Goal: Task Accomplishment & Management: Manage account settings

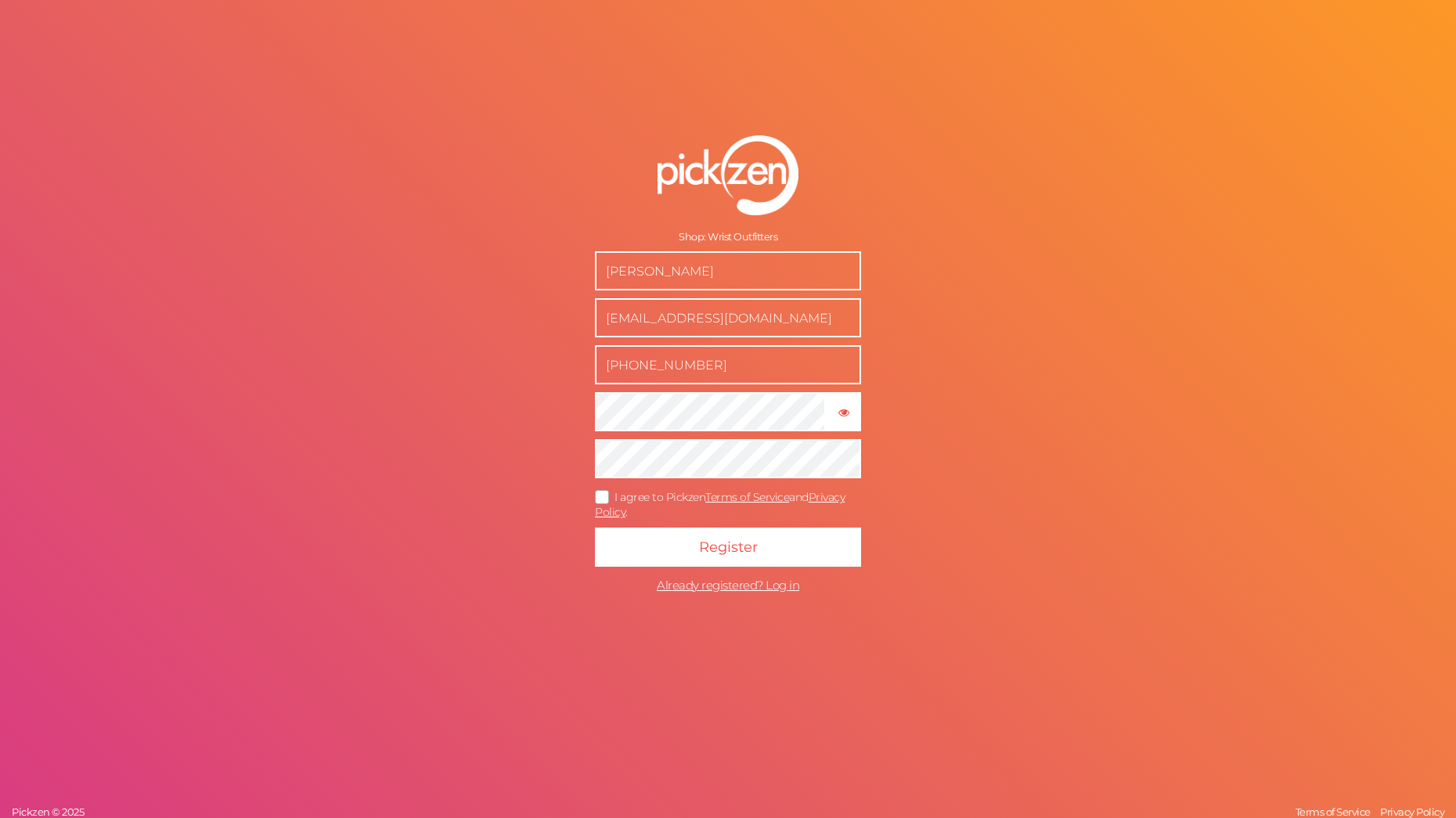
click at [607, 496] on icon at bounding box center [602, 496] width 25 height 8
click at [0, 0] on input "I agree to Pickzen Terms of Service and Privacy Policy ." at bounding box center [0, 0] width 0 height 0
click at [737, 549] on span "Register" at bounding box center [728, 547] width 59 height 17
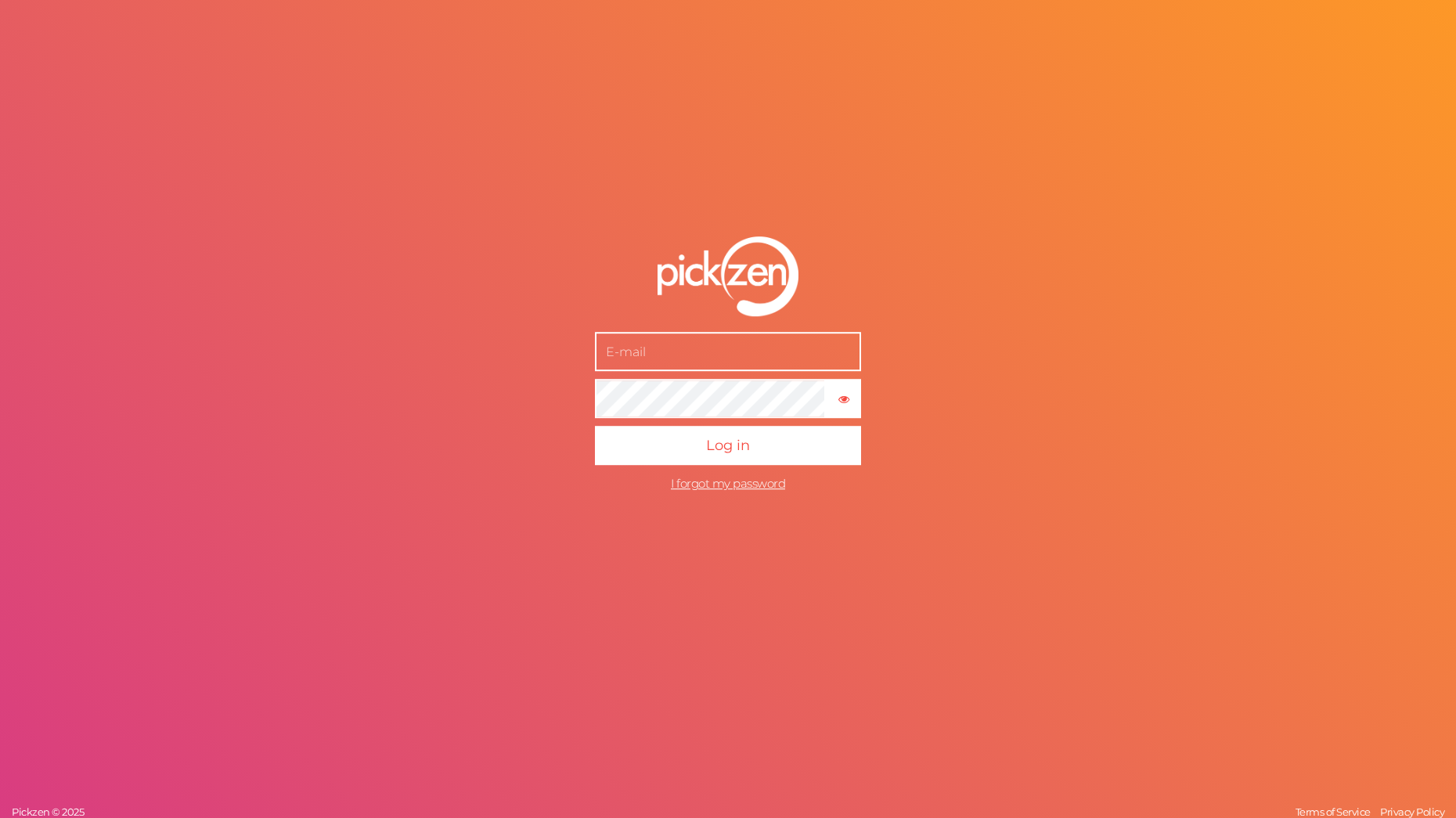
type input "[EMAIL_ADDRESS][DOMAIN_NAME]"
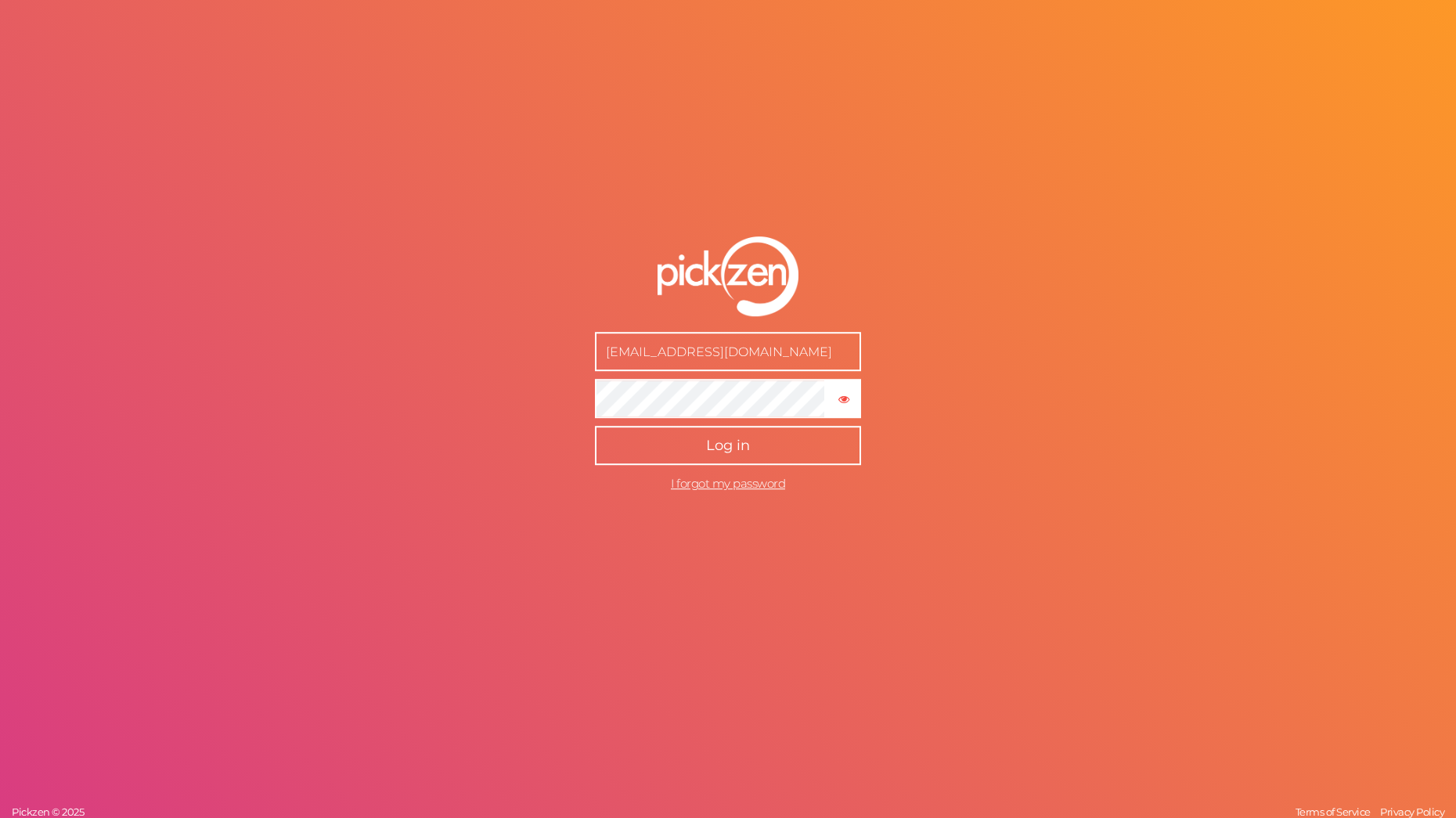
click at [726, 451] on span "Log in" at bounding box center [728, 446] width 44 height 17
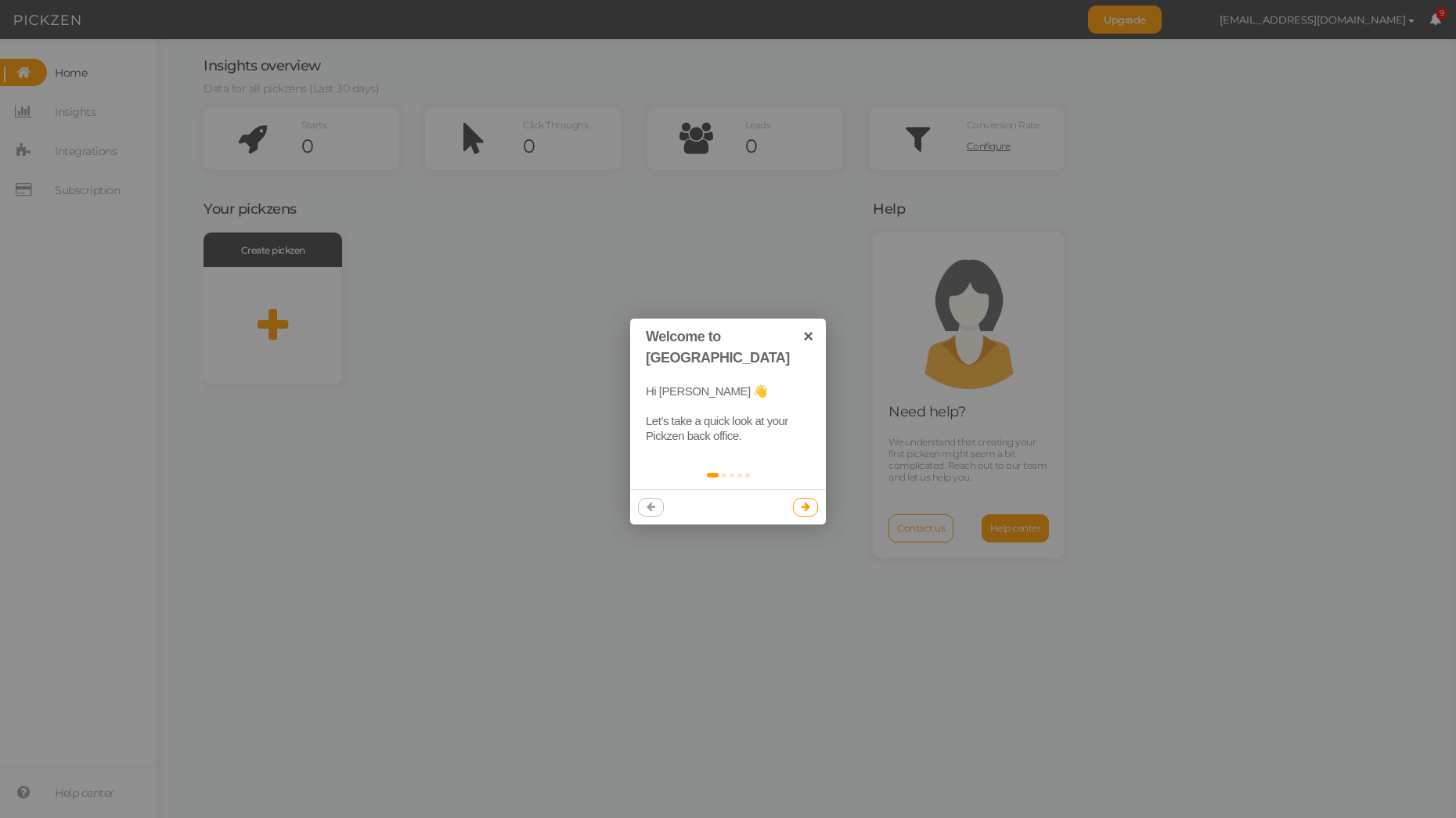
click at [806, 498] on link at bounding box center [806, 507] width 26 height 19
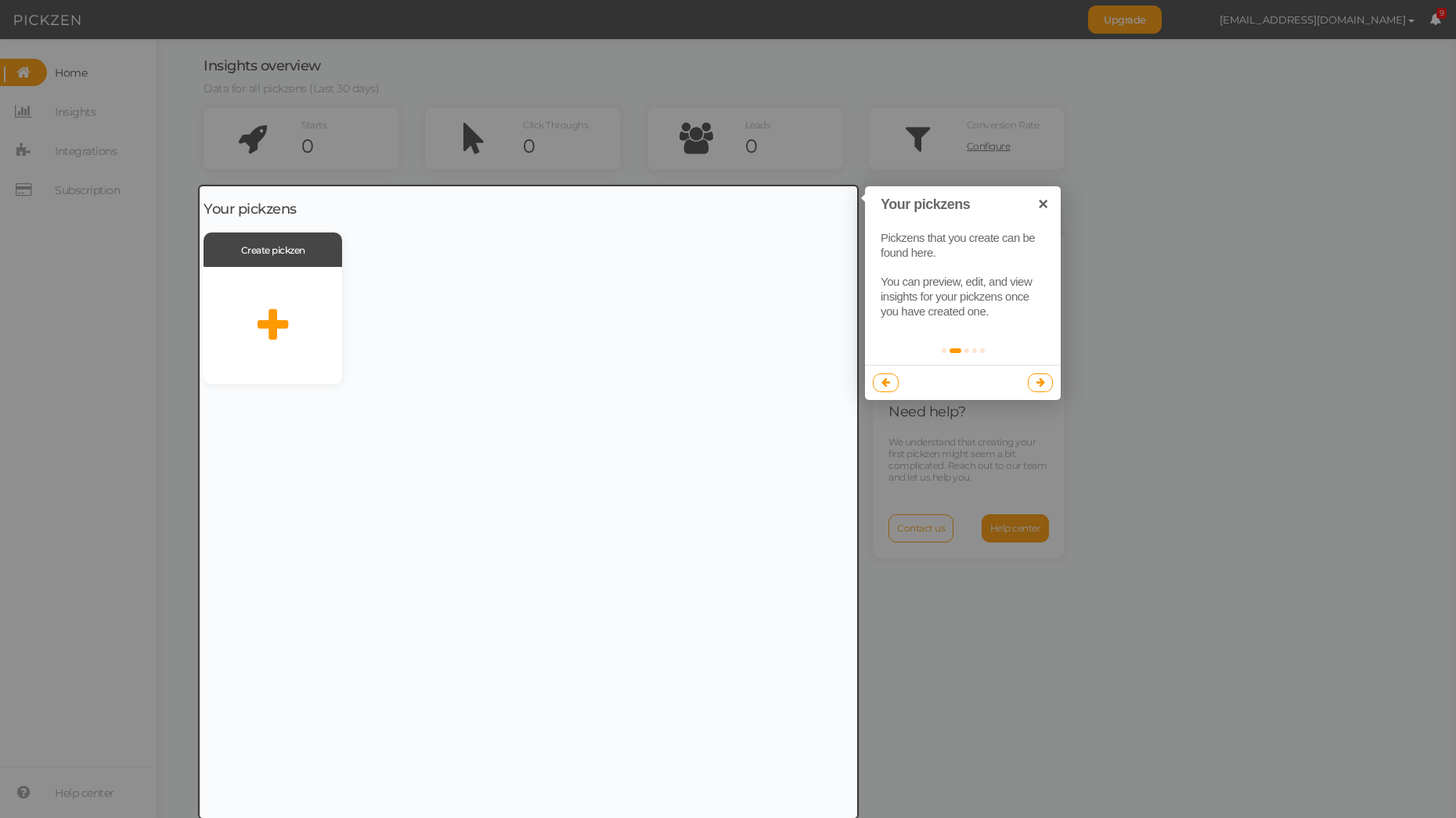
click at [1040, 380] on icon at bounding box center [1040, 382] width 8 height 10
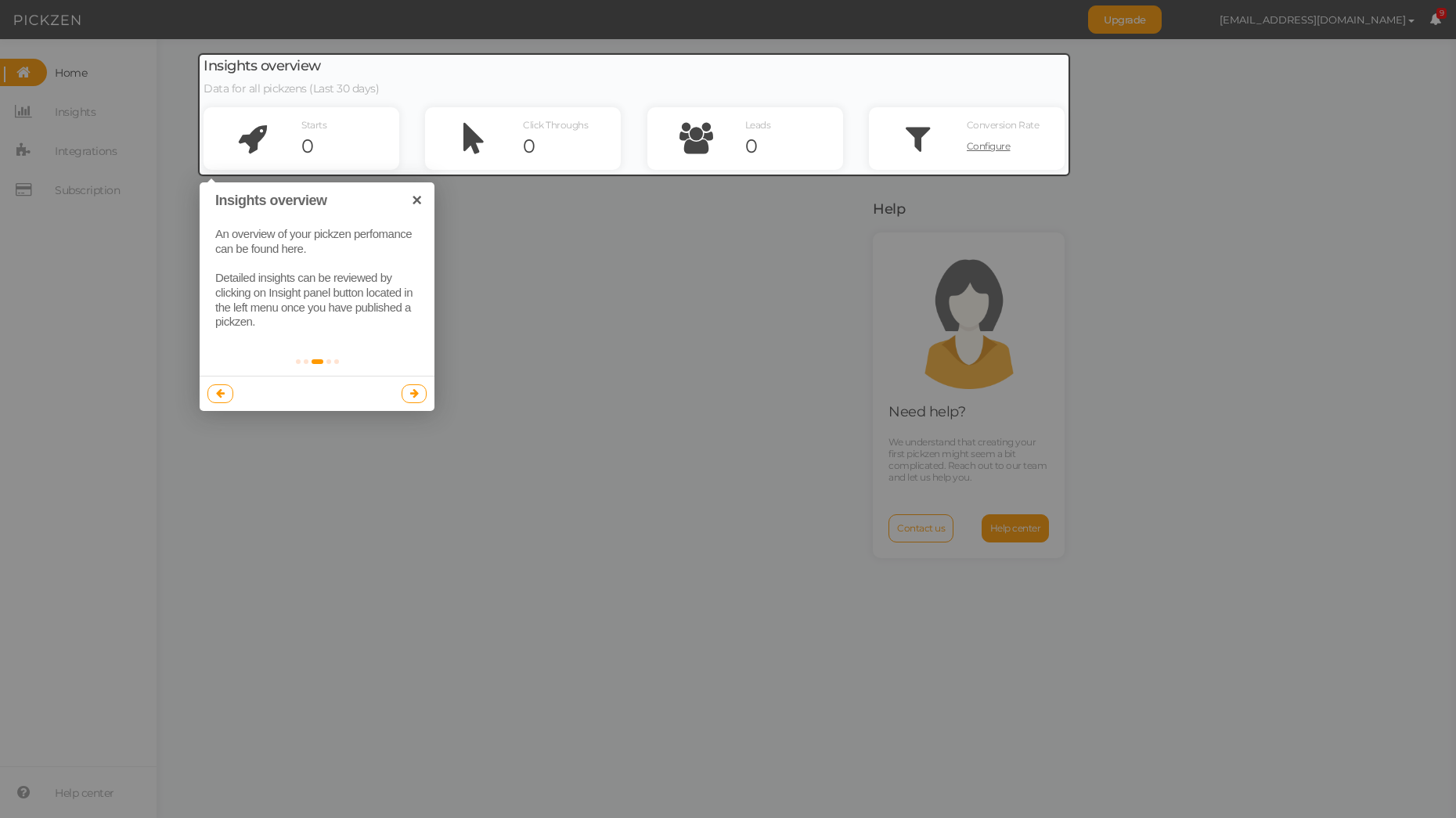
click at [805, 278] on div at bounding box center [728, 409] width 1456 height 818
click at [414, 396] on icon at bounding box center [413, 393] width 8 height 10
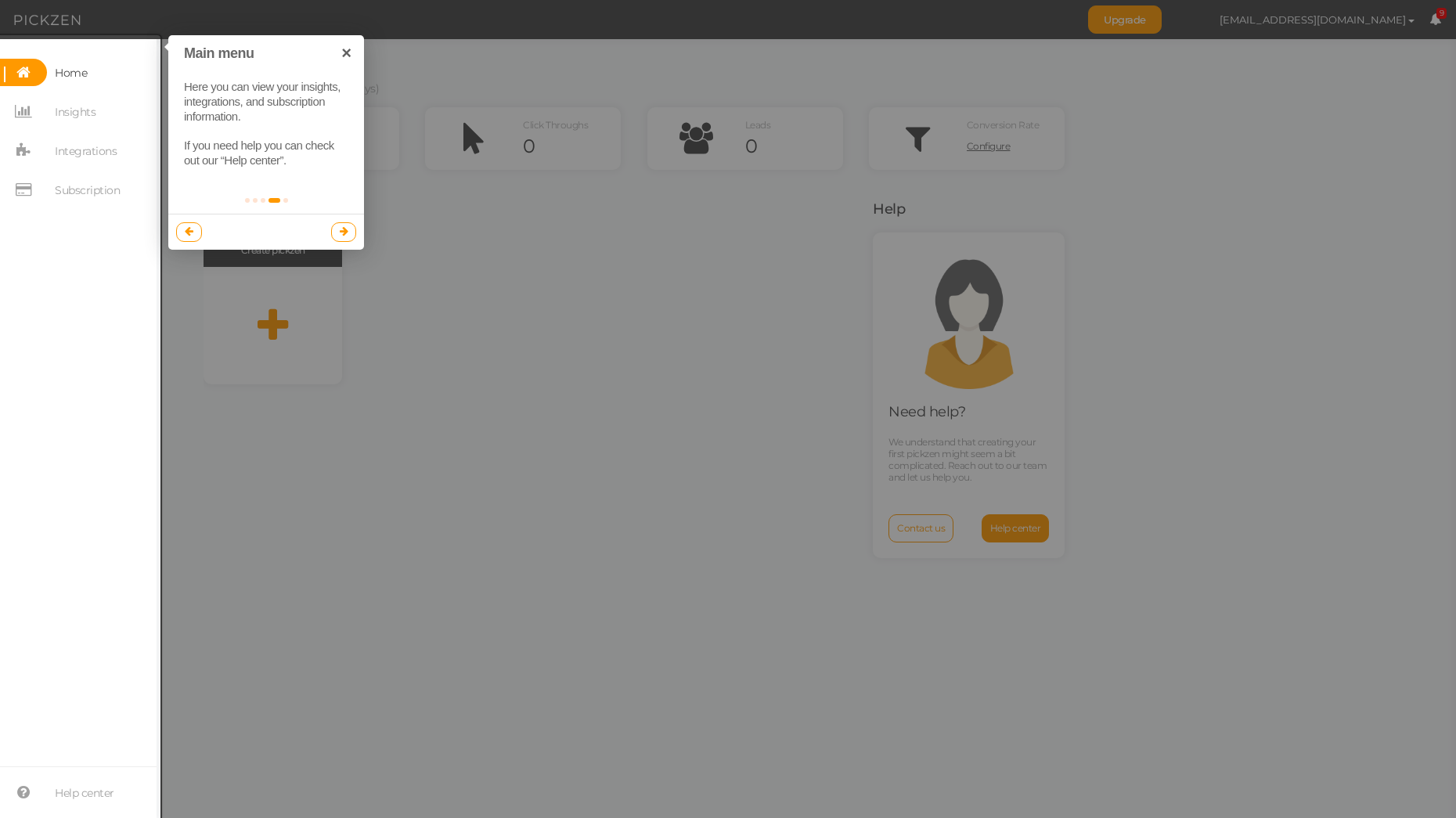
click at [340, 227] on icon at bounding box center [343, 231] width 8 height 10
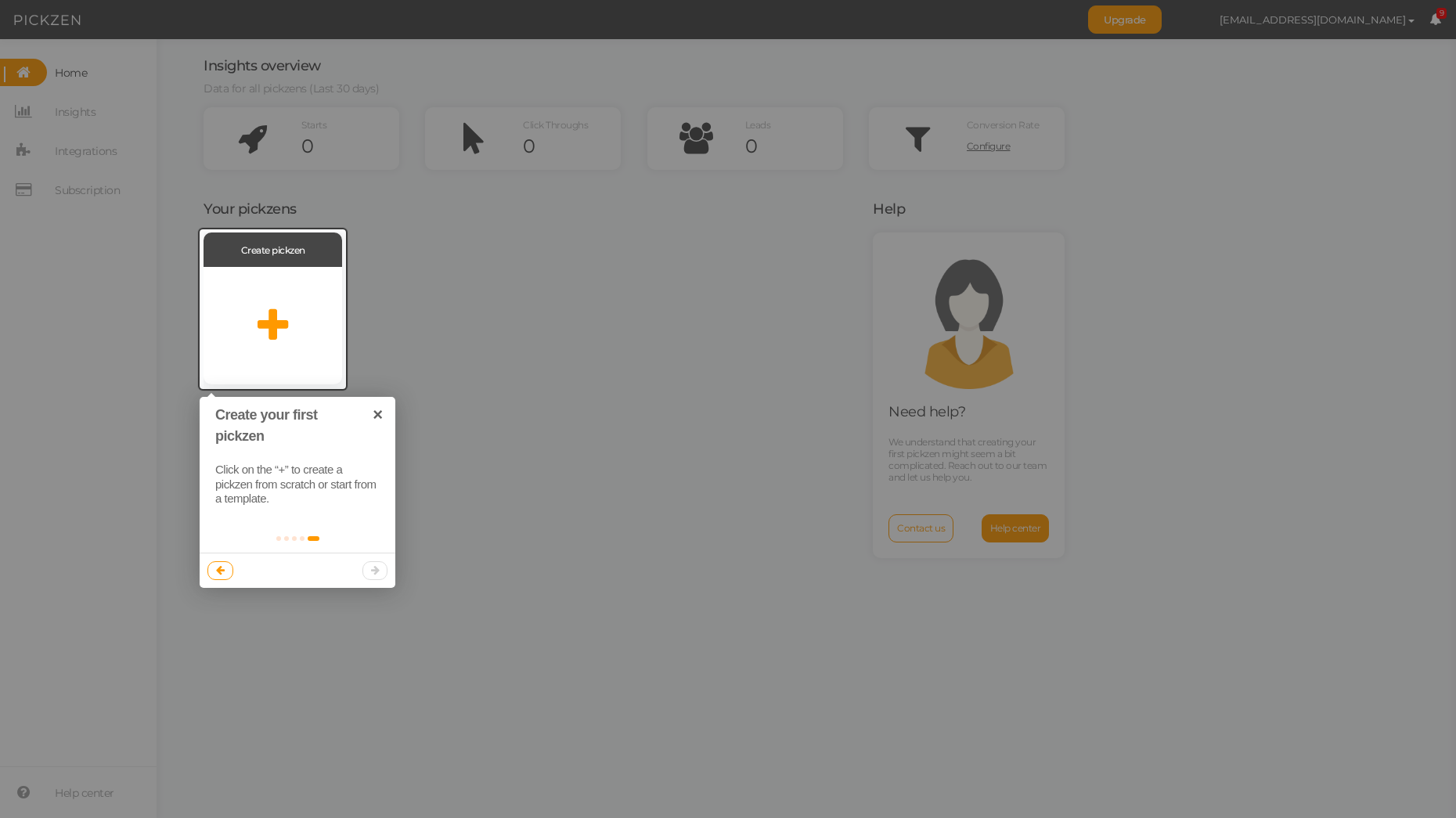
click at [376, 567] on div at bounding box center [297, 570] width 196 height 36
click at [273, 328] on icon at bounding box center [273, 326] width 31 height 39
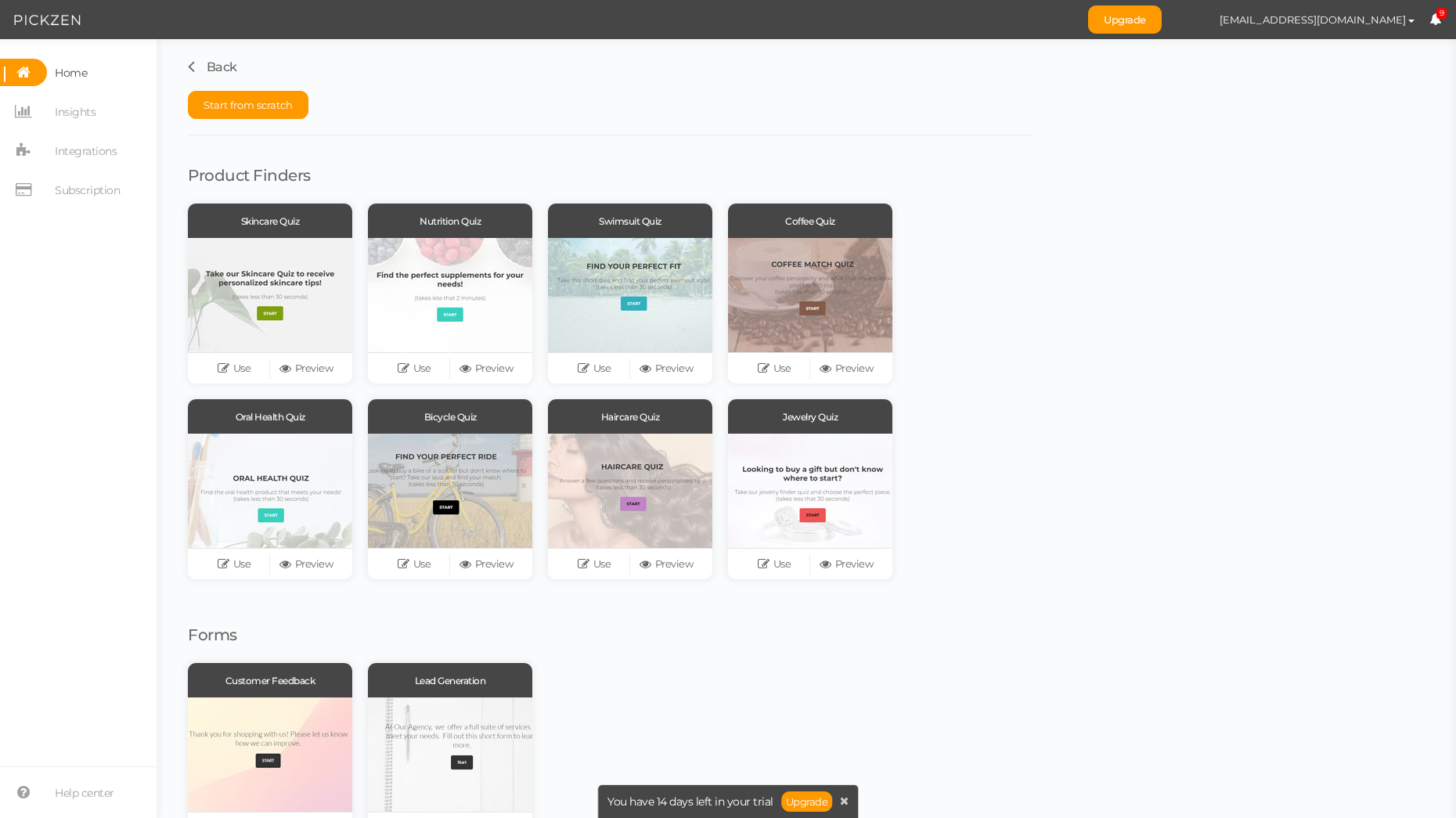
scroll to position [55, 0]
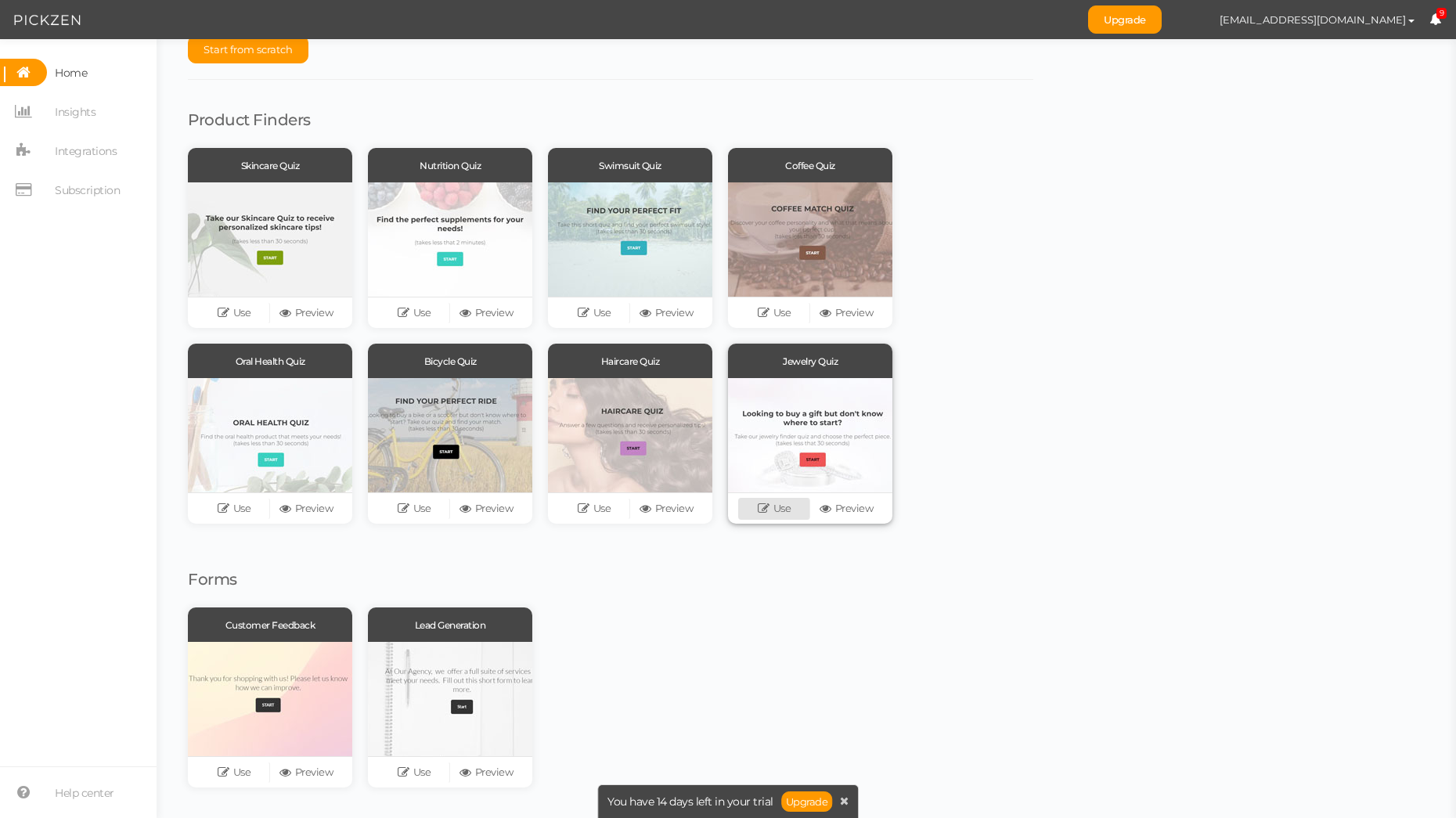
click at [766, 508] on icon at bounding box center [765, 508] width 16 height 12
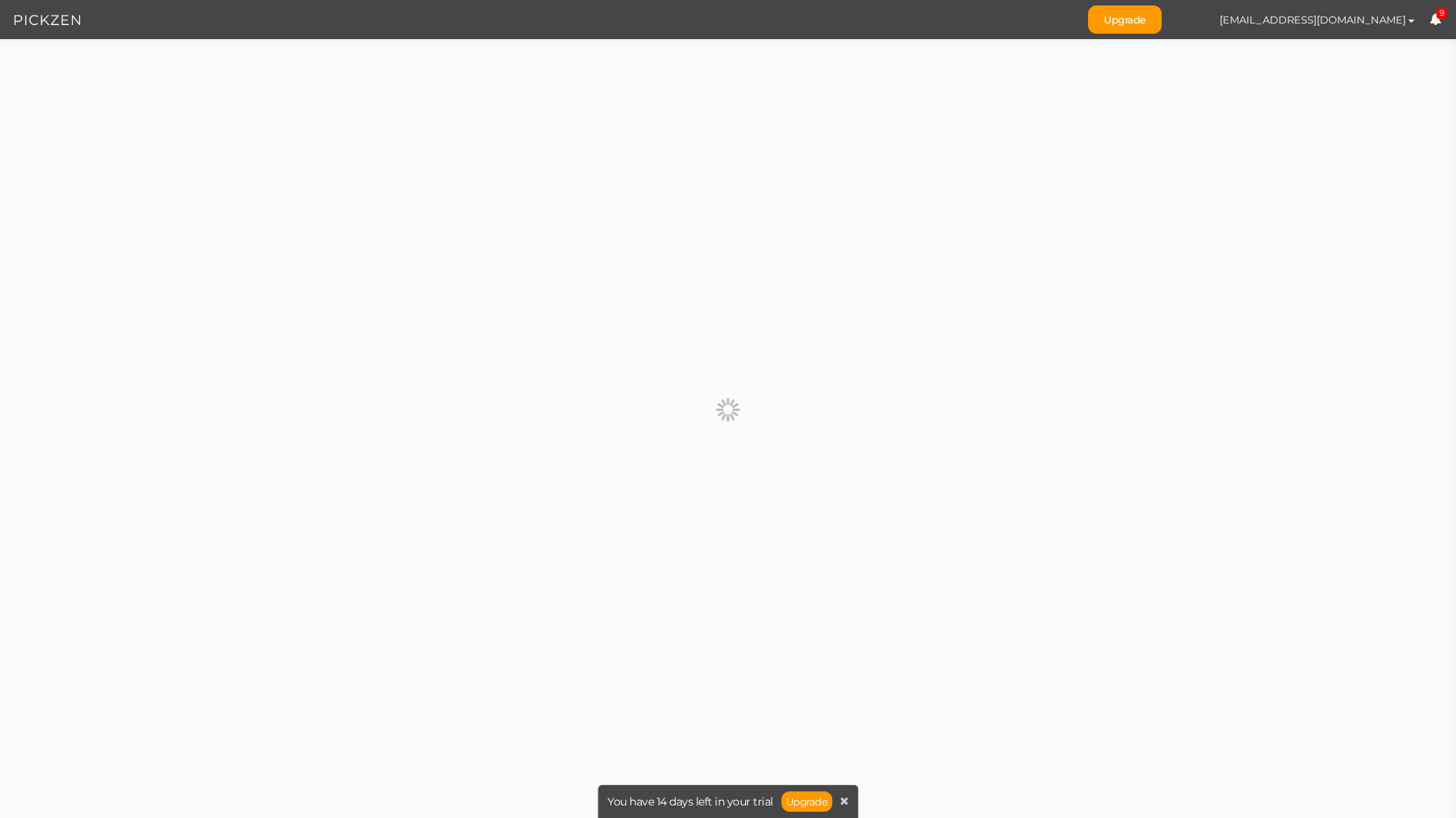
scroll to position [0, 0]
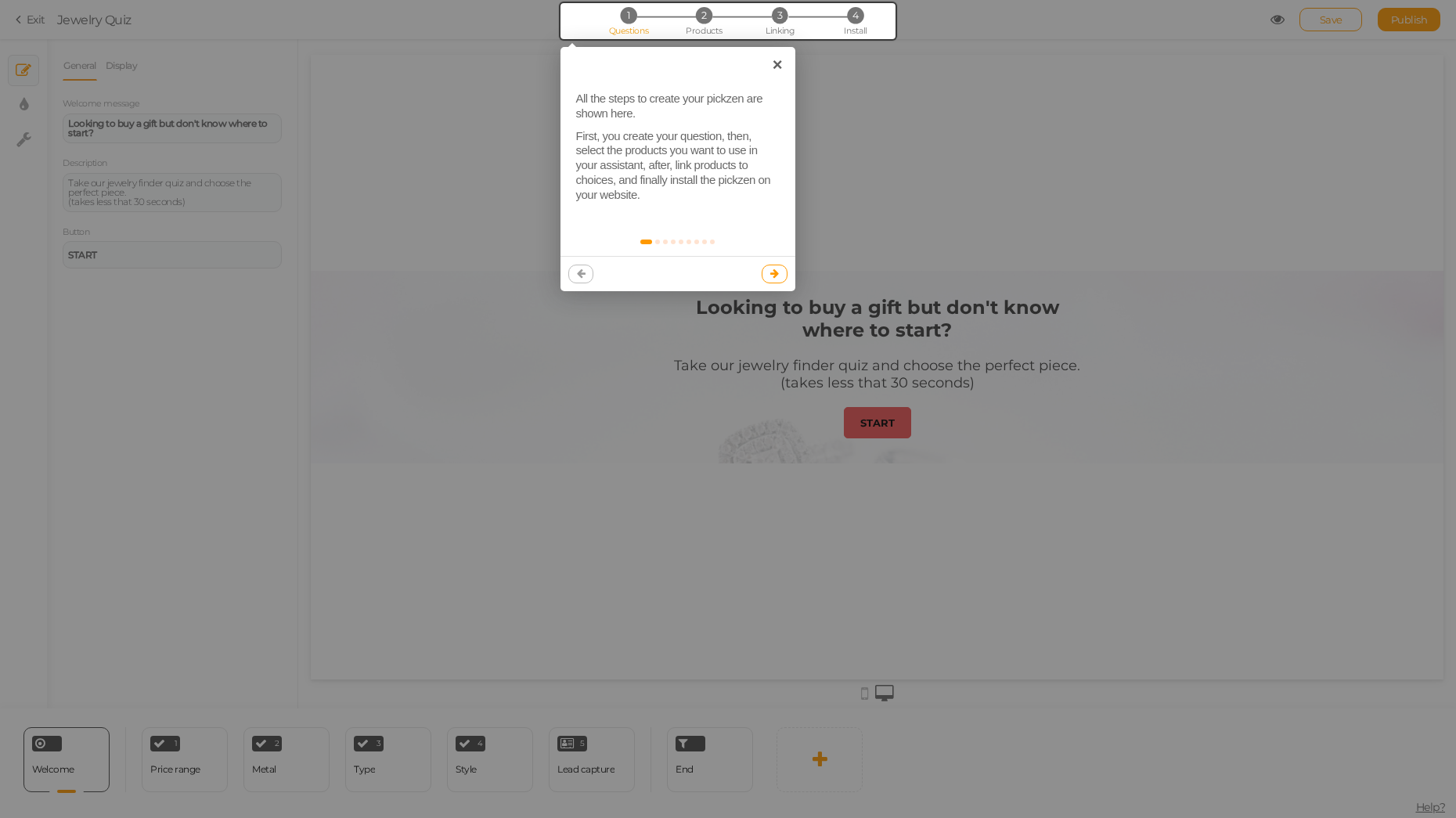
click at [774, 278] on icon at bounding box center [773, 273] width 8 height 10
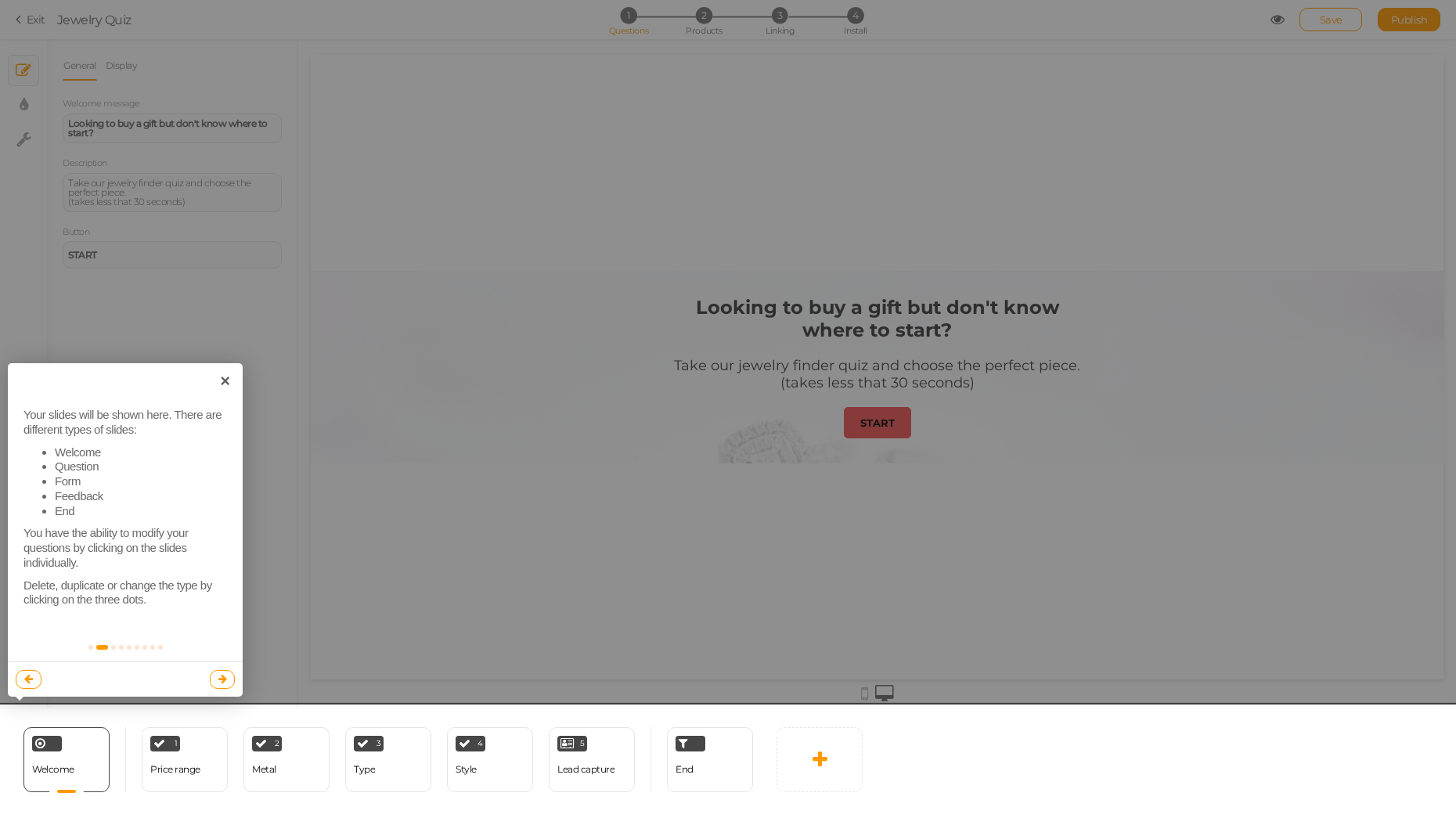
click at [223, 680] on icon at bounding box center [222, 679] width 8 height 10
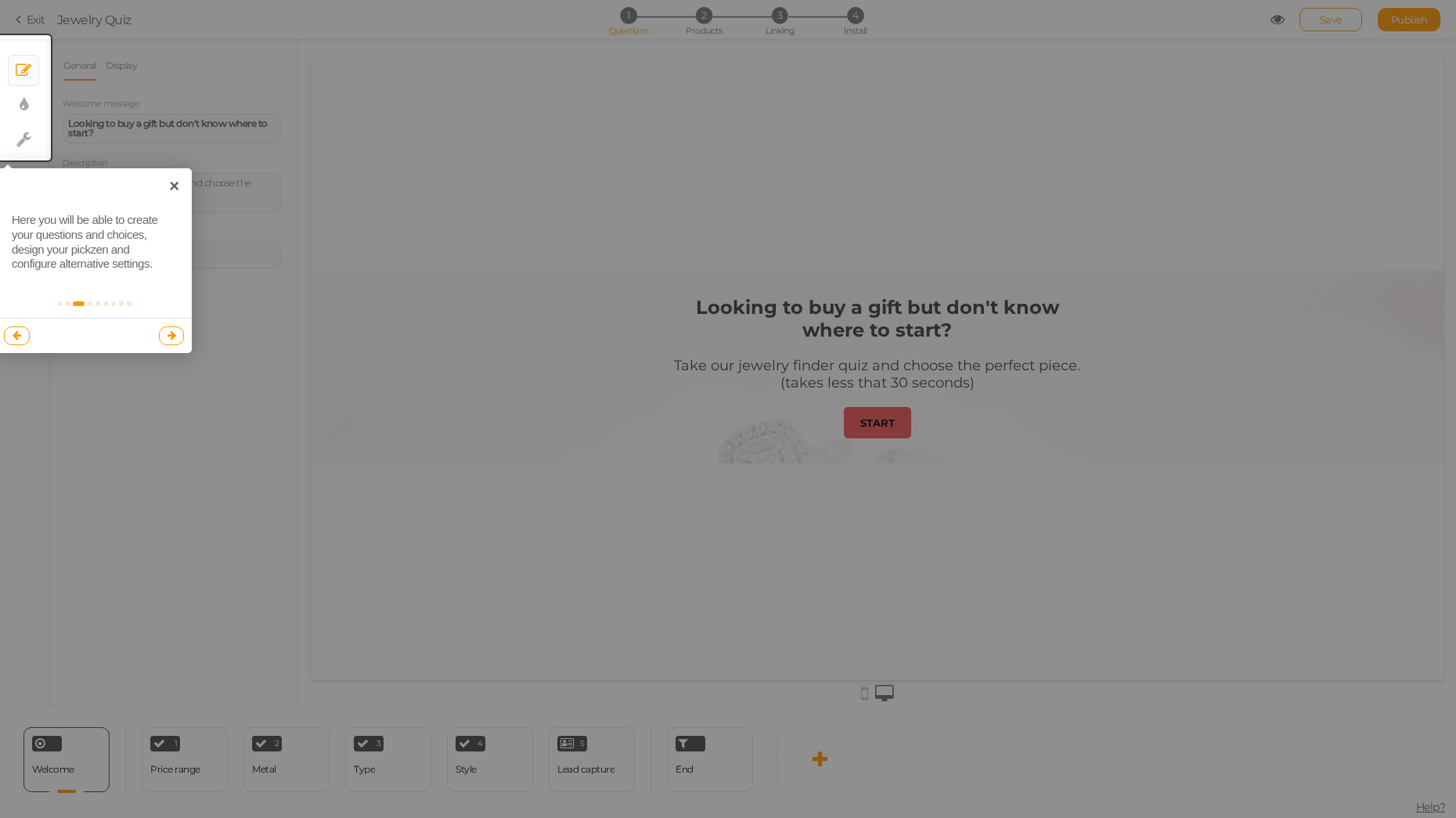
click at [177, 337] on link at bounding box center [172, 336] width 26 height 19
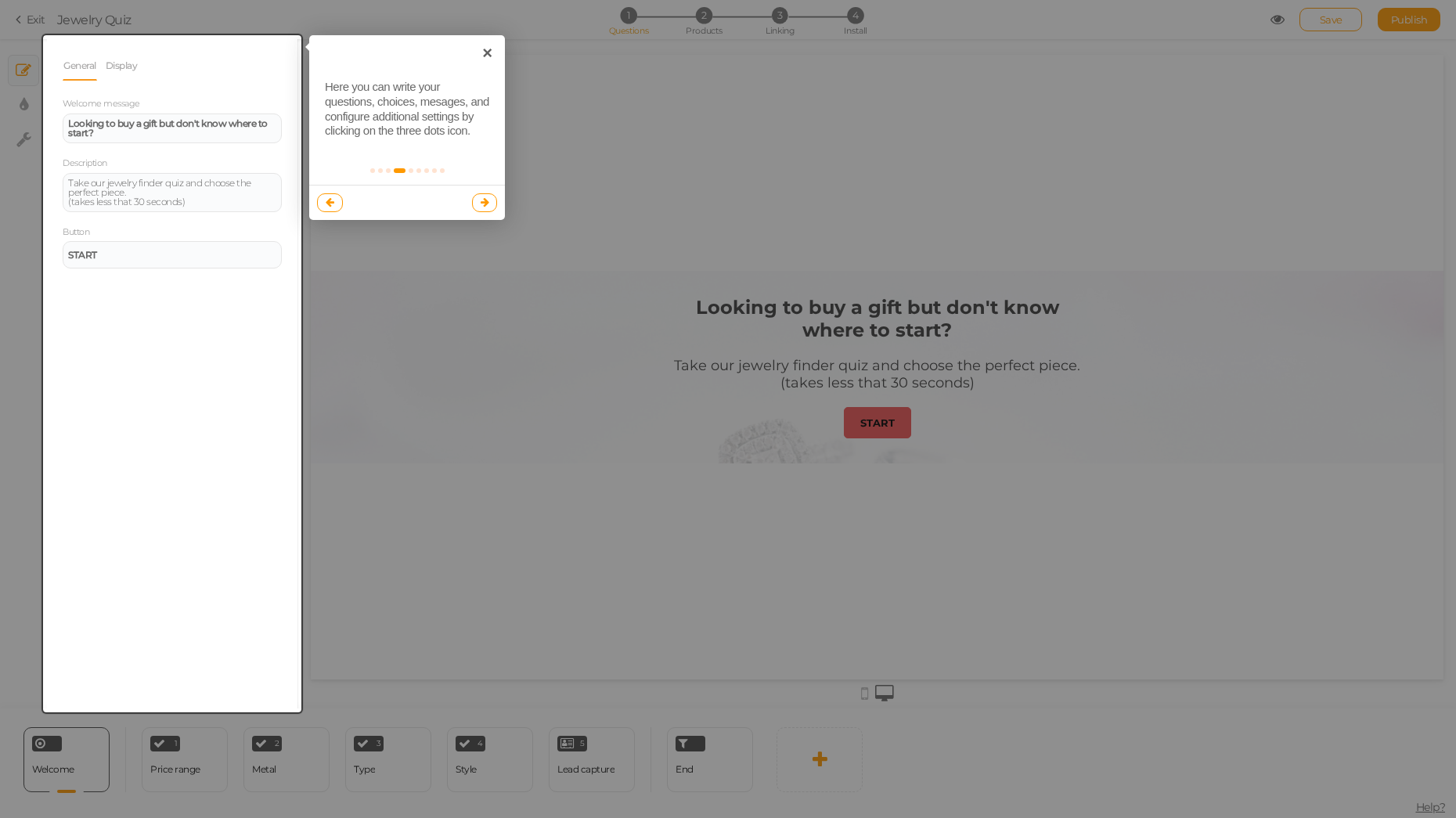
click at [486, 204] on icon at bounding box center [485, 202] width 8 height 10
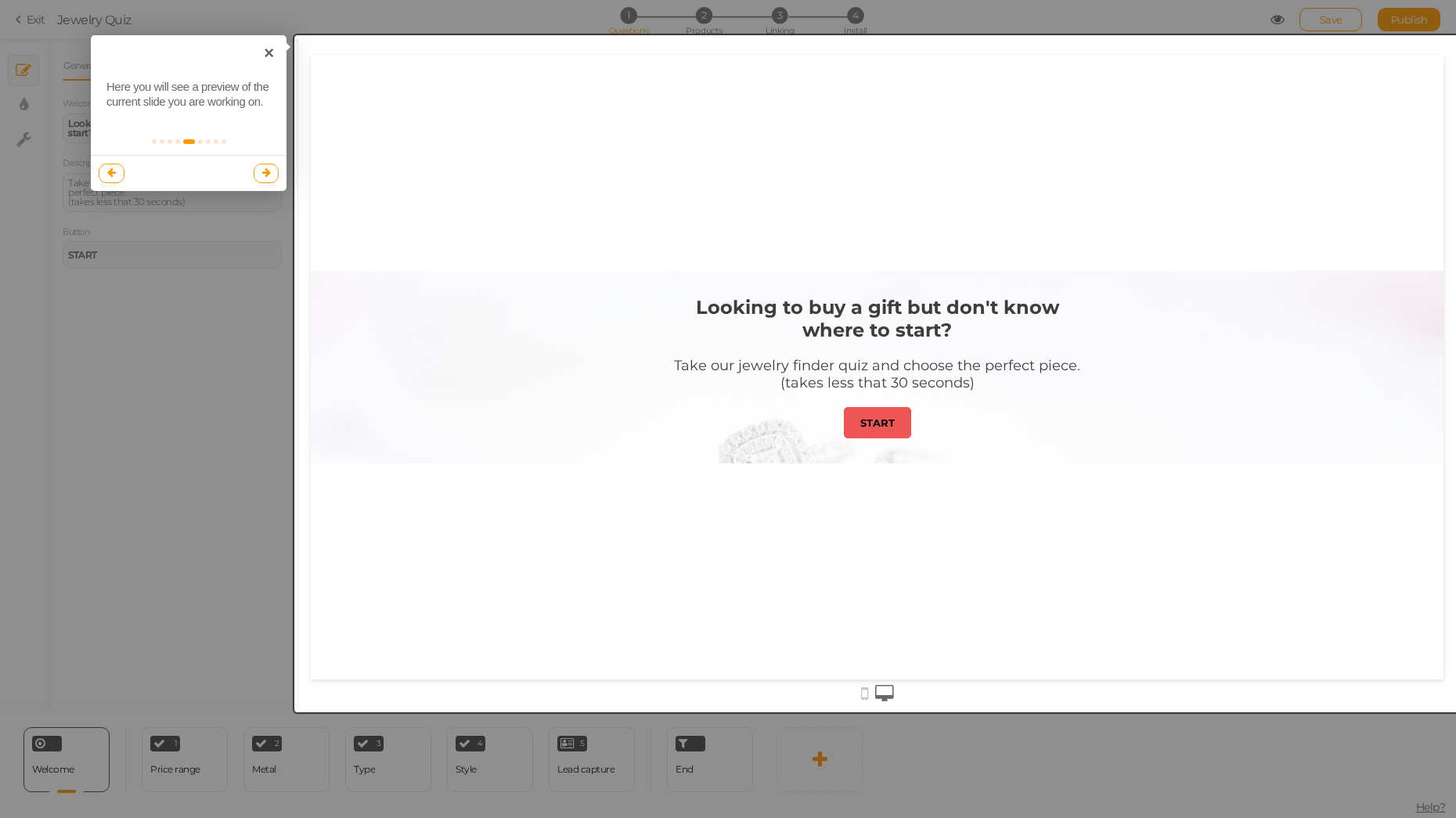
click at [271, 175] on link at bounding box center [266, 173] width 26 height 19
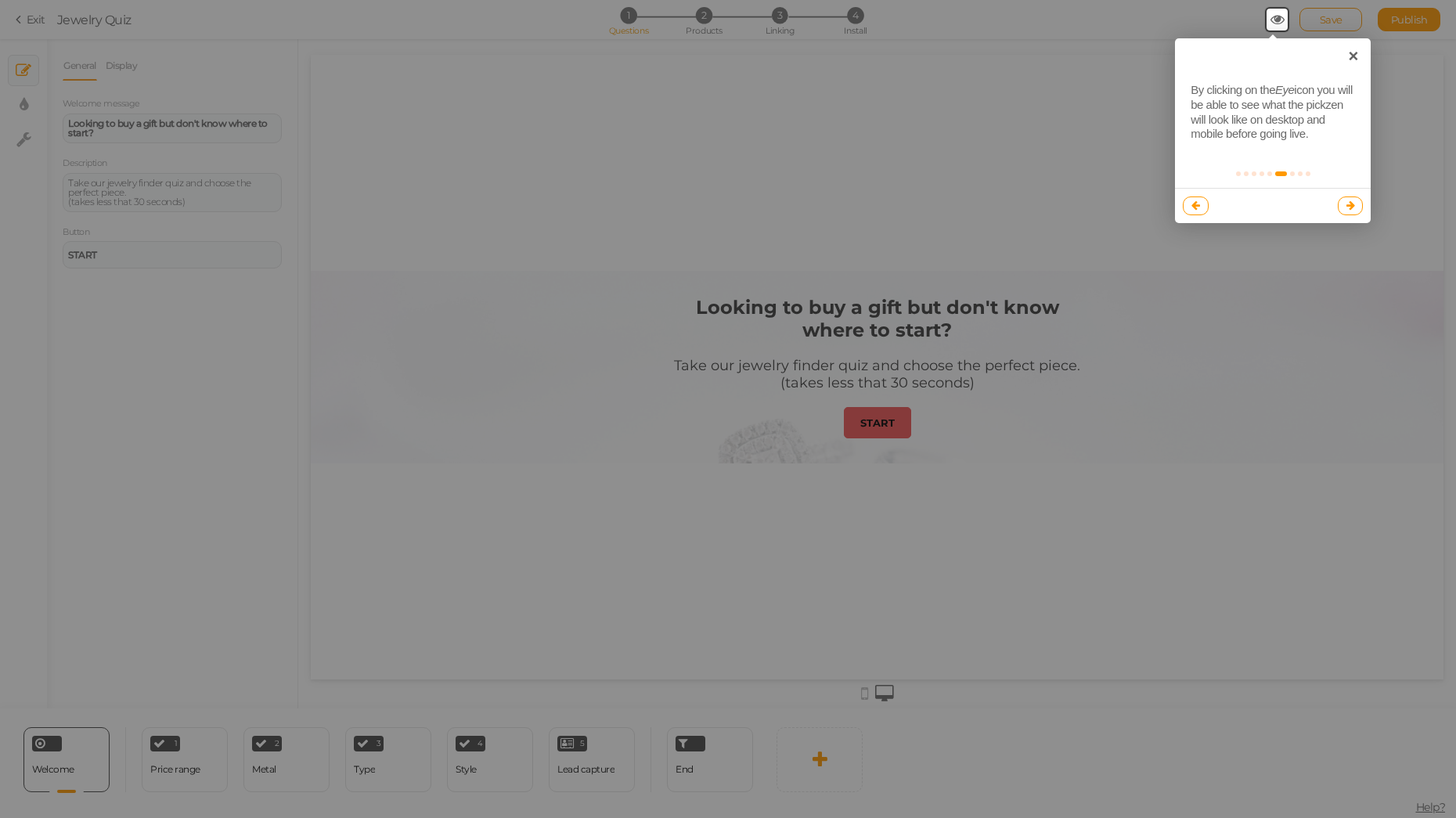
click at [1352, 206] on icon at bounding box center [1350, 205] width 8 height 10
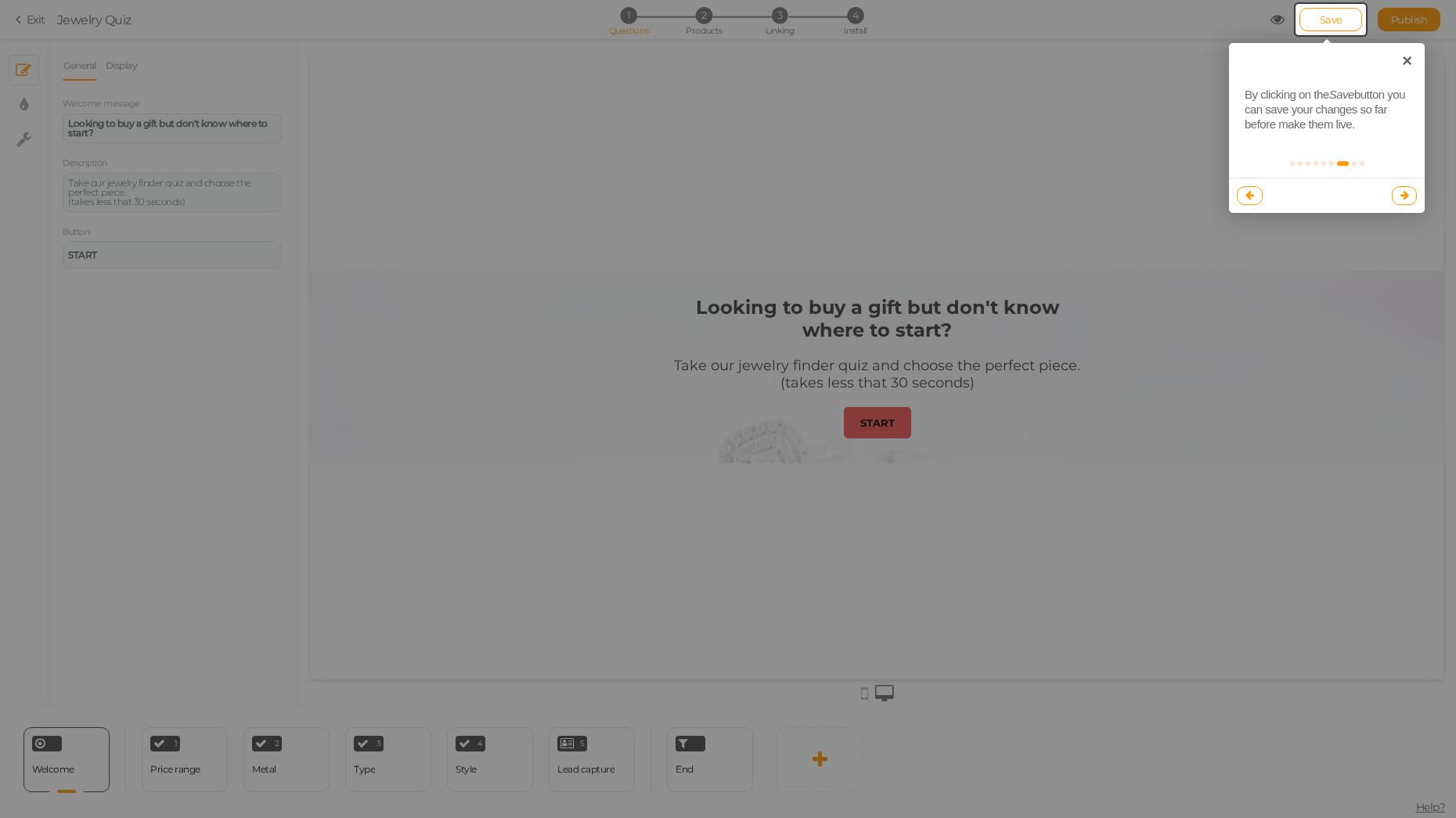
click at [1403, 198] on icon at bounding box center [1403, 195] width 8 height 10
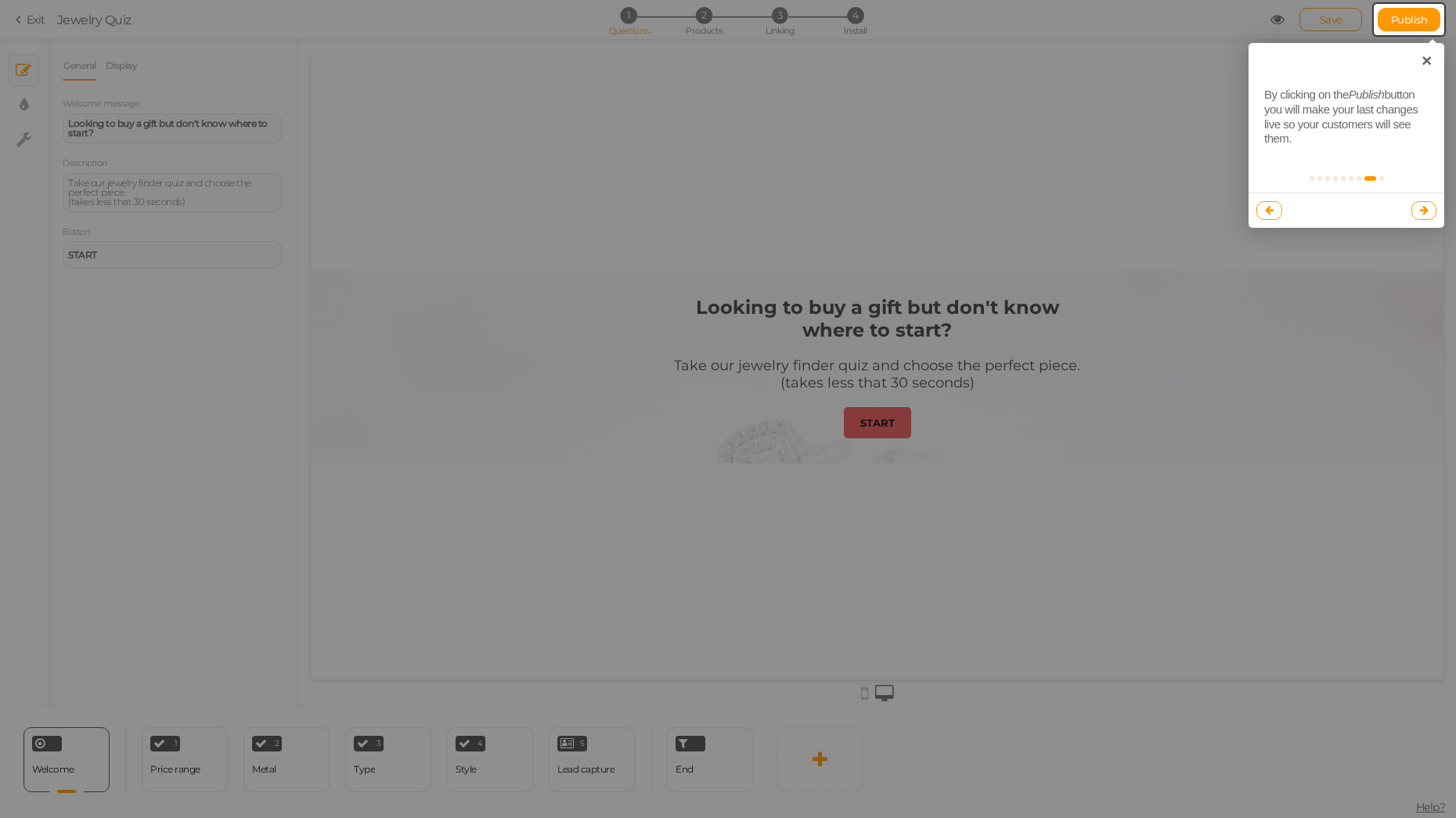
click at [1421, 200] on div at bounding box center [1346, 210] width 196 height 36
click at [1423, 208] on icon at bounding box center [1423, 210] width 8 height 10
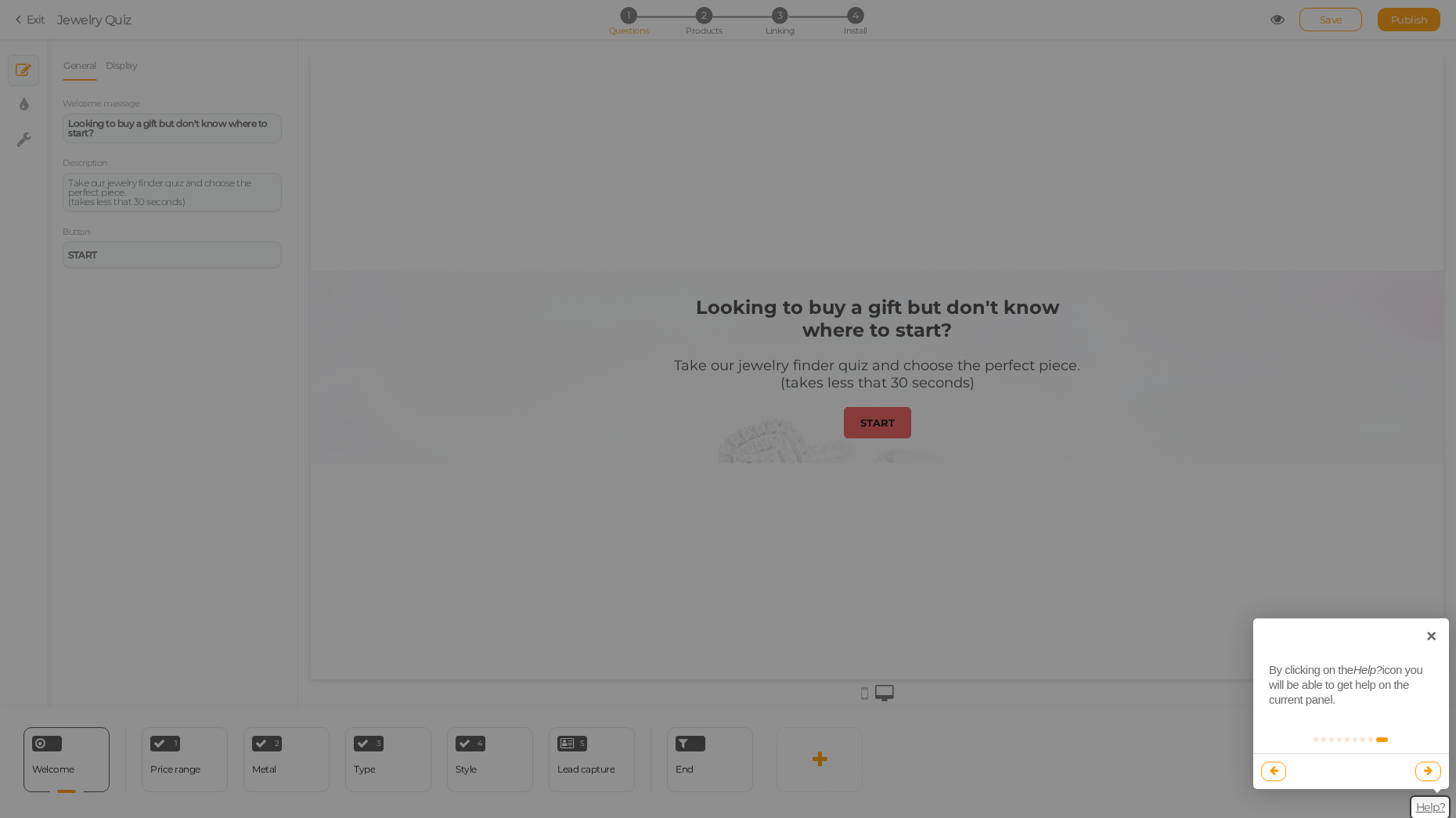
click at [1433, 770] on link at bounding box center [1428, 771] width 26 height 19
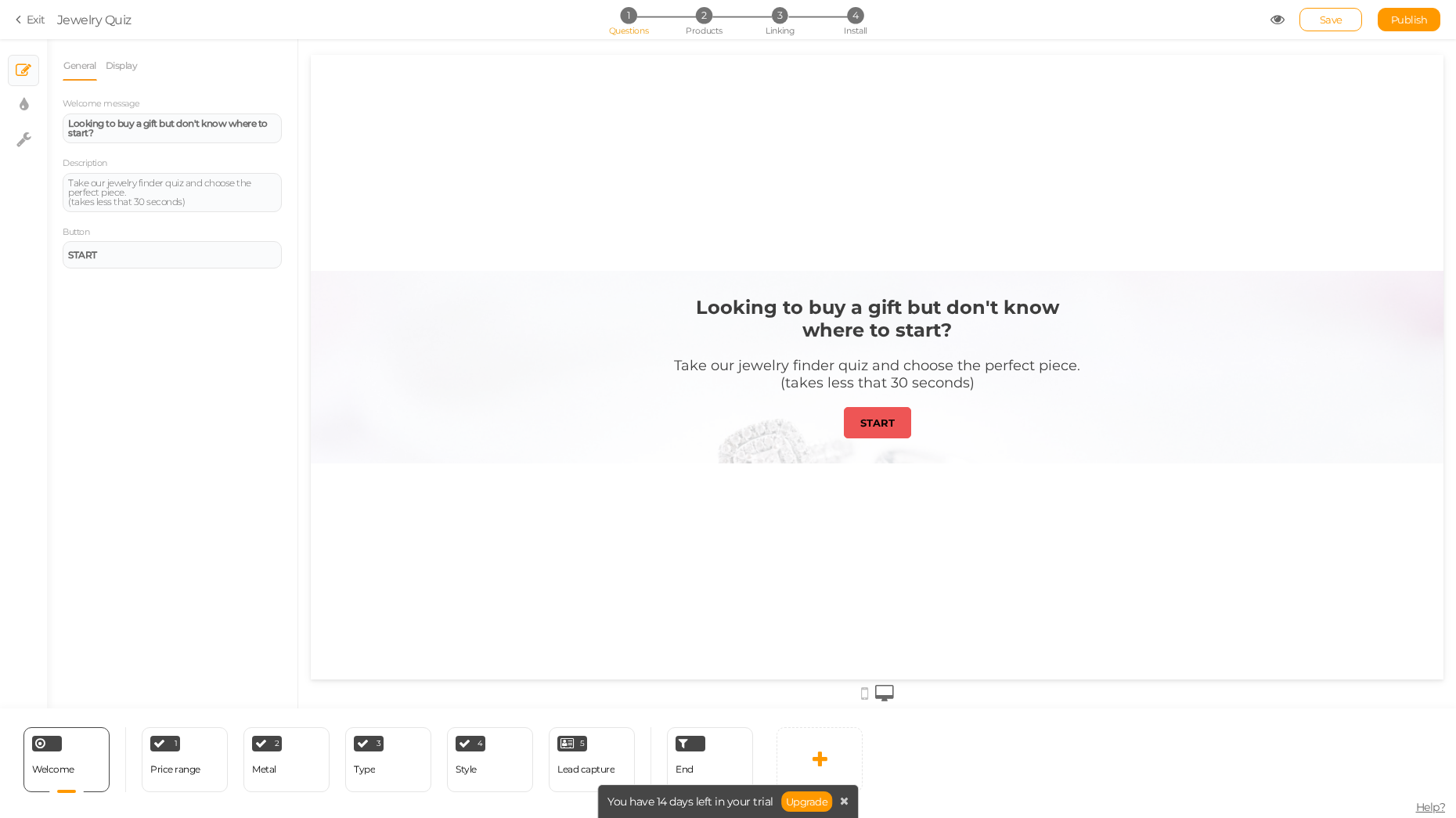
click at [875, 326] on strong "Looking to buy a gift but don't know where to start?" at bounding box center [877, 319] width 363 height 45
click at [107, 128] on strong "Looking to buy a gift but don't know where to start?" at bounding box center [168, 128] width 200 height 22
click at [134, 122] on strong "Looking to buy a gift but don't know where to start?" at bounding box center [168, 128] width 200 height 22
click at [72, 122] on strong "Looking to buy a gift but don't know where to start?" at bounding box center [168, 128] width 200 height 22
drag, startPoint x: 68, startPoint y: 122, endPoint x: 96, endPoint y: 124, distance: 28.1
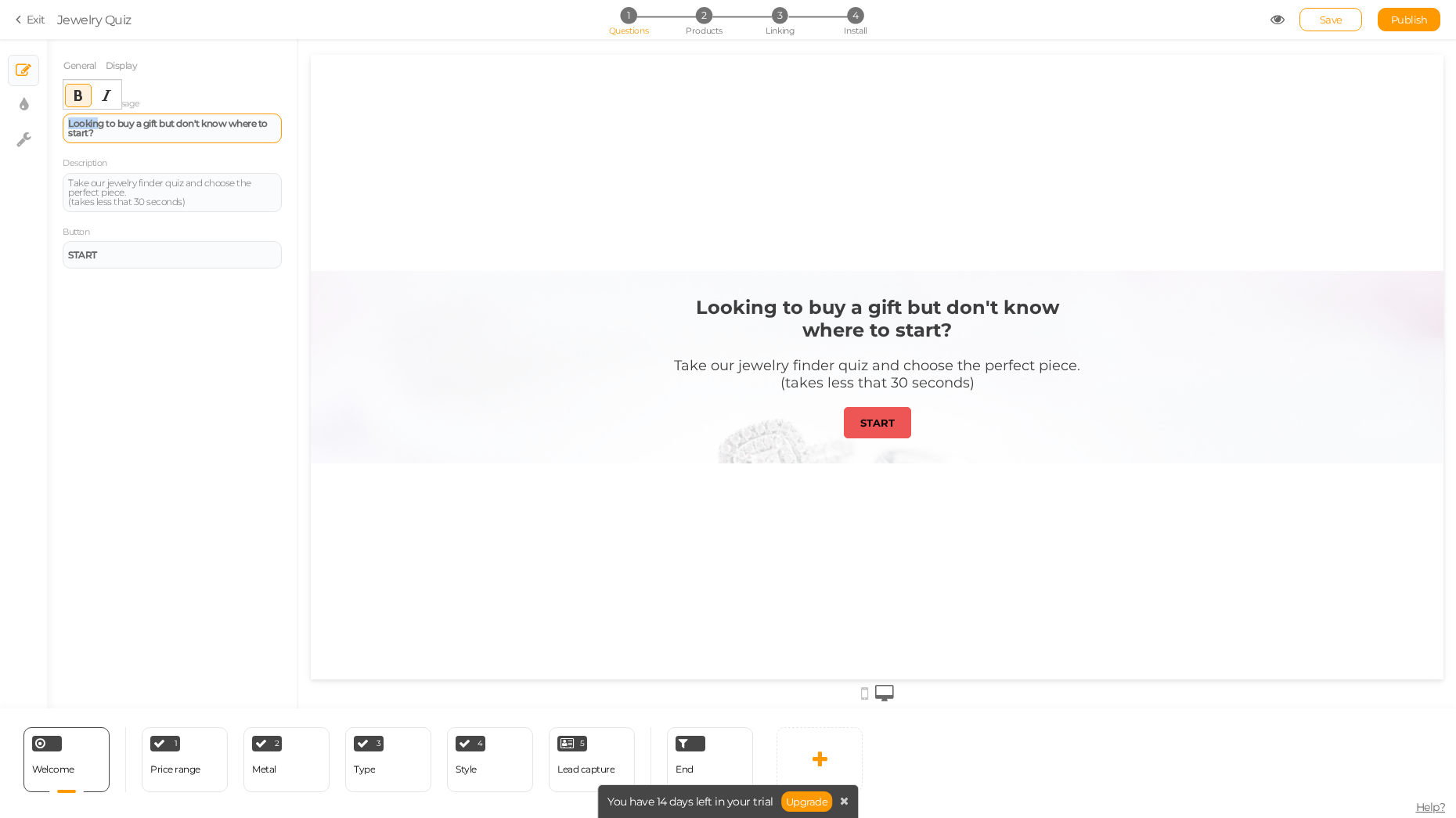
click at [96, 124] on strong "Looking to buy a gift but don't know where to start?" at bounding box center [168, 128] width 200 height 22
drag, startPoint x: 88, startPoint y: 133, endPoint x: 65, endPoint y: 125, distance: 24.4
click at [65, 125] on div "Looking to buy a gift but don't know where to start?" at bounding box center [173, 129] width 219 height 30
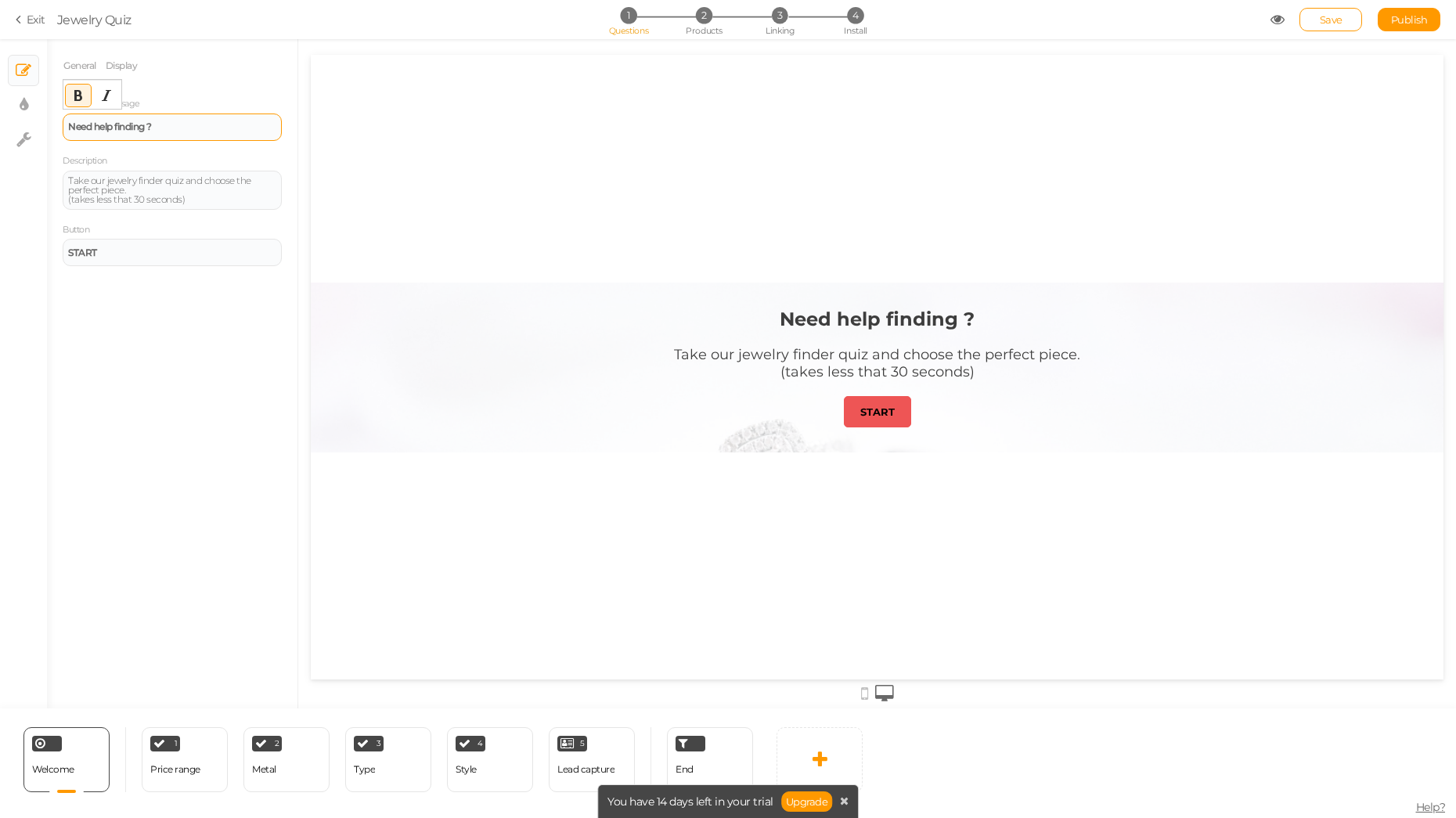
click at [201, 128] on div "Need help finding ?" at bounding box center [173, 127] width 208 height 9
click at [134, 130] on strong "Need help finding ?" at bounding box center [110, 127] width 83 height 12
click at [150, 126] on strong "Need help finding ?" at bounding box center [110, 127] width 83 height 12
drag, startPoint x: 165, startPoint y: 125, endPoint x: 45, endPoint y: 118, distance: 120.2
click at [45, 118] on div "× Slides × Display settings × Settings General Display Welcome message Need hel…" at bounding box center [728, 374] width 1456 height 670
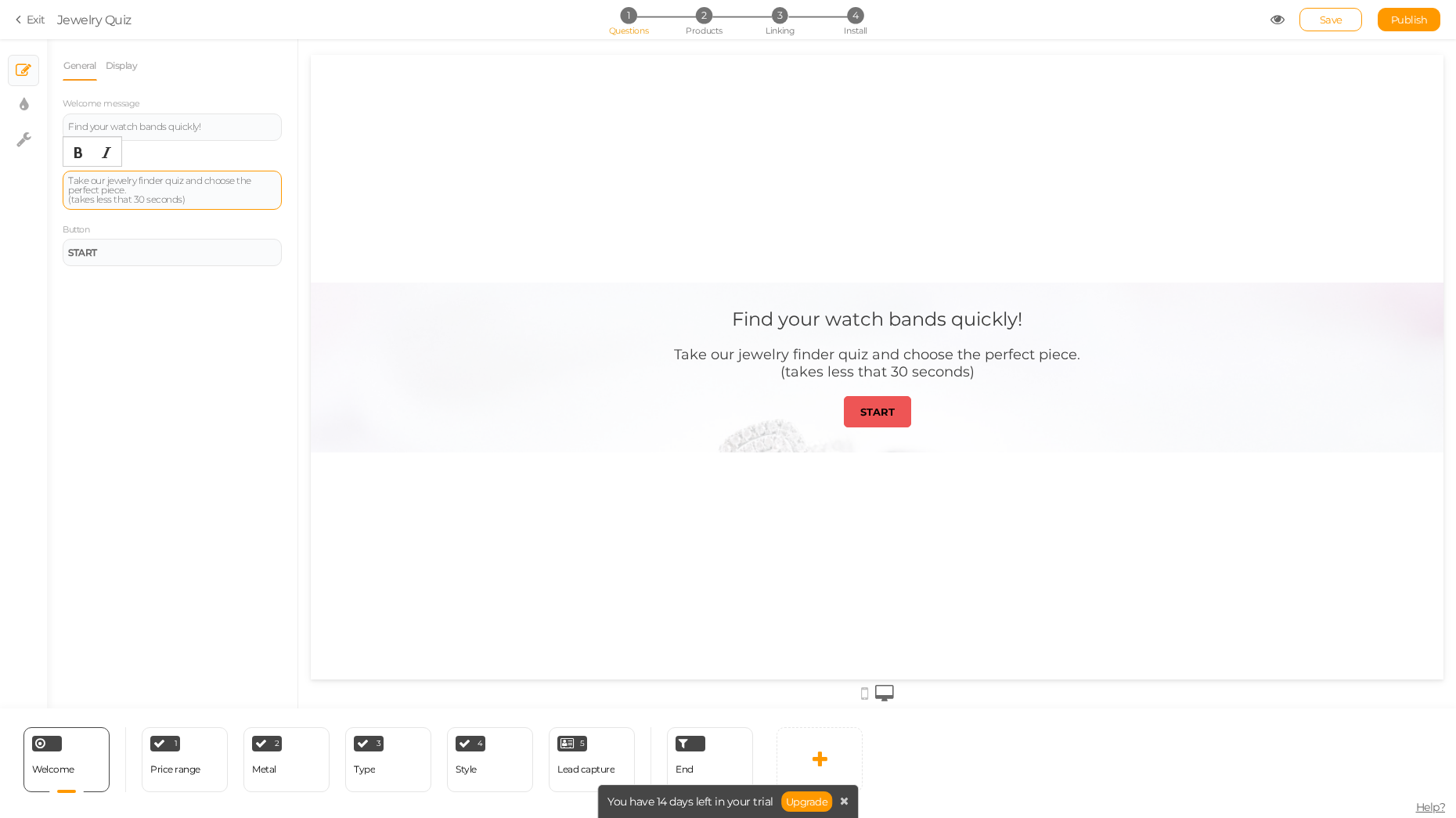
click at [131, 185] on div "Take our jewelry finder quiz and choose the perfect piece. (takes less that 30 …" at bounding box center [173, 190] width 208 height 28
click at [114, 177] on div "Take our jewelry finder quiz and choose the perfect piece. (takes less that 30 …" at bounding box center [173, 190] width 208 height 28
click at [115, 177] on div "Take our jewelry finder quiz and choose the perfect piece. (takes less that 30 …" at bounding box center [173, 190] width 208 height 28
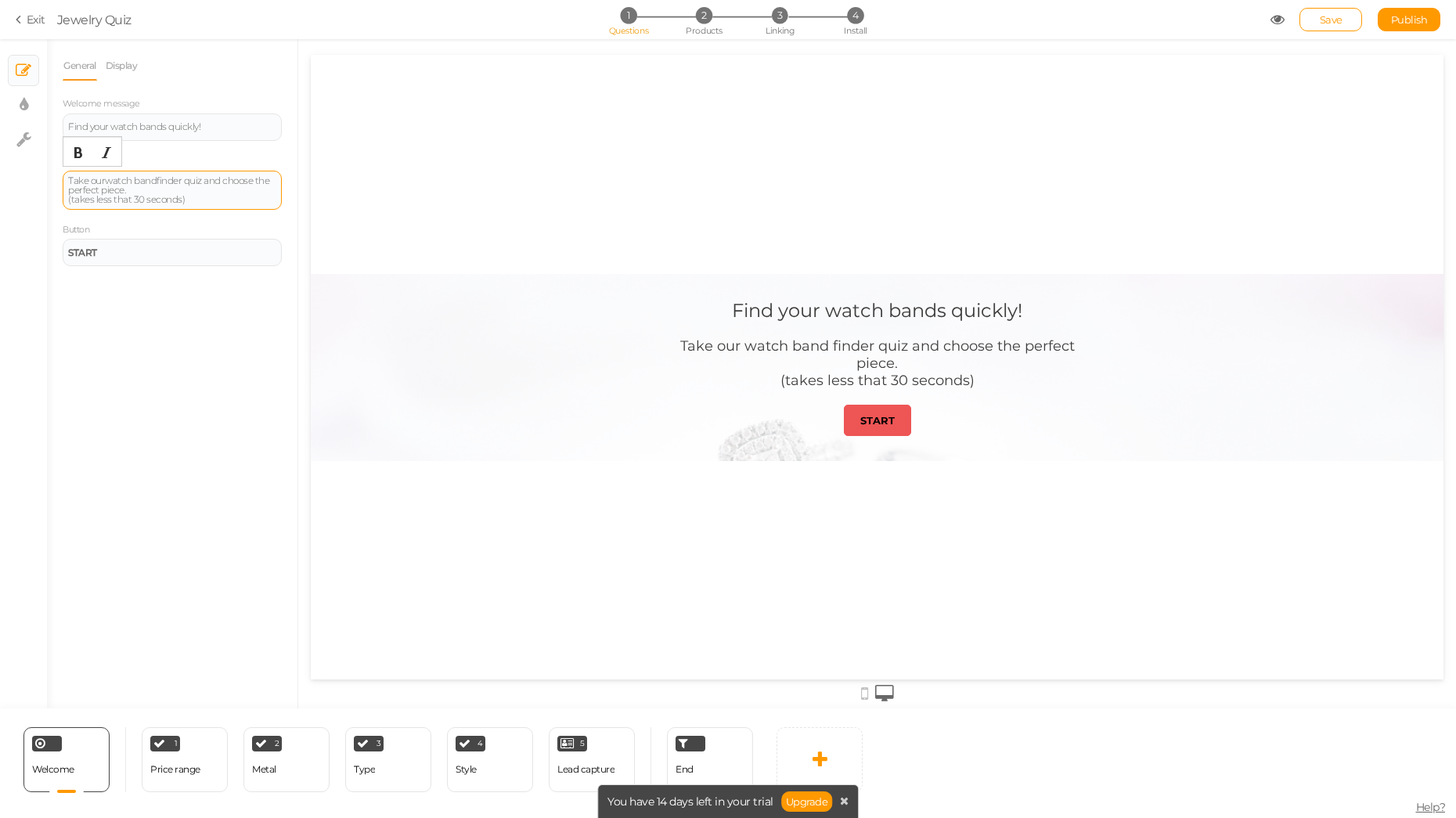
click at [142, 181] on div "Take our watch band finder quiz and choose the perfect piece. (takes less that …" at bounding box center [173, 190] width 208 height 28
drag, startPoint x: 89, startPoint y: 181, endPoint x: 61, endPoint y: 180, distance: 28.0
click at [61, 180] on div "General Display Welcome message Find your watch bands quickly! Description Take…" at bounding box center [172, 379] width 250 height 658
click at [192, 177] on div "Use our watch strap finder quiz and choose the perfect piece. (takes less that …" at bounding box center [173, 190] width 208 height 28
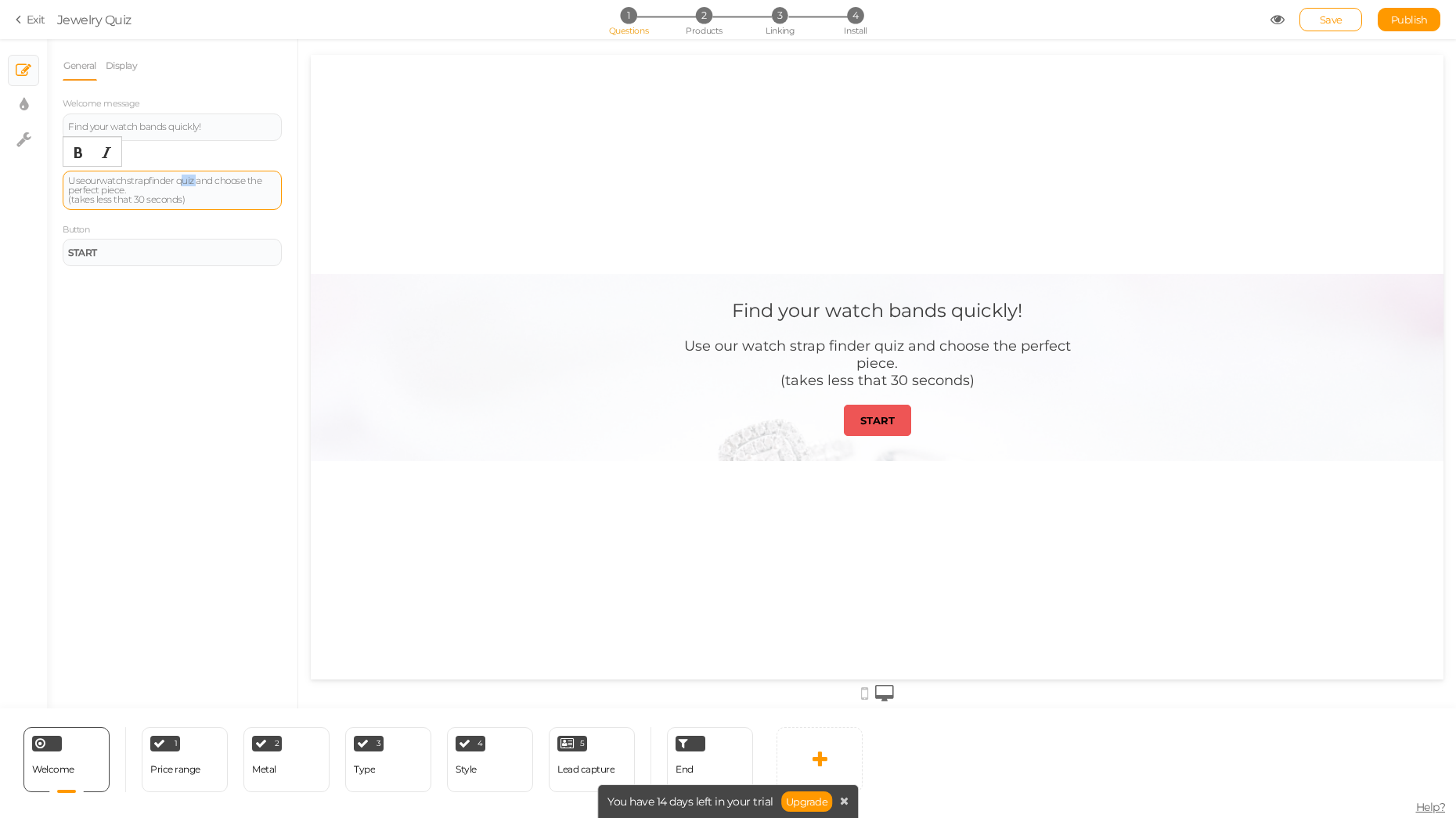
click at [192, 177] on div "Use our watch strap finder quiz and choose the perfect piece. (takes less that …" at bounding box center [173, 190] width 208 height 28
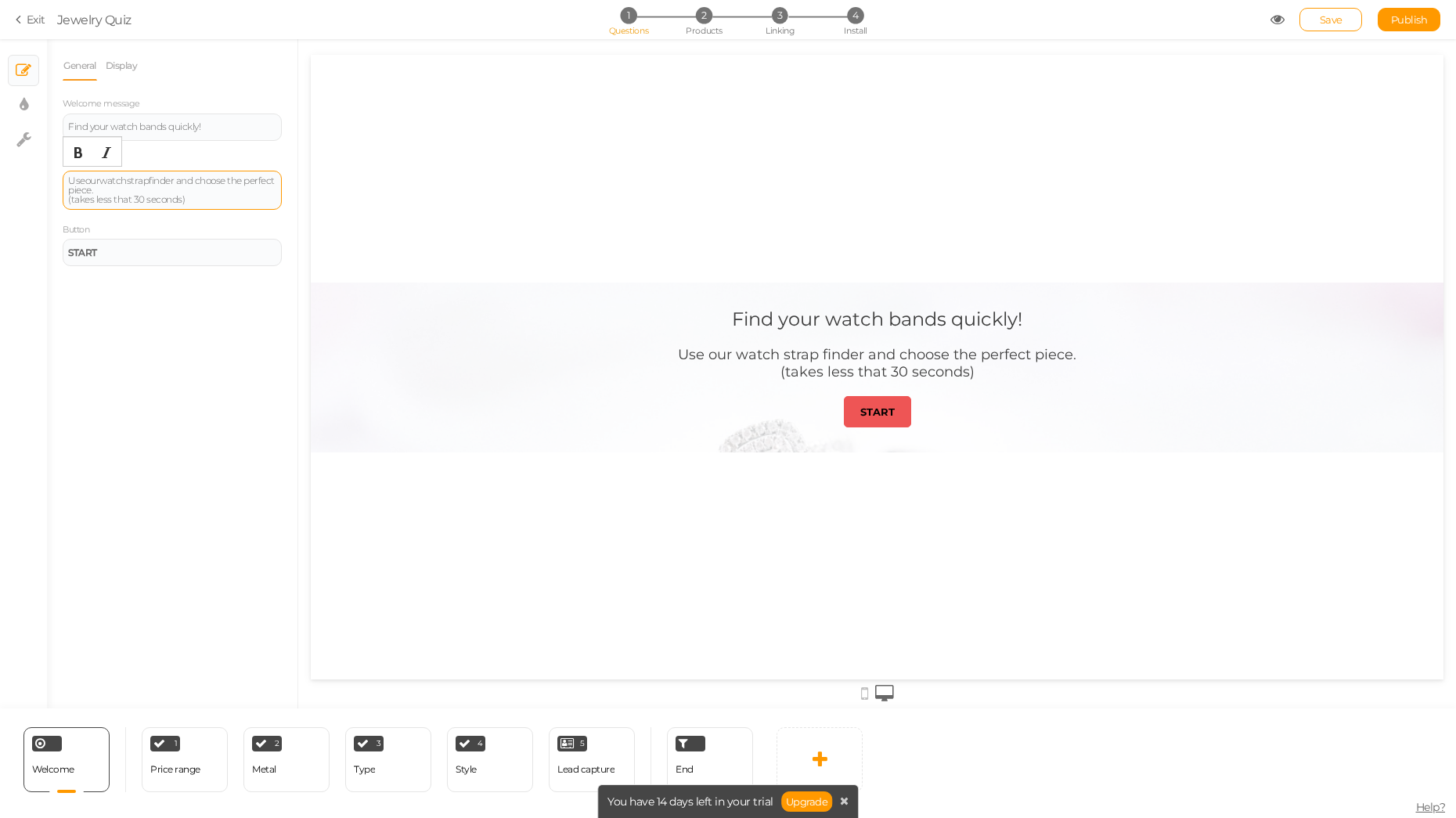
click at [183, 181] on div "Use our watch strap finder and choose the perfect piece. (takes less that 30 se…" at bounding box center [173, 190] width 208 height 28
drag, startPoint x: 203, startPoint y: 179, endPoint x: 125, endPoint y: 189, distance: 78.6
click at [124, 190] on div "Use our watch strap finder and choose the perfect piece. (takes less that 30 se…" at bounding box center [173, 190] width 208 height 28
click at [68, 127] on div "Find your watch bands quickly!" at bounding box center [173, 127] width 208 height 9
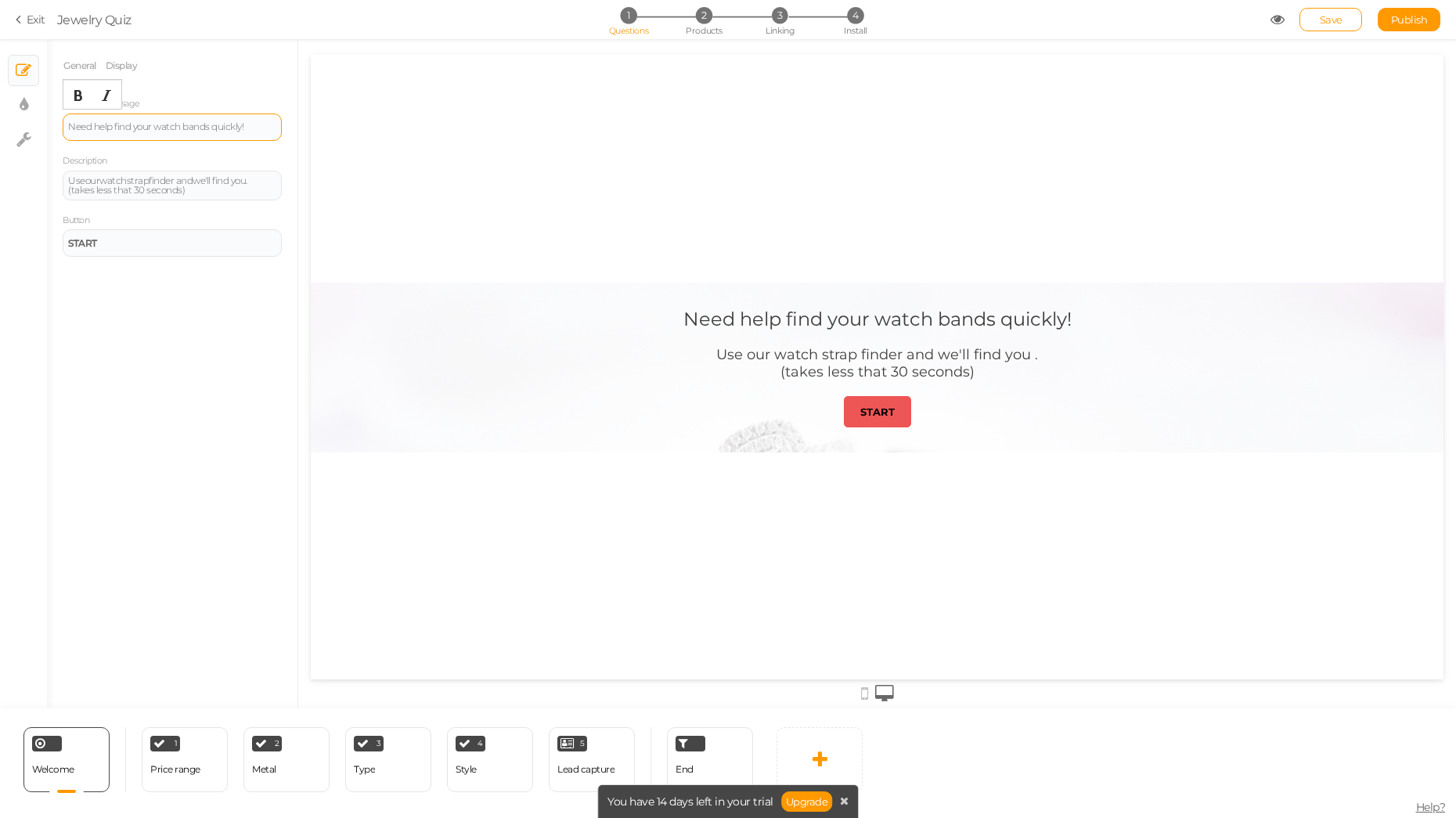
click at [130, 127] on div "Need help find your watch bands quickly!" at bounding box center [173, 127] width 208 height 9
drag, startPoint x: 149, startPoint y: 129, endPoint x: 172, endPoint y: 129, distance: 23.0
click at [172, 129] on div "Need help finding your watch bands quickly!" at bounding box center [173, 127] width 208 height 9
drag, startPoint x: 242, startPoint y: 127, endPoint x: 203, endPoint y: 127, distance: 39.0
click at [203, 127] on div "Need help finding watch bands quickly!" at bounding box center [173, 127] width 208 height 9
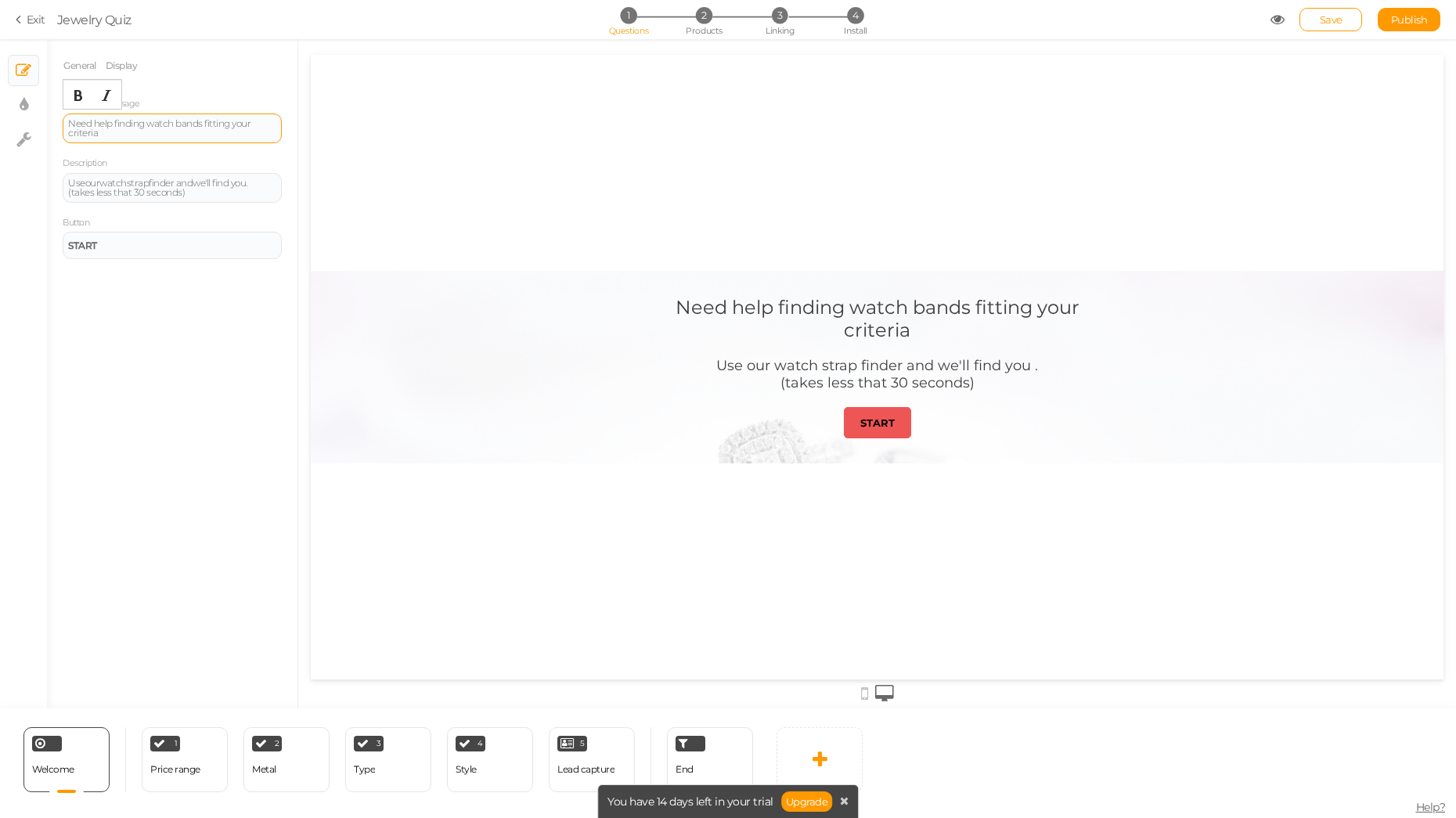
click at [158, 125] on div "Need help finding watch bands fitting your criteria" at bounding box center [173, 129] width 208 height 19
drag, startPoint x: 206, startPoint y: 123, endPoint x: 301, endPoint y: 132, distance: 95.4
click at [301, 132] on div "× Slides × Display settings × Settings General Display Welcome message Need hel…" at bounding box center [728, 374] width 1456 height 670
click at [149, 125] on div "Need help finding watch bands you're looking for?" at bounding box center [173, 129] width 208 height 19
drag, startPoint x: 206, startPoint y: 126, endPoint x: 272, endPoint y: 169, distance: 78.8
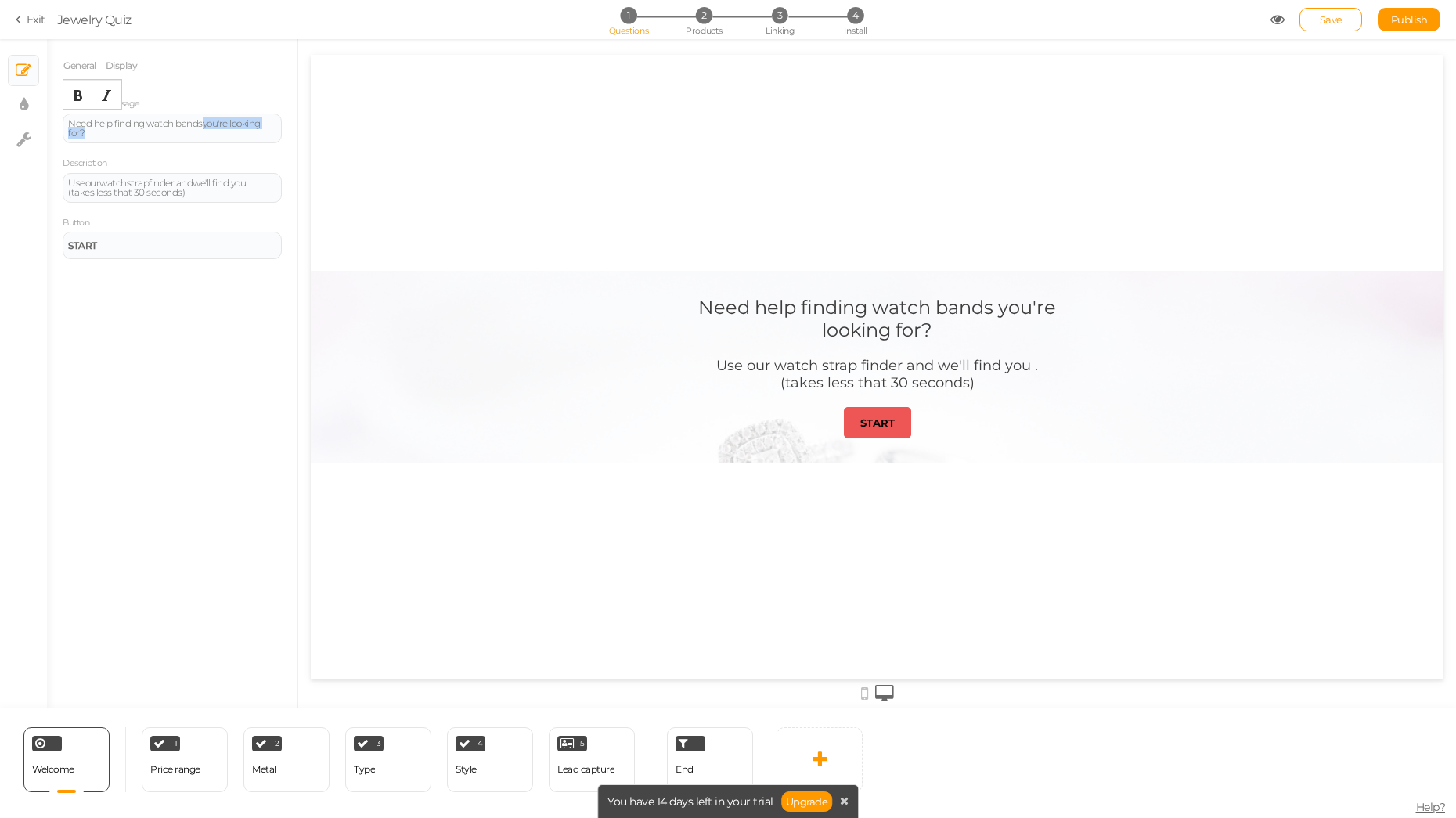
click at [257, 159] on div "Welcome message Need help finding watch bands you're looking for? Description U…" at bounding box center [173, 177] width 219 height 163
click at [79, 180] on div "Use our watch strap finder and we'll find you . (takes less that 30 seconds)" at bounding box center [173, 188] width 208 height 19
click at [258, 183] on div "Use our watch strap finder and we'll find you . (takes less that 30 seconds)" at bounding box center [173, 188] width 208 height 19
click at [108, 258] on div "START" at bounding box center [173, 255] width 208 height 9
click at [866, 697] on icon at bounding box center [864, 693] width 8 height 17
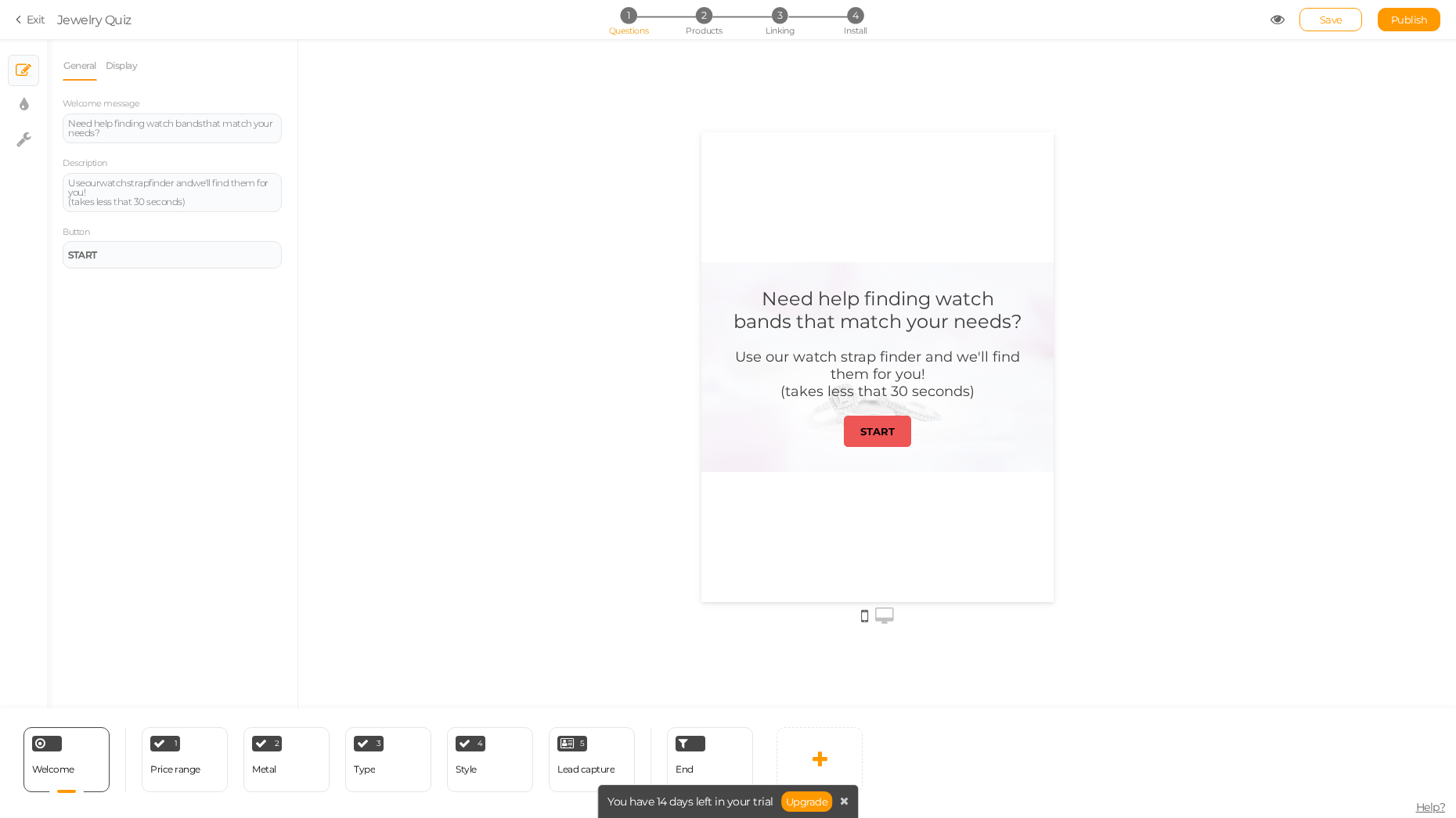
click at [888, 617] on icon at bounding box center [884, 616] width 19 height 17
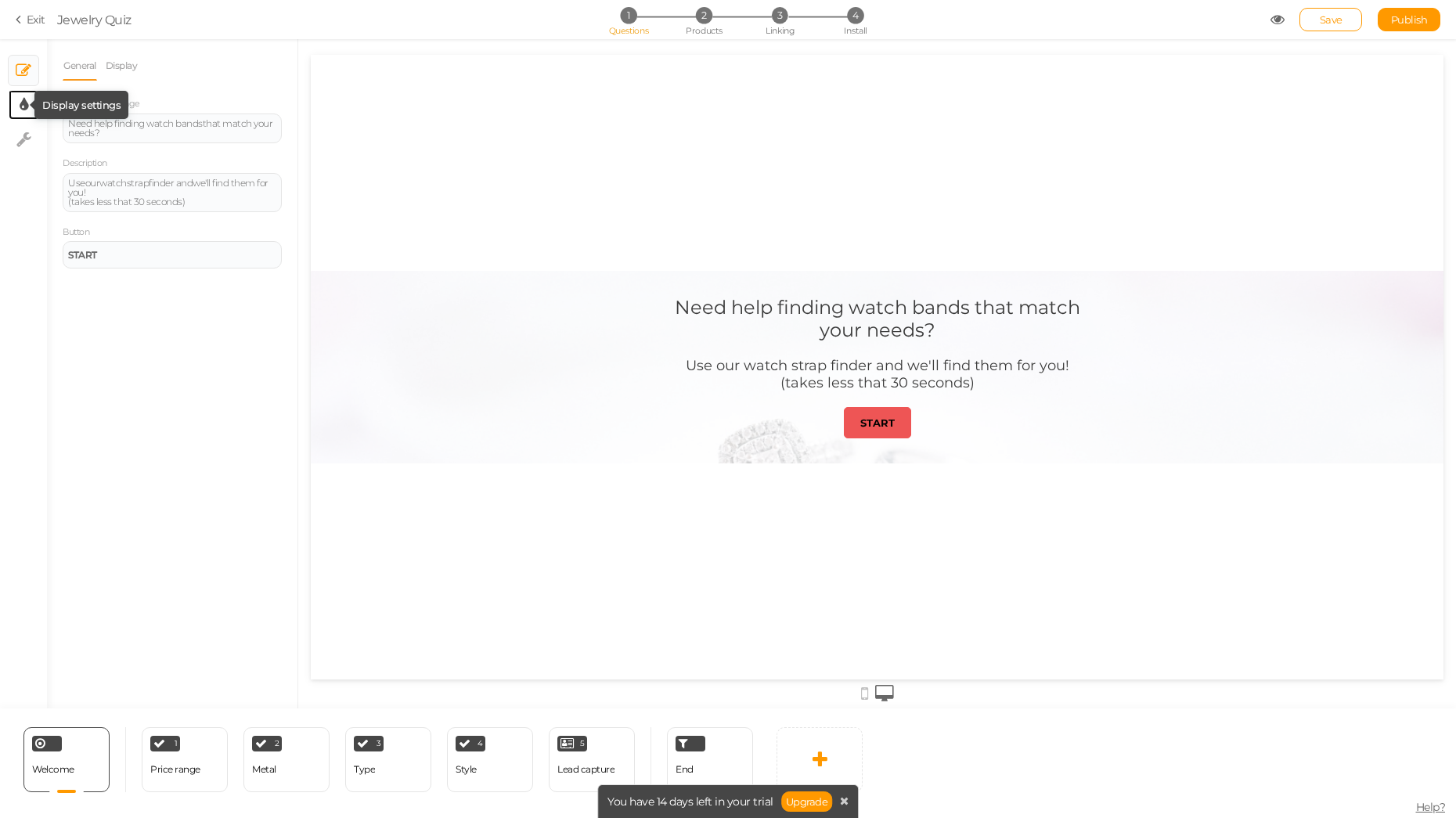
click at [22, 106] on icon at bounding box center [23, 105] width 8 height 16
select select "2"
select select "montserrat"
select select "fade"
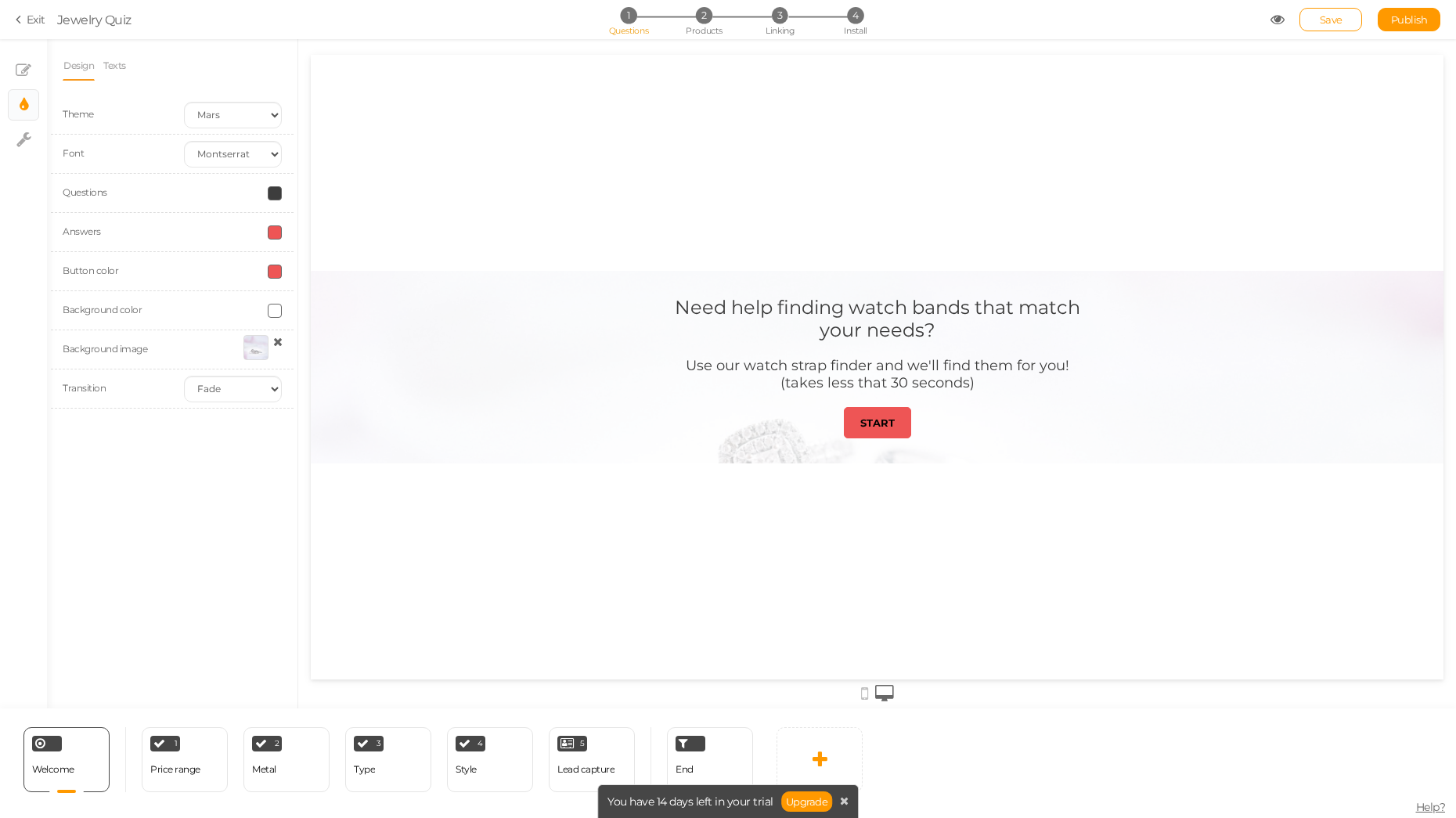
click at [103, 351] on label "Background image" at bounding box center [105, 349] width 84 height 12
click at [253, 353] on div at bounding box center [256, 347] width 25 height 25
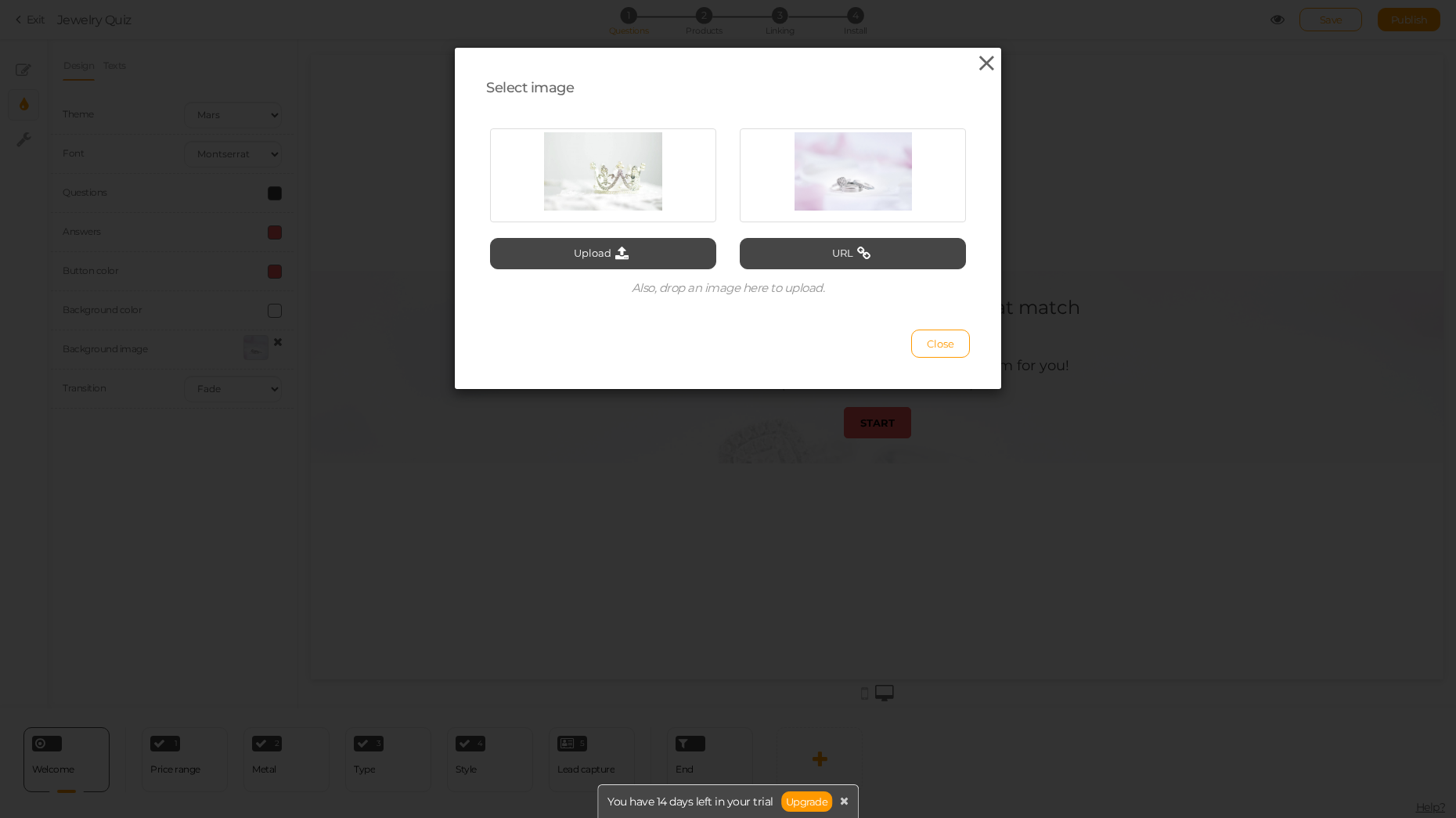
click at [988, 65] on icon at bounding box center [986, 63] width 23 height 23
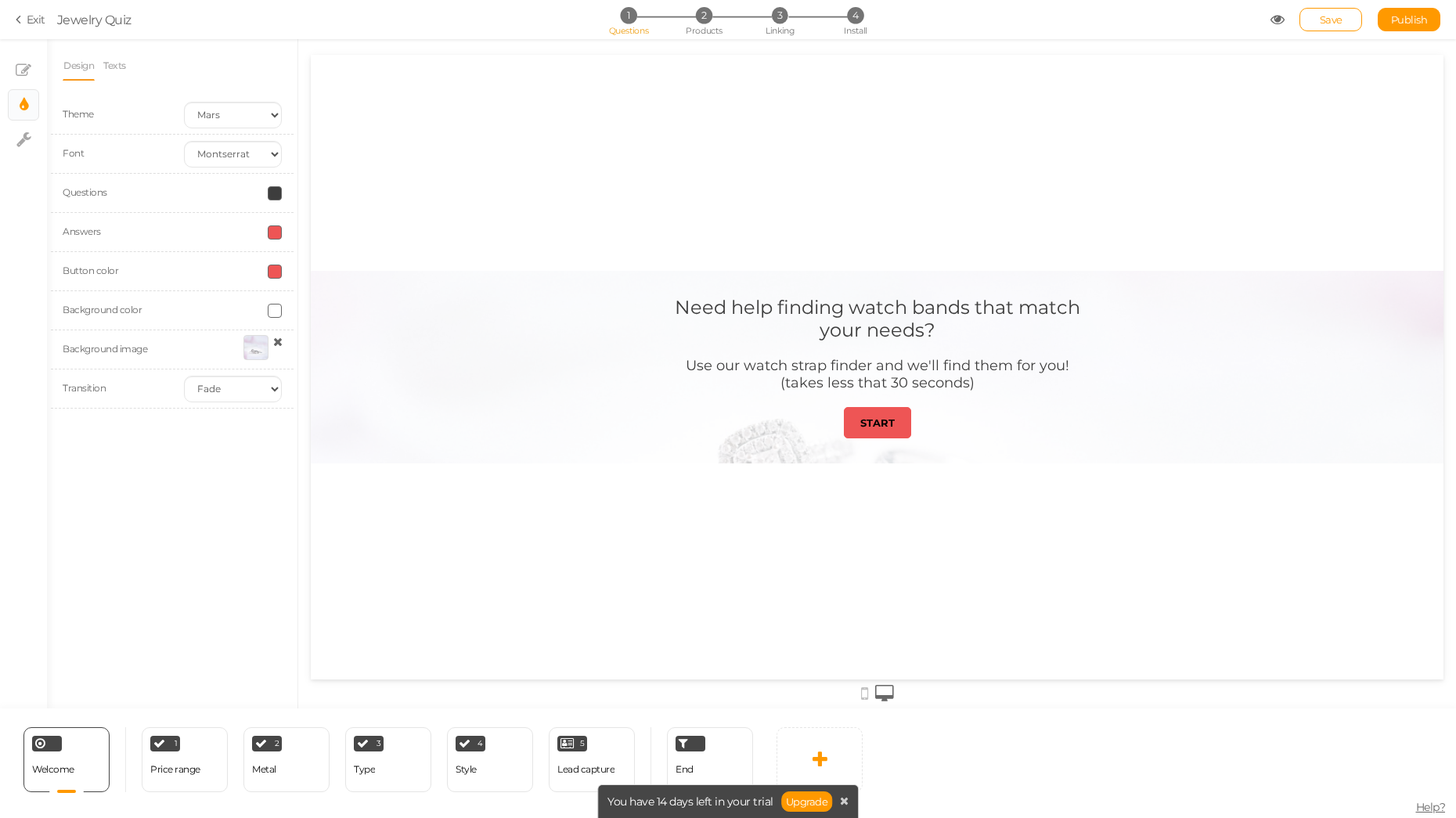
click at [280, 342] on icon at bounding box center [278, 341] width 9 height 12
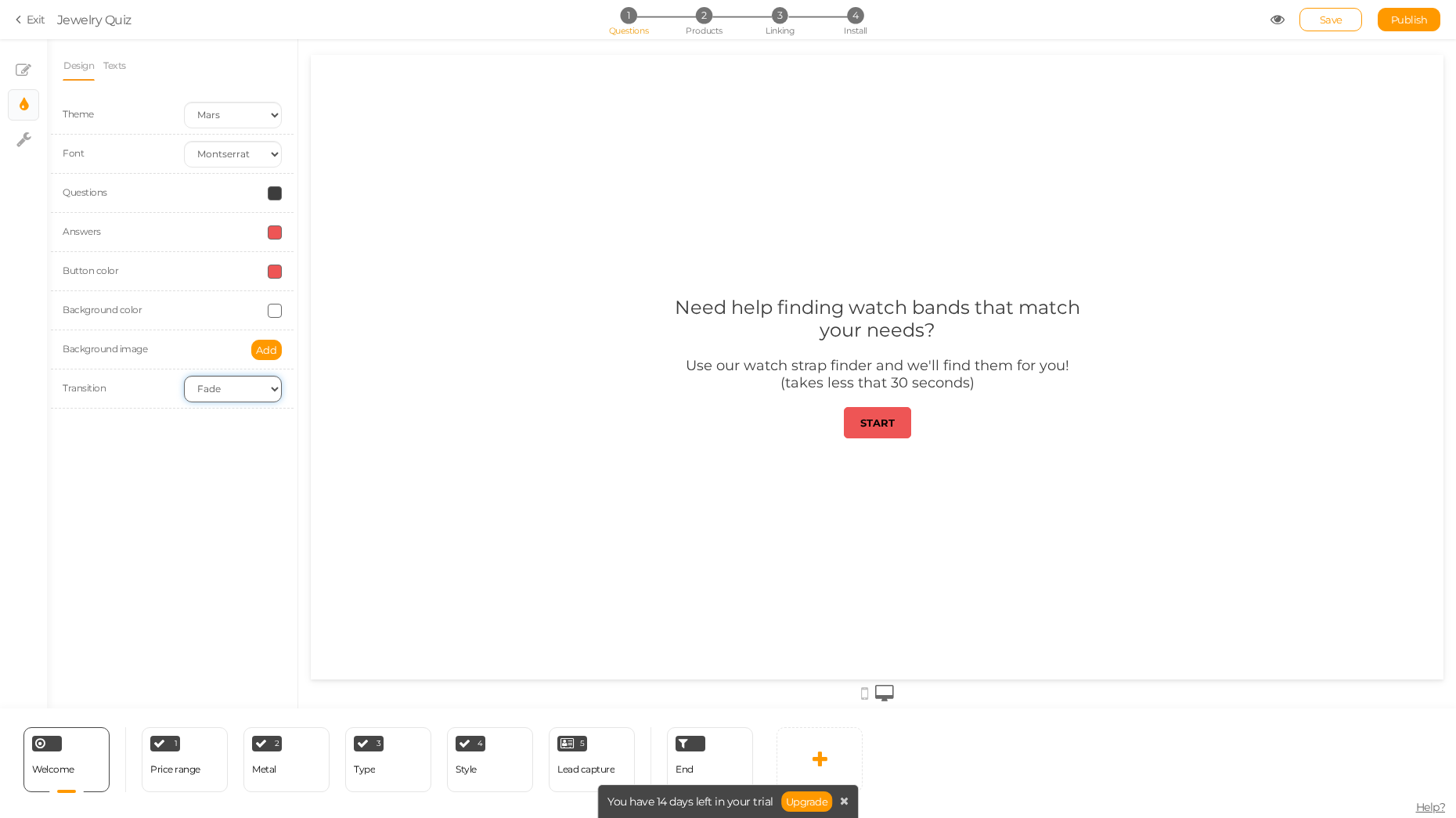
click at [244, 391] on select "None Fade Switch" at bounding box center [233, 389] width 98 height 26
click at [1334, 19] on span "Save" at bounding box center [1330, 19] width 23 height 12
click at [172, 755] on div "1 Price range × Define the conditions to show this slide. Clone Change type Del…" at bounding box center [185, 760] width 86 height 65
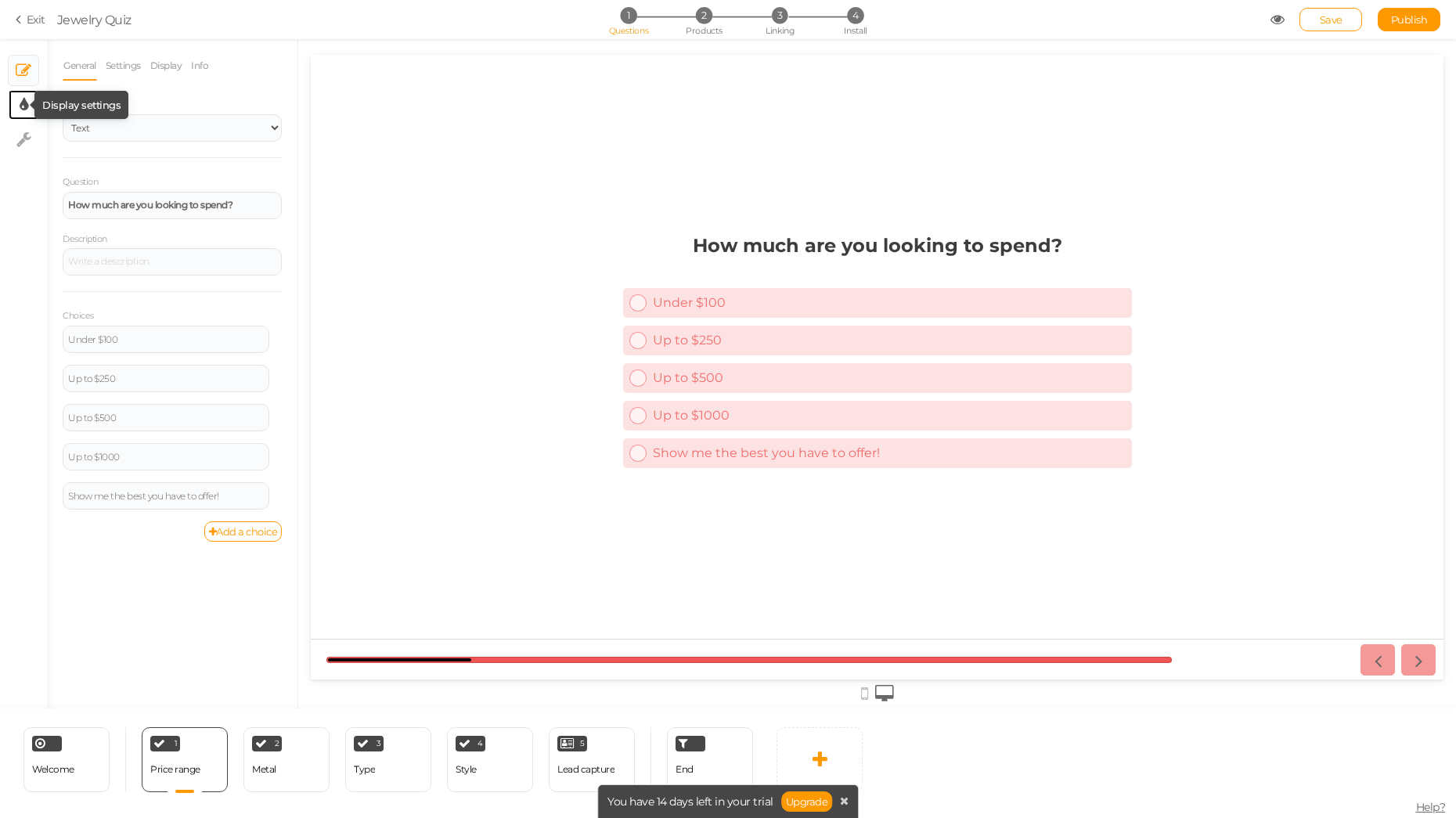
click at [26, 100] on icon at bounding box center [23, 105] width 8 height 16
select select "2"
select select "montserrat"
select select "fade"
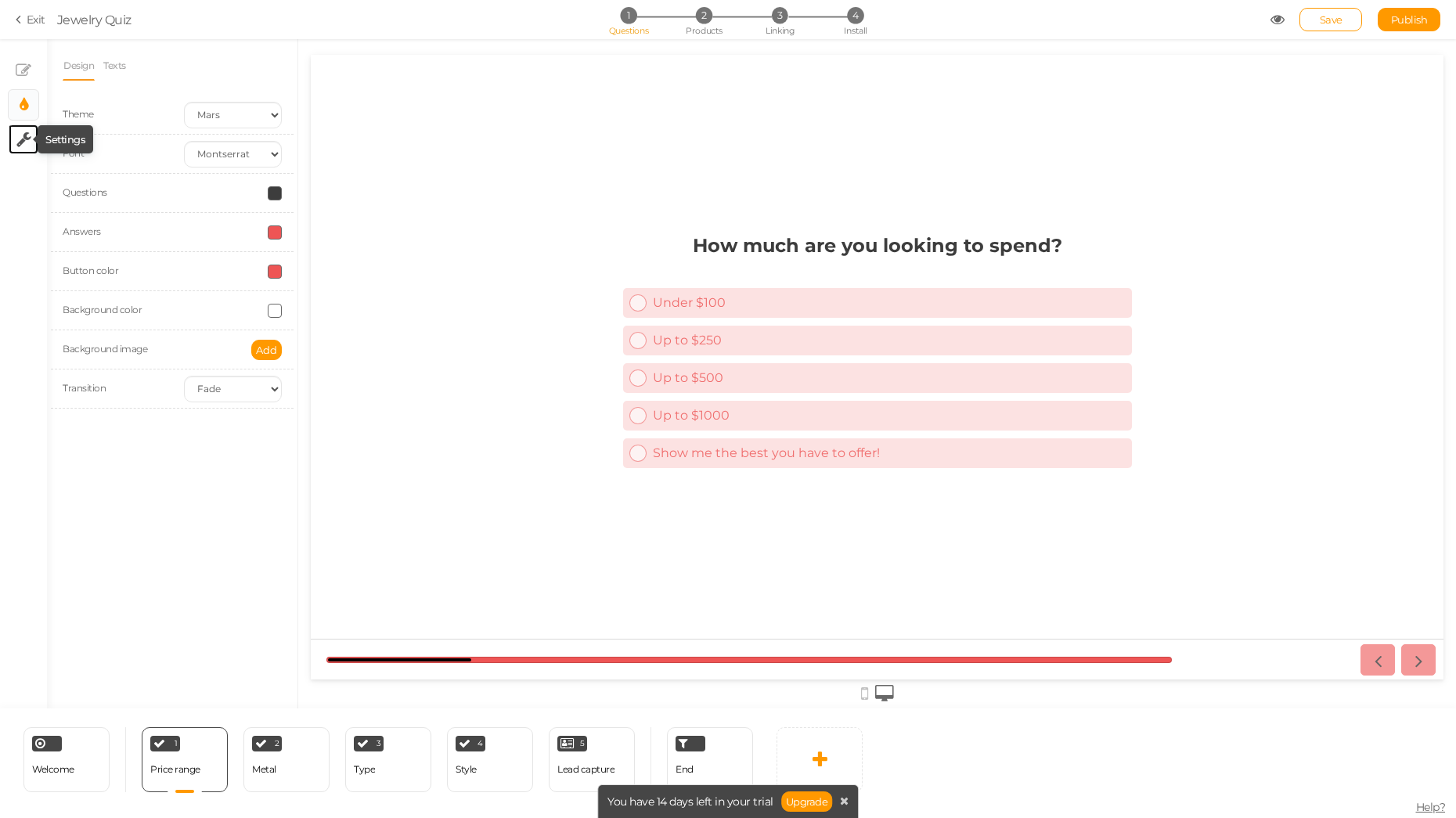
click at [22, 135] on icon at bounding box center [24, 139] width 15 height 16
select select "en"
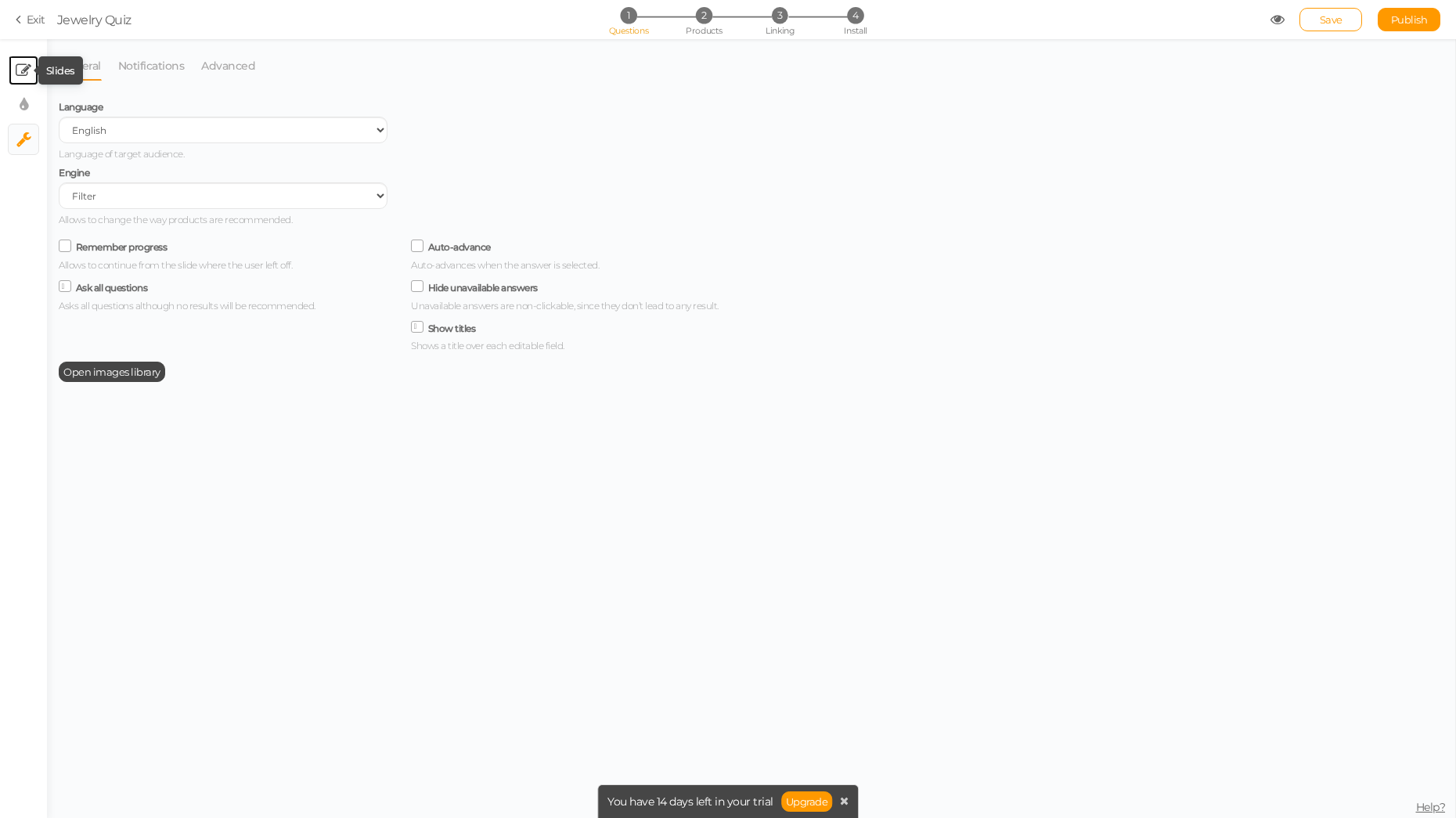
click at [20, 68] on icon at bounding box center [23, 70] width 16 height 16
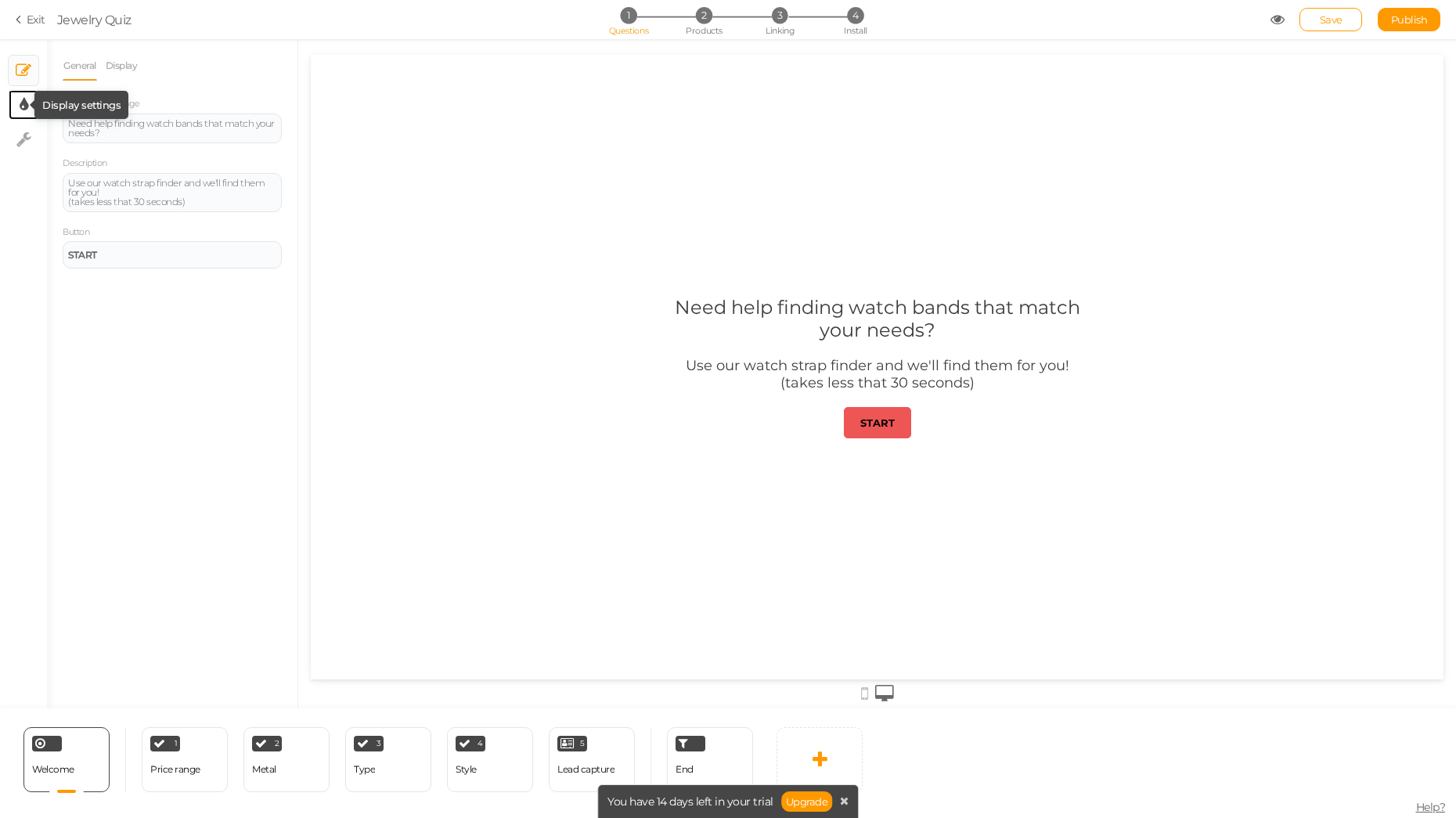
click at [22, 105] on icon at bounding box center [23, 105] width 8 height 16
select select "2"
select select "montserrat"
select select "fade"
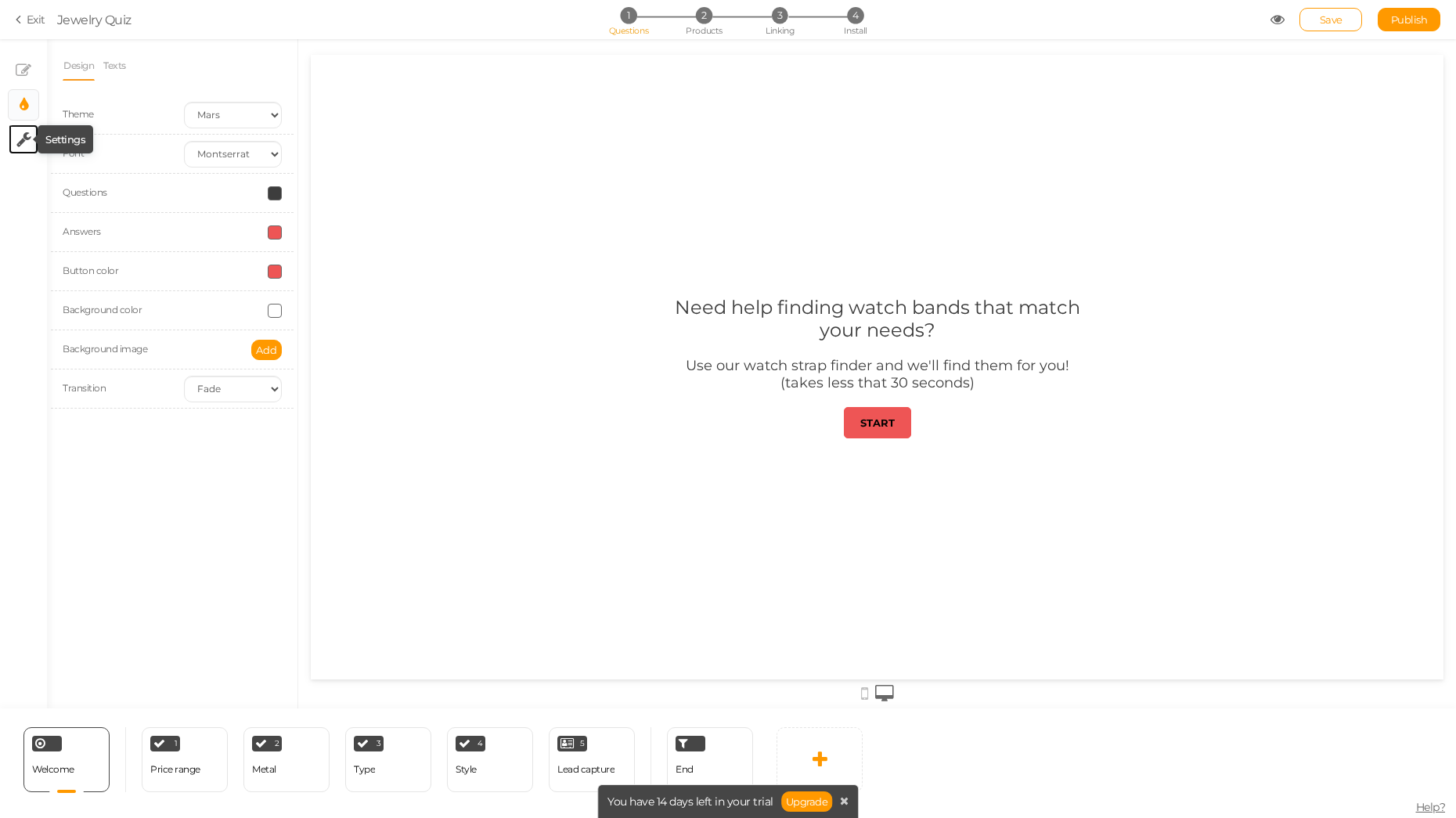
click at [22, 134] on icon at bounding box center [24, 139] width 15 height 16
select select "en"
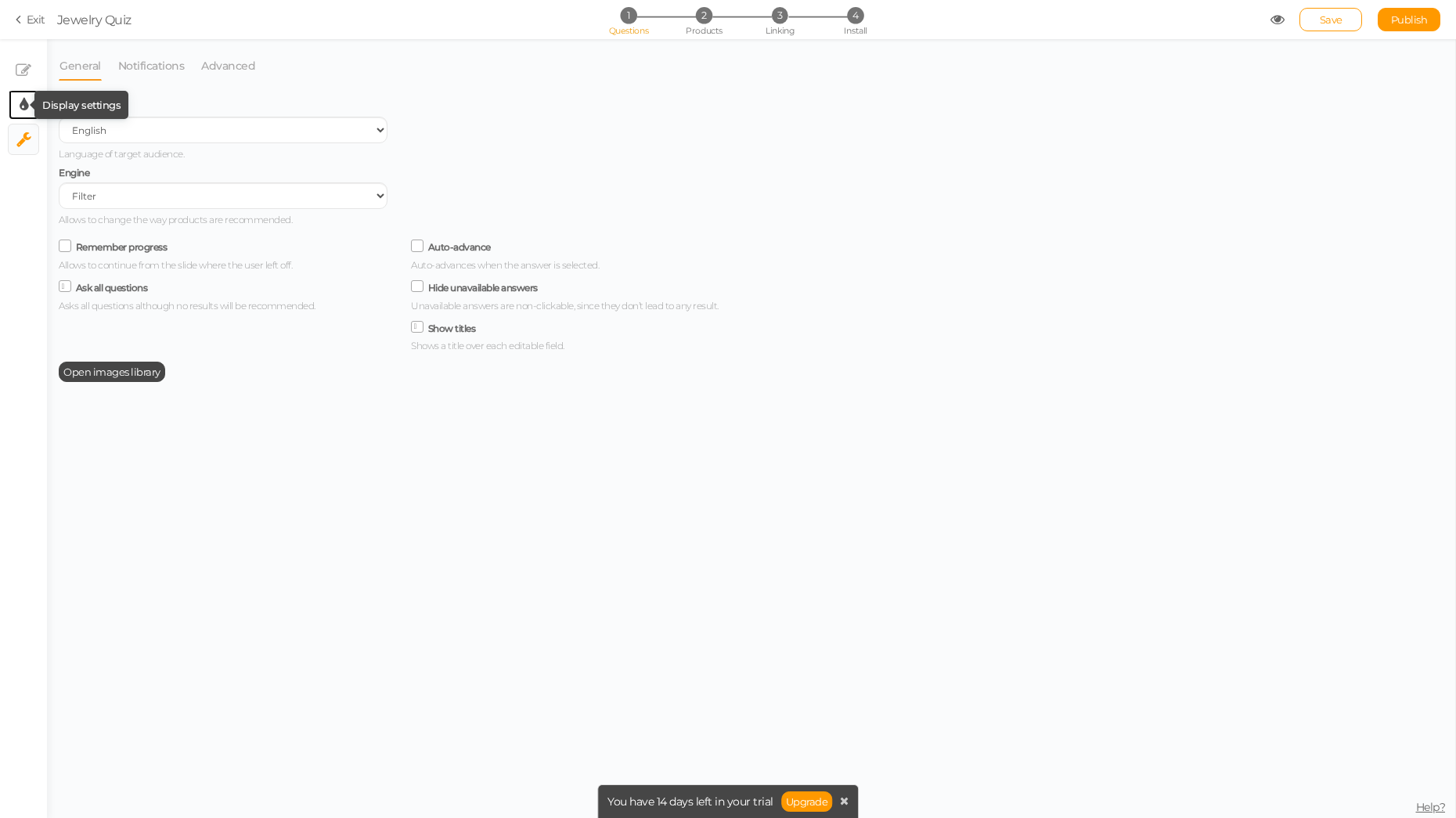
click at [26, 102] on icon at bounding box center [23, 105] width 8 height 16
select select "2"
select select "montserrat"
select select "fade"
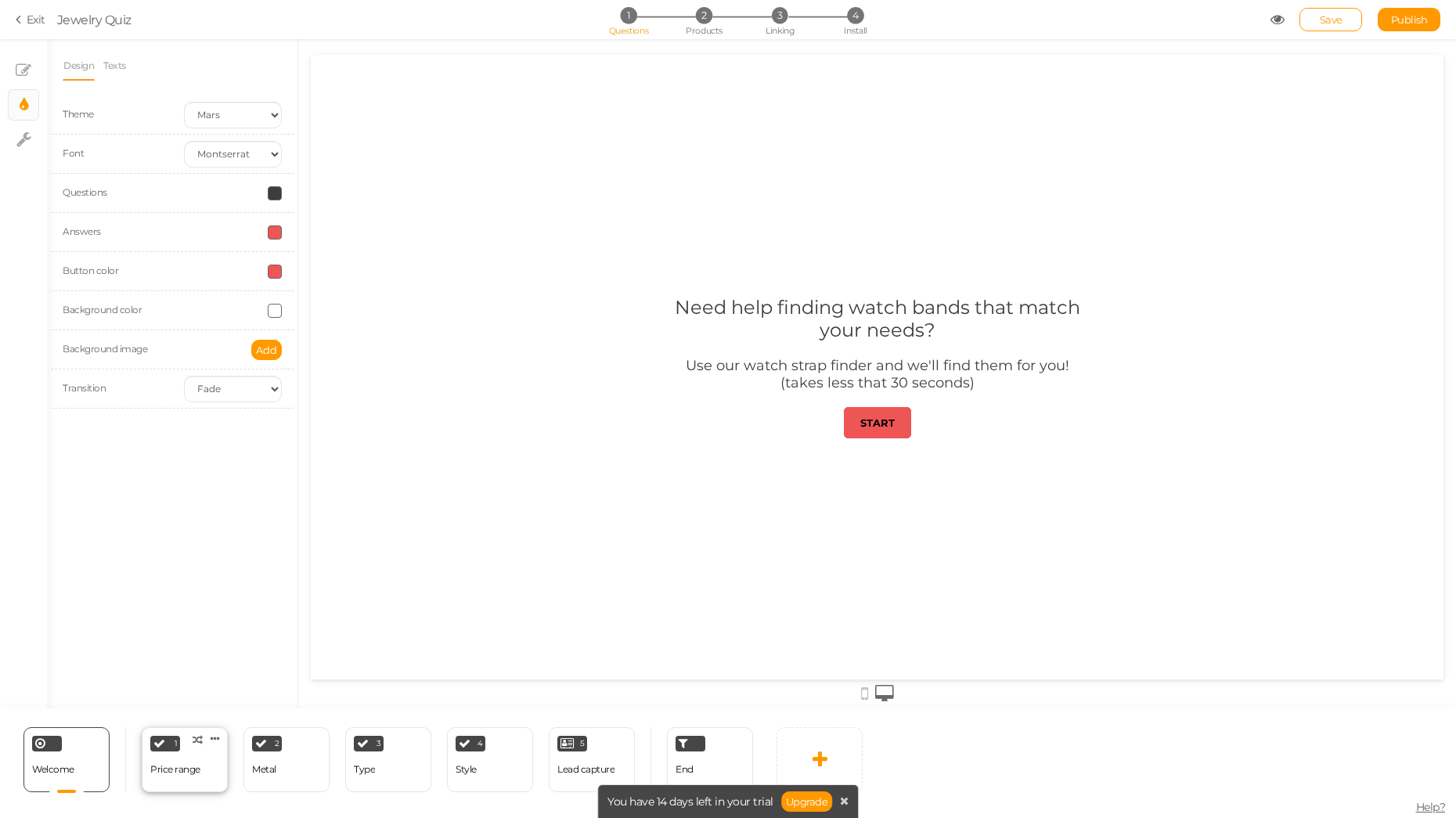
click at [194, 765] on div "Price range" at bounding box center [174, 770] width 50 height 11
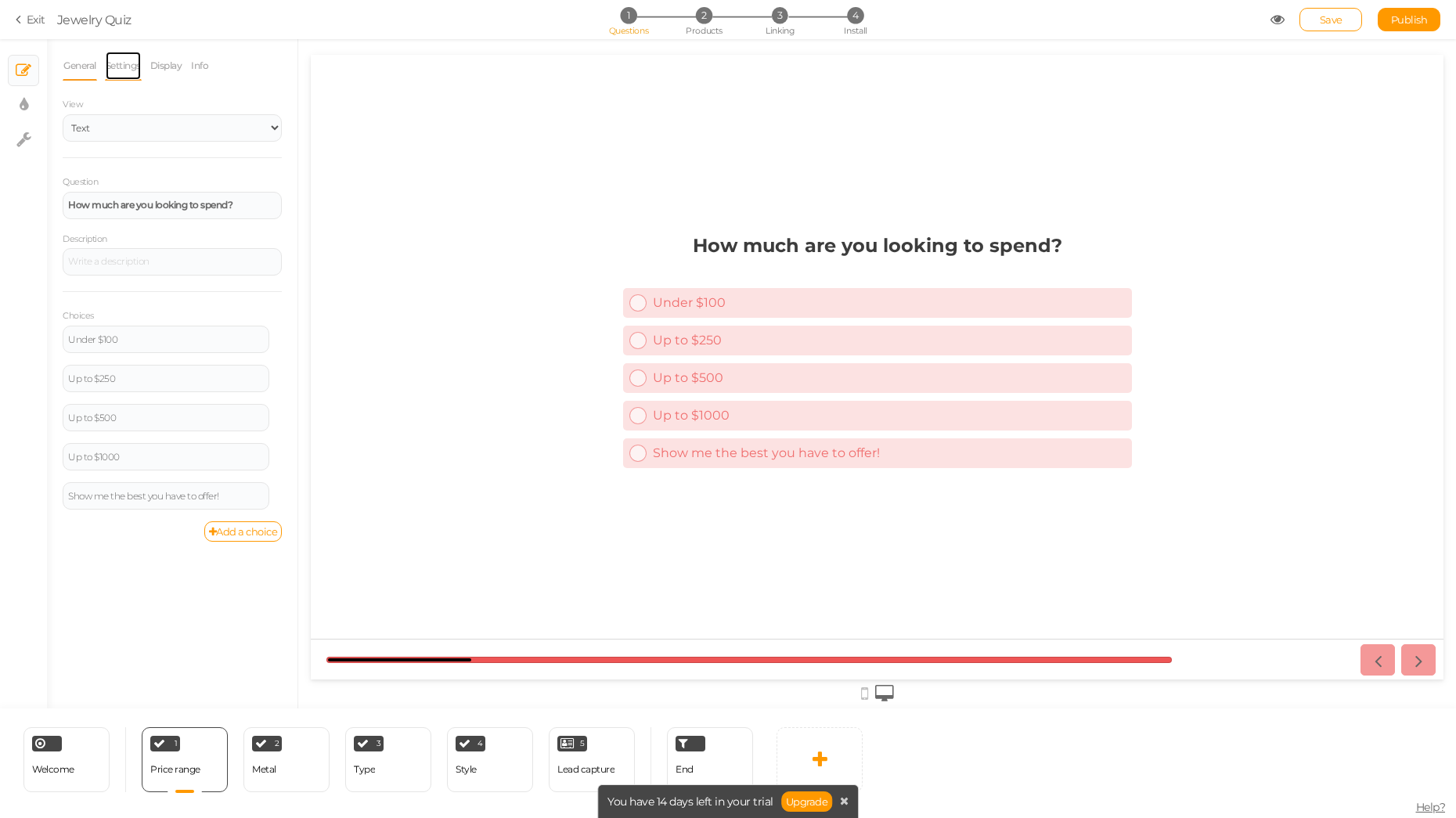
click at [128, 68] on link "Settings" at bounding box center [123, 66] width 37 height 30
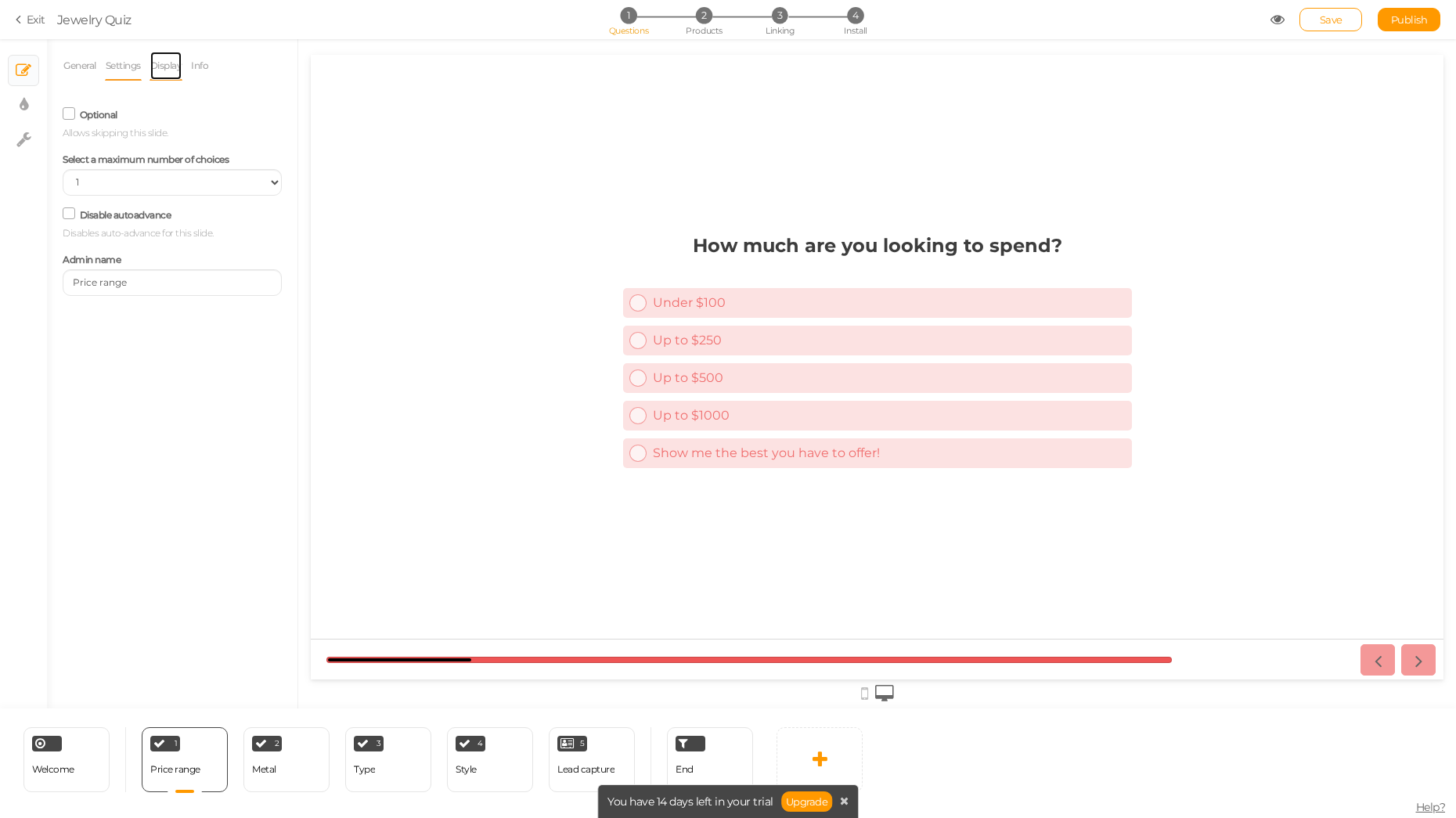
click at [170, 68] on link "Display" at bounding box center [166, 66] width 34 height 30
click at [209, 65] on link "Info" at bounding box center [200, 66] width 19 height 30
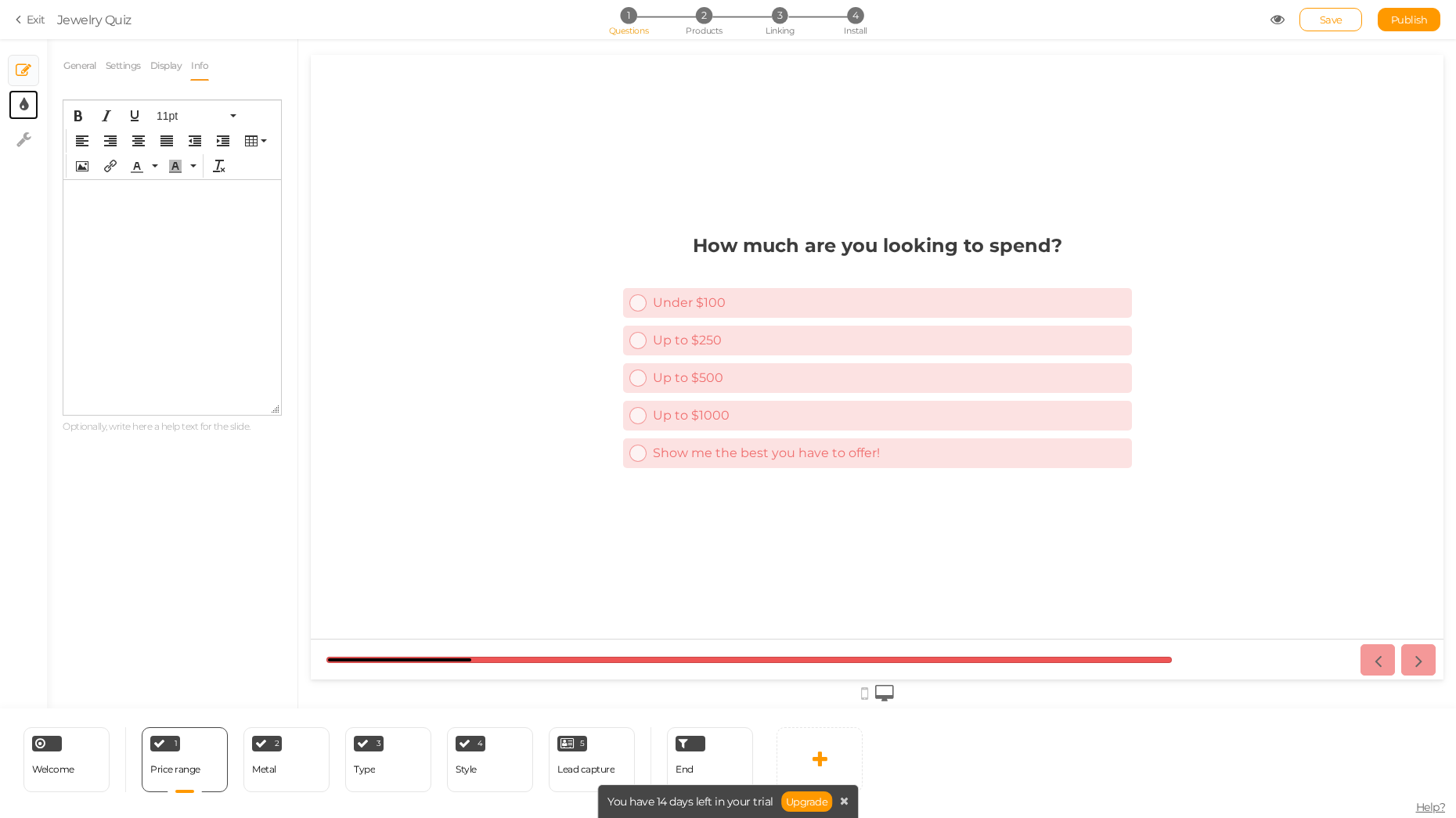
click at [28, 104] on link "× Display settings" at bounding box center [23, 105] width 30 height 30
select select "2"
select select "montserrat"
select select "fade"
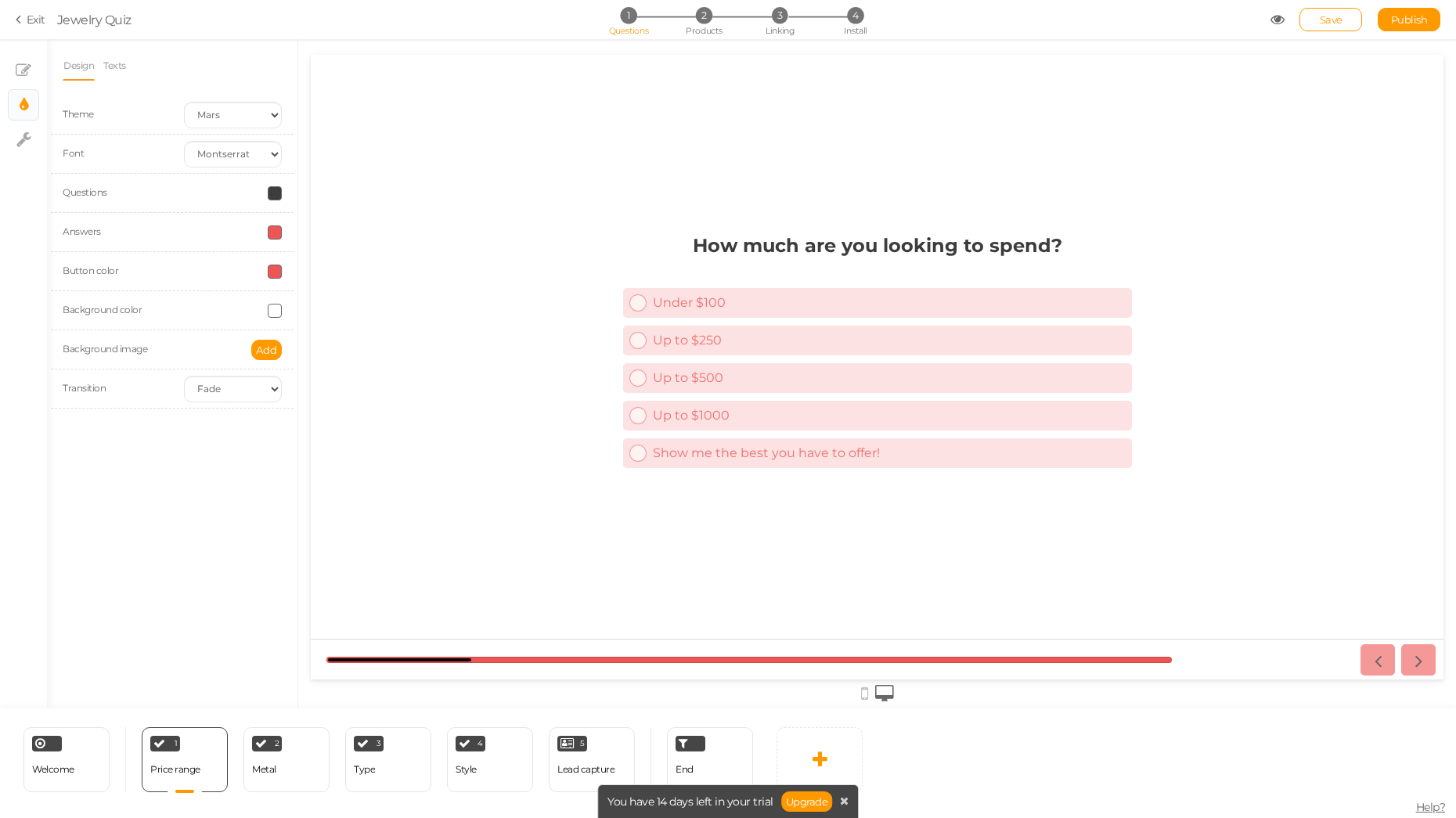
click at [278, 233] on span at bounding box center [275, 232] width 14 height 14
drag, startPoint x: 293, startPoint y: 296, endPoint x: 263, endPoint y: 313, distance: 34.5
click at [263, 313] on body "× Close A wider screen is needed to use the Pickzen builder Exit Jewelry Quiz 1…" at bounding box center [728, 409] width 1456 height 818
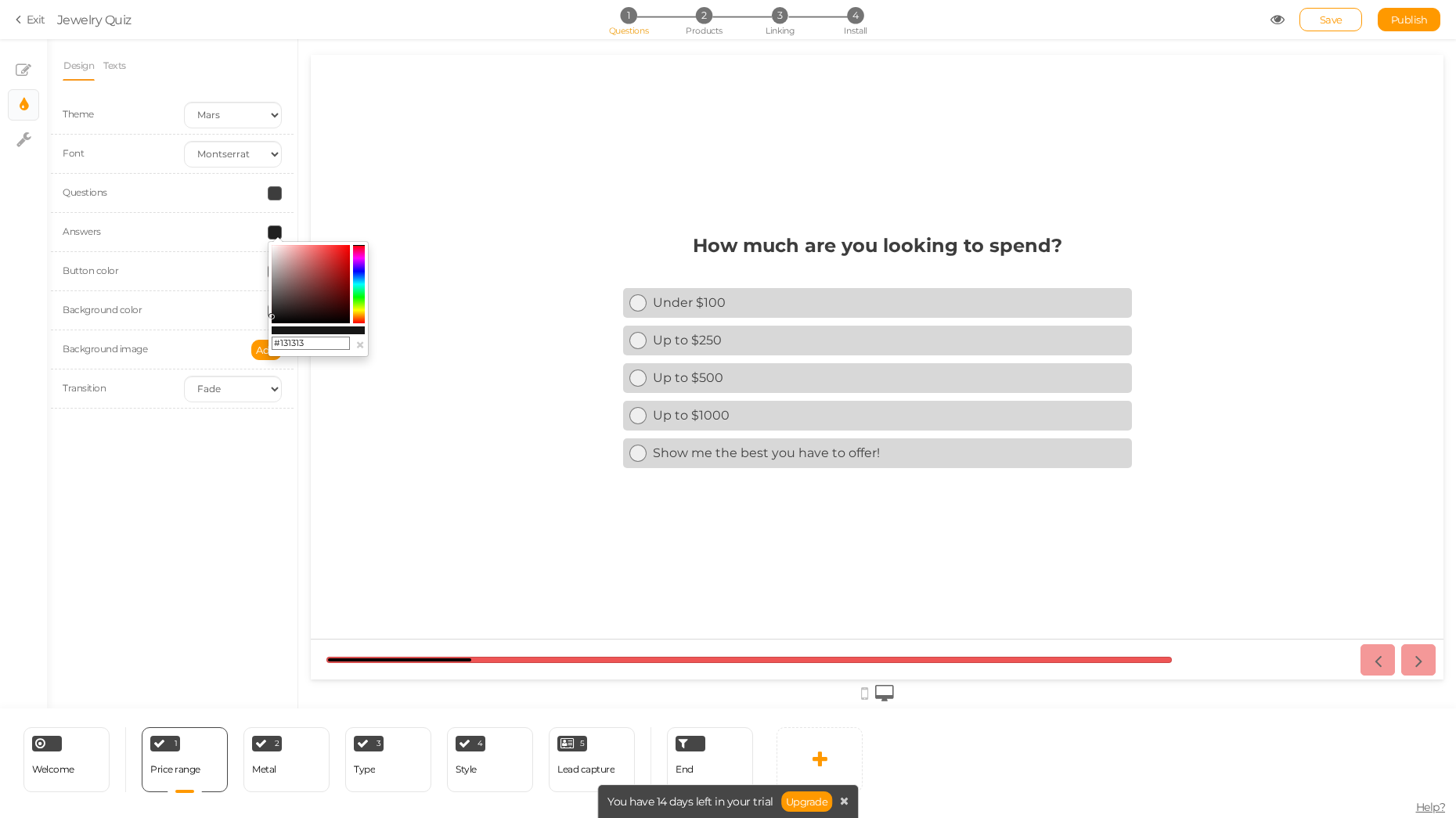
drag, startPoint x: 301, startPoint y: 310, endPoint x: 255, endPoint y: 317, distance: 46.5
click at [255, 317] on body "× Close A wider screen is needed to use the Pickzen builder Exit Jewelry Quiz 1…" at bounding box center [728, 409] width 1456 height 818
drag, startPoint x: 304, startPoint y: 295, endPoint x: 267, endPoint y: 265, distance: 47.6
click at [268, 265] on div "#b9b9b9 ×" at bounding box center [319, 299] width 101 height 116
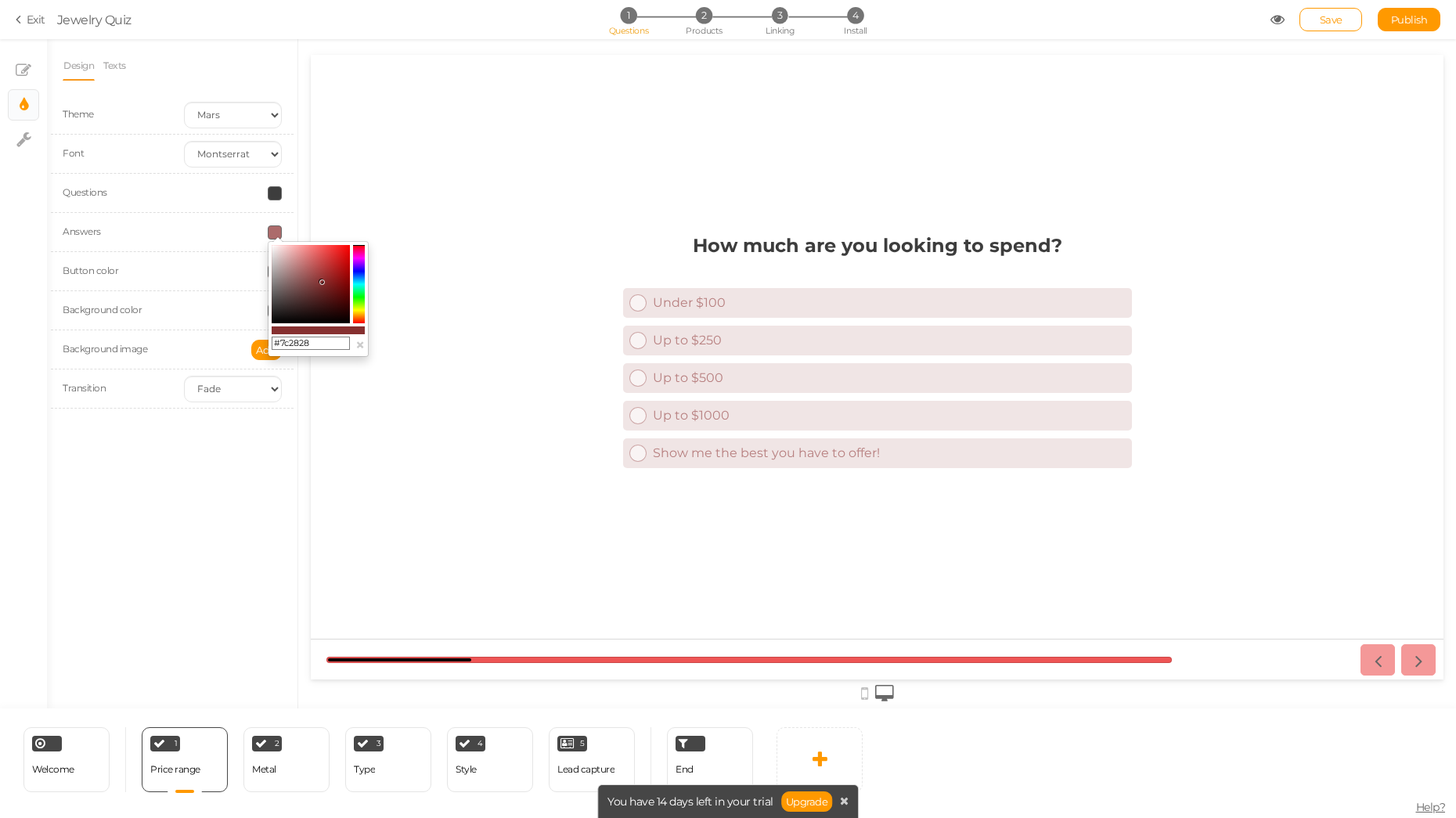
drag, startPoint x: 310, startPoint y: 273, endPoint x: 324, endPoint y: 285, distance: 18.4
click at [324, 285] on colorpicker-saturation at bounding box center [310, 283] width 78 height 78
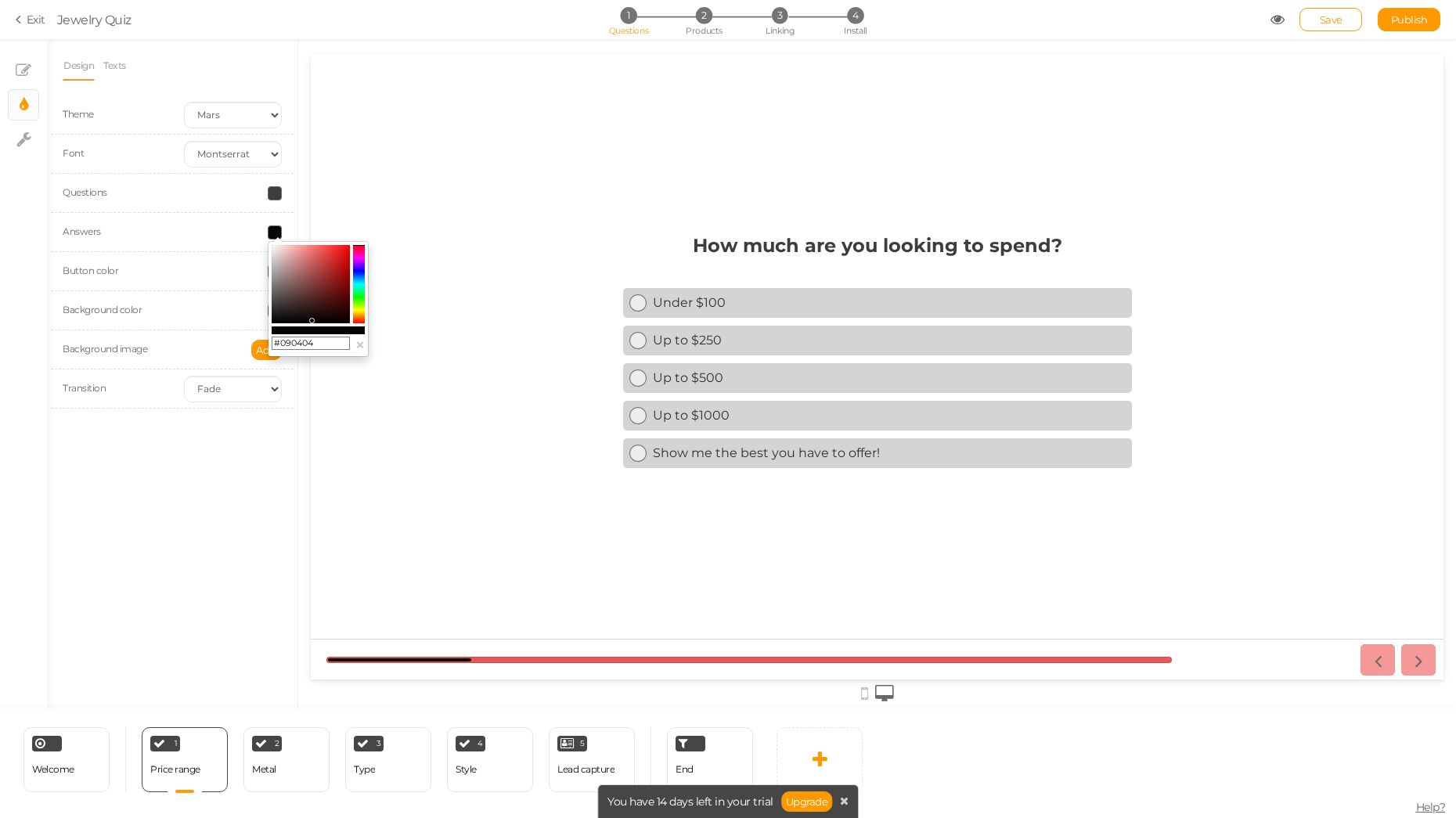
drag, startPoint x: 332, startPoint y: 288, endPoint x: 311, endPoint y: 320, distance: 38.3
click at [311, 320] on colorpicker-saturation at bounding box center [310, 283] width 78 height 78
drag, startPoint x: 328, startPoint y: 304, endPoint x: 255, endPoint y: 332, distance: 78.2
click at [255, 332] on body "× Close A wider screen is needed to use the Pickzen builder Exit Jewelry Quiz 1…" at bounding box center [728, 409] width 1456 height 818
drag, startPoint x: 321, startPoint y: 342, endPoint x: 282, endPoint y: 342, distance: 39.0
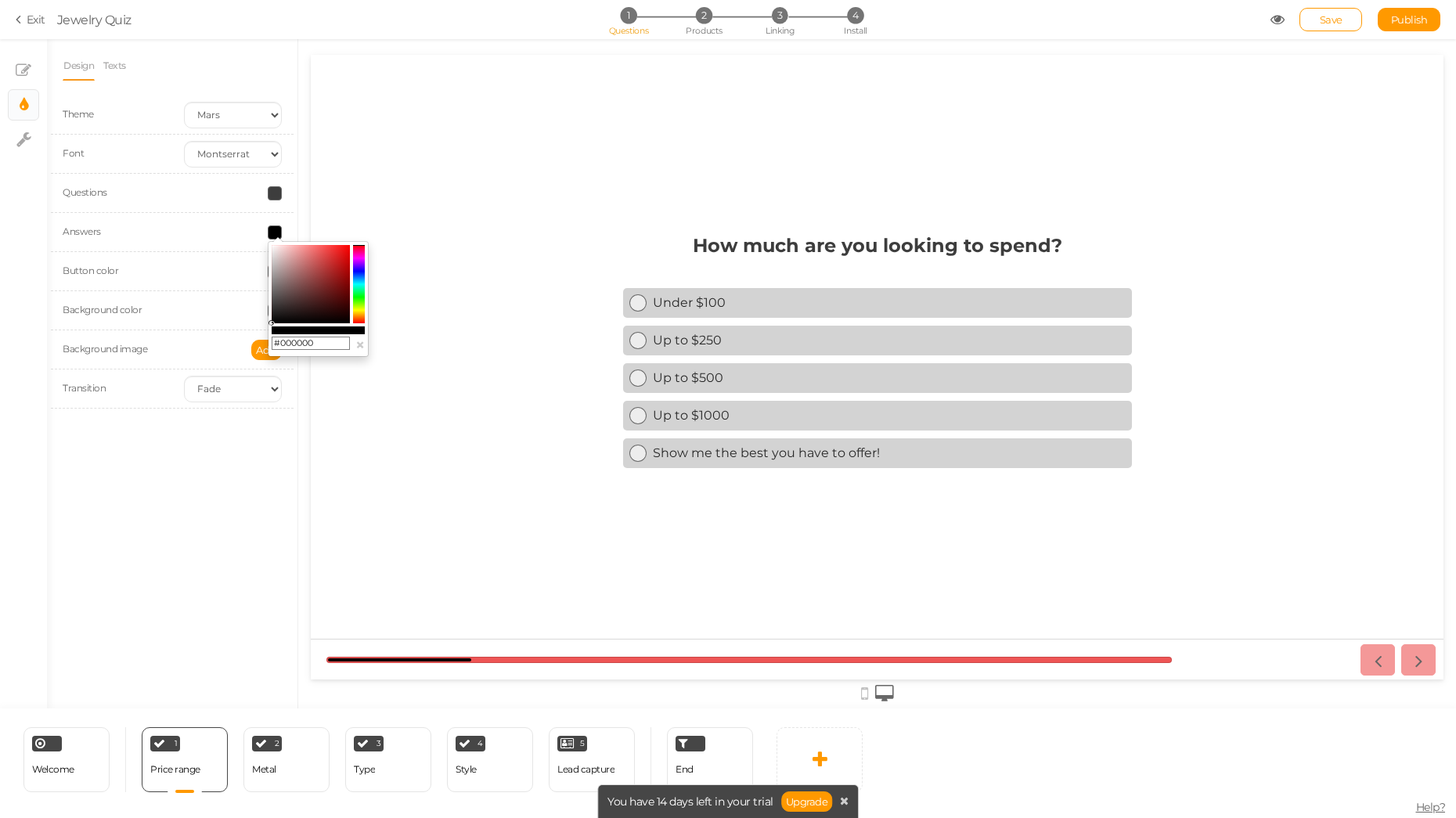
click at [282, 342] on input "#000000" at bounding box center [310, 343] width 78 height 14
click at [361, 304] on colorpicker-hue at bounding box center [358, 283] width 12 height 78
click at [318, 285] on colorpicker-saturation at bounding box center [310, 283] width 78 height 78
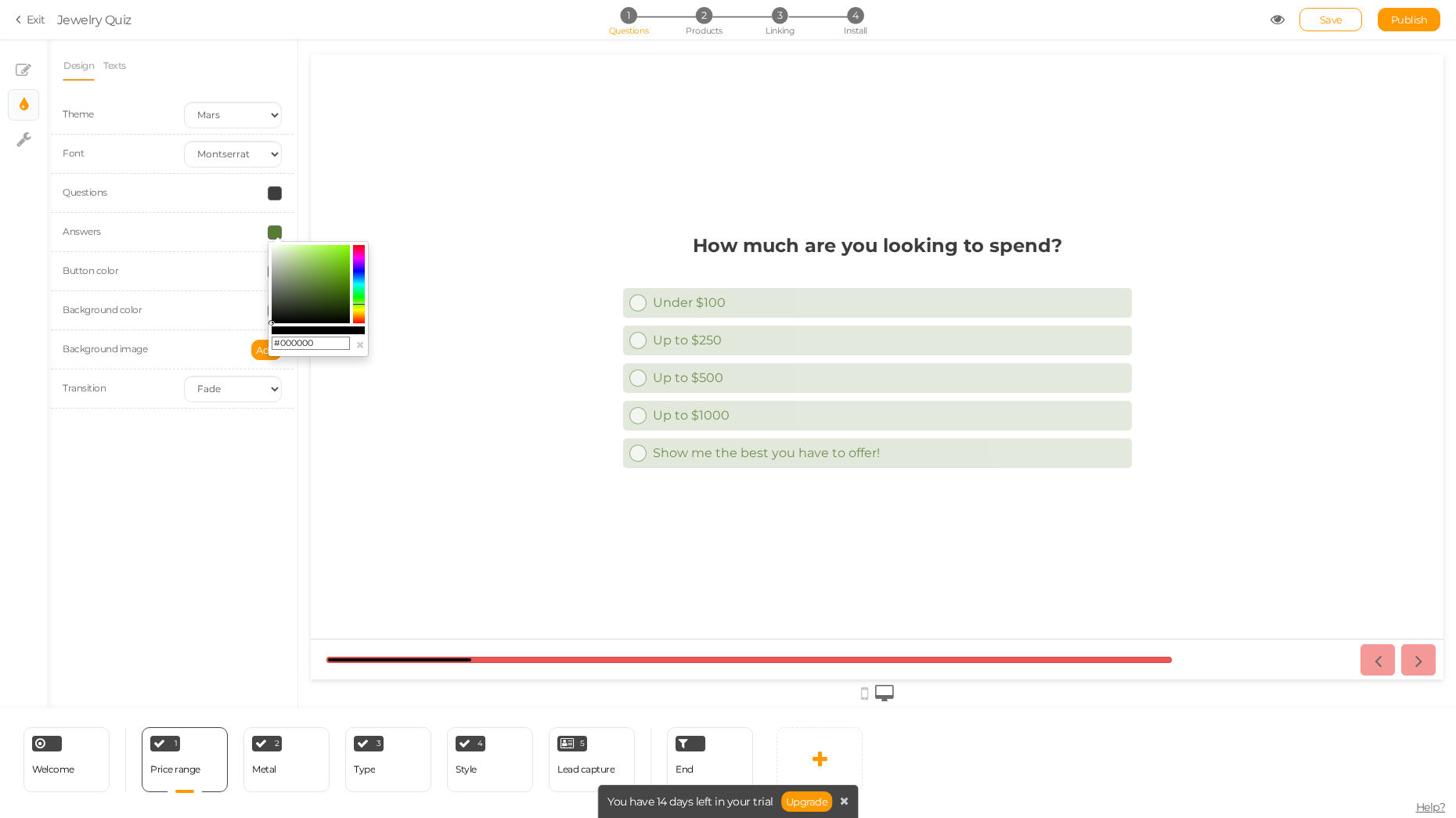
drag, startPoint x: 336, startPoint y: 279, endPoint x: 248, endPoint y: 330, distance: 101.7
click at [248, 330] on body "× Close A wider screen is needed to use the Pickzen builder Exit Jewelry Quiz 1…" at bounding box center [728, 409] width 1456 height 818
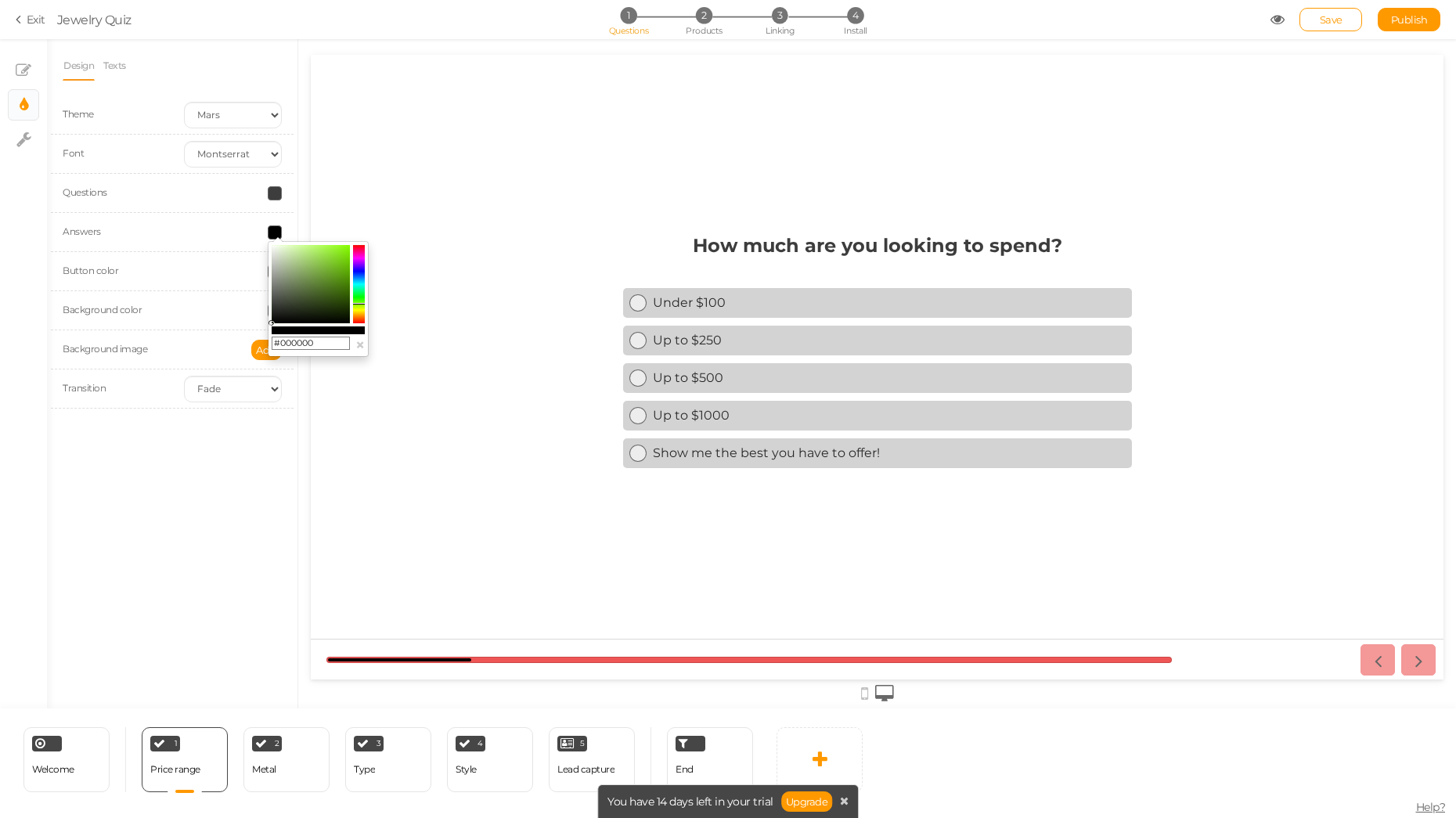
drag, startPoint x: 321, startPoint y: 347, endPoint x: 278, endPoint y: 345, distance: 43.0
click at [278, 345] on input "#000000" at bounding box center [310, 343] width 78 height 14
drag, startPoint x: 305, startPoint y: 293, endPoint x: 257, endPoint y: 331, distance: 61.2
click at [257, 331] on body "× Close A wider screen is needed to use the Pickzen builder Exit Jewelry Quiz 1…" at bounding box center [728, 409] width 1456 height 818
drag, startPoint x: 295, startPoint y: 287, endPoint x: 263, endPoint y: 287, distance: 32.0
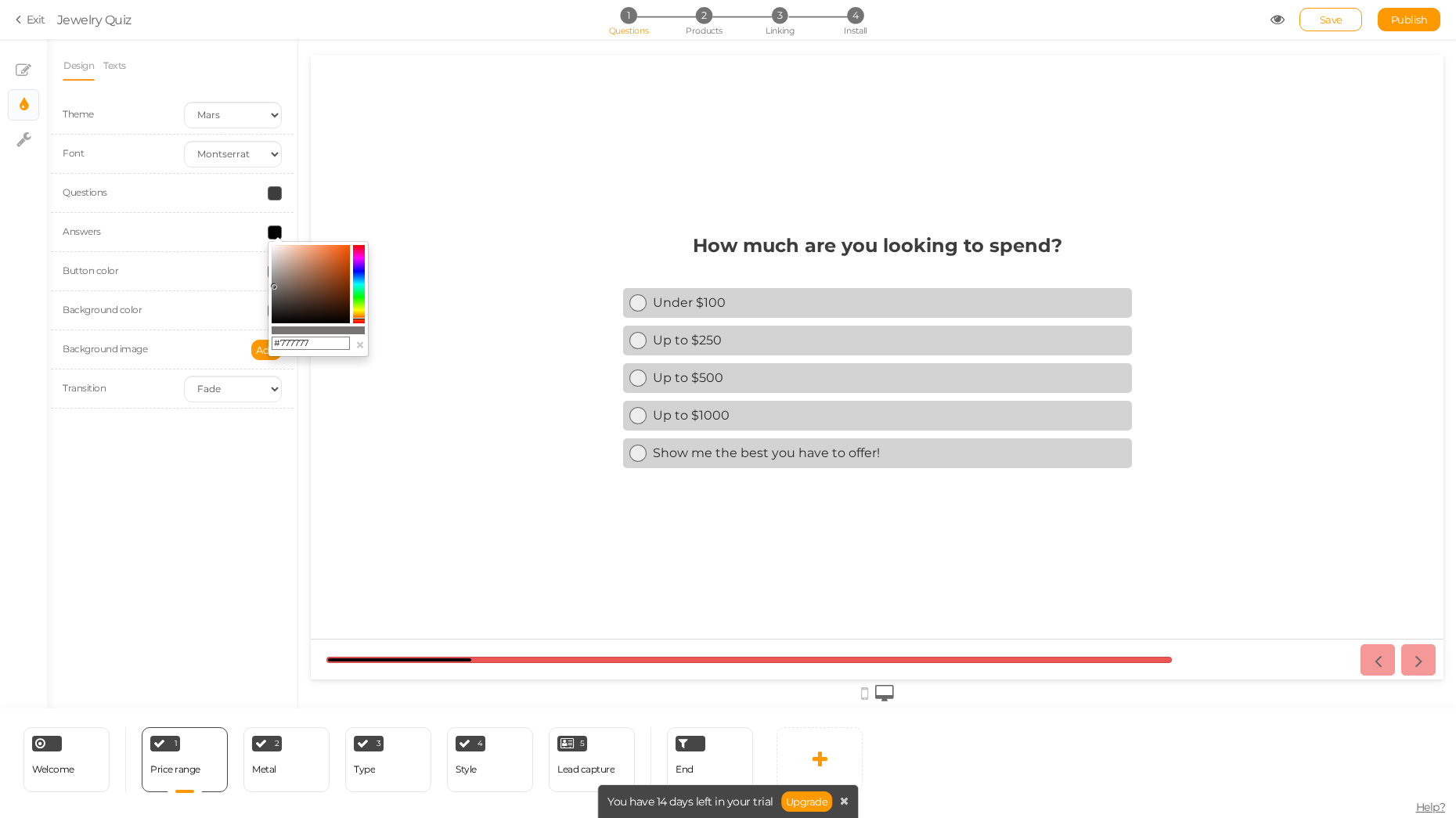
click at [263, 287] on body "× Close A wider screen is needed to use the Pickzen builder Exit Jewelry Quiz 1…" at bounding box center [728, 409] width 1456 height 818
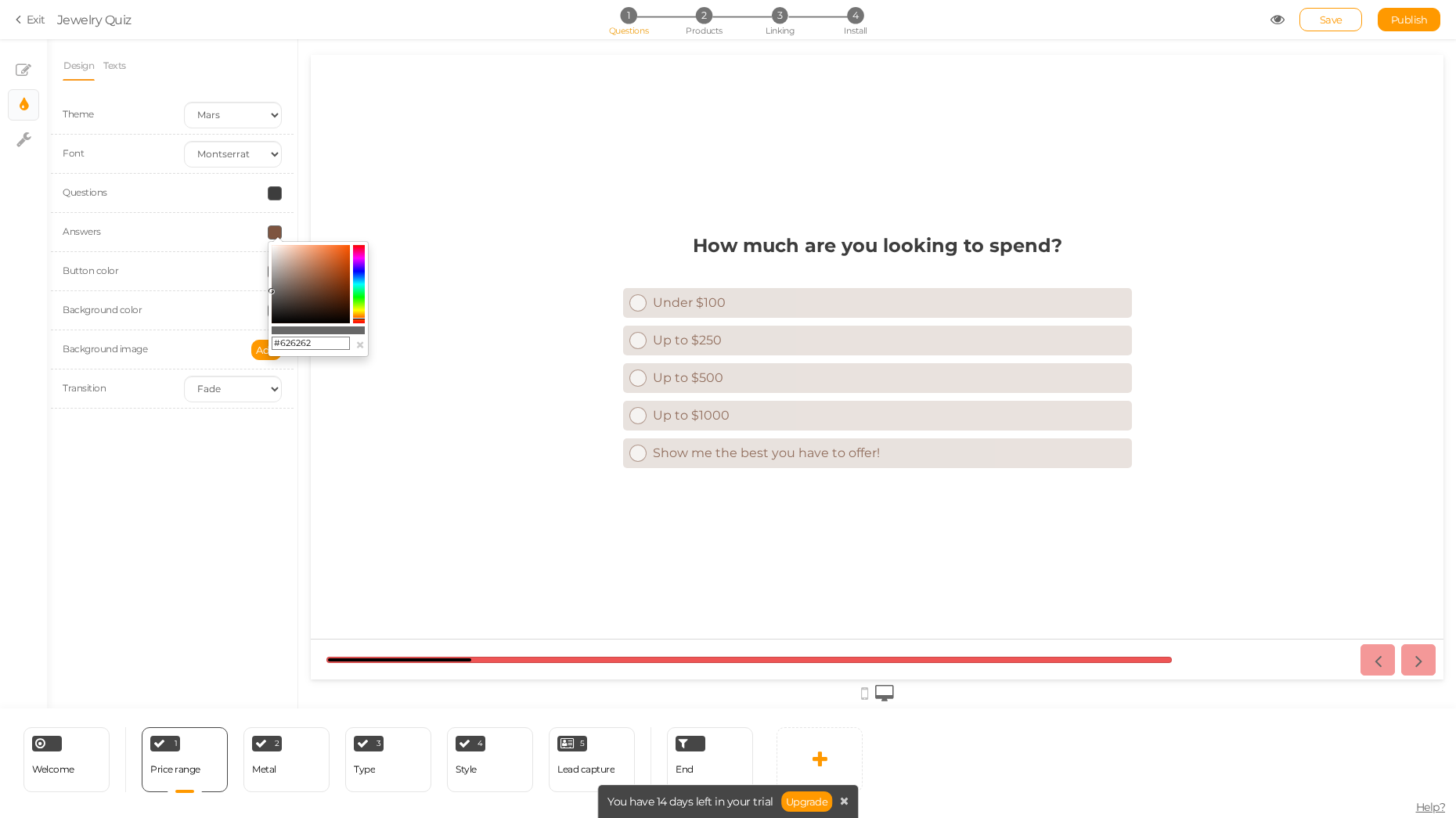
drag, startPoint x: 310, startPoint y: 284, endPoint x: 246, endPoint y: 293, distance: 64.6
click at [246, 293] on body "× Close A wider screen is needed to use the Pickzen builder Exit Jewelry Quiz 1…" at bounding box center [728, 409] width 1456 height 818
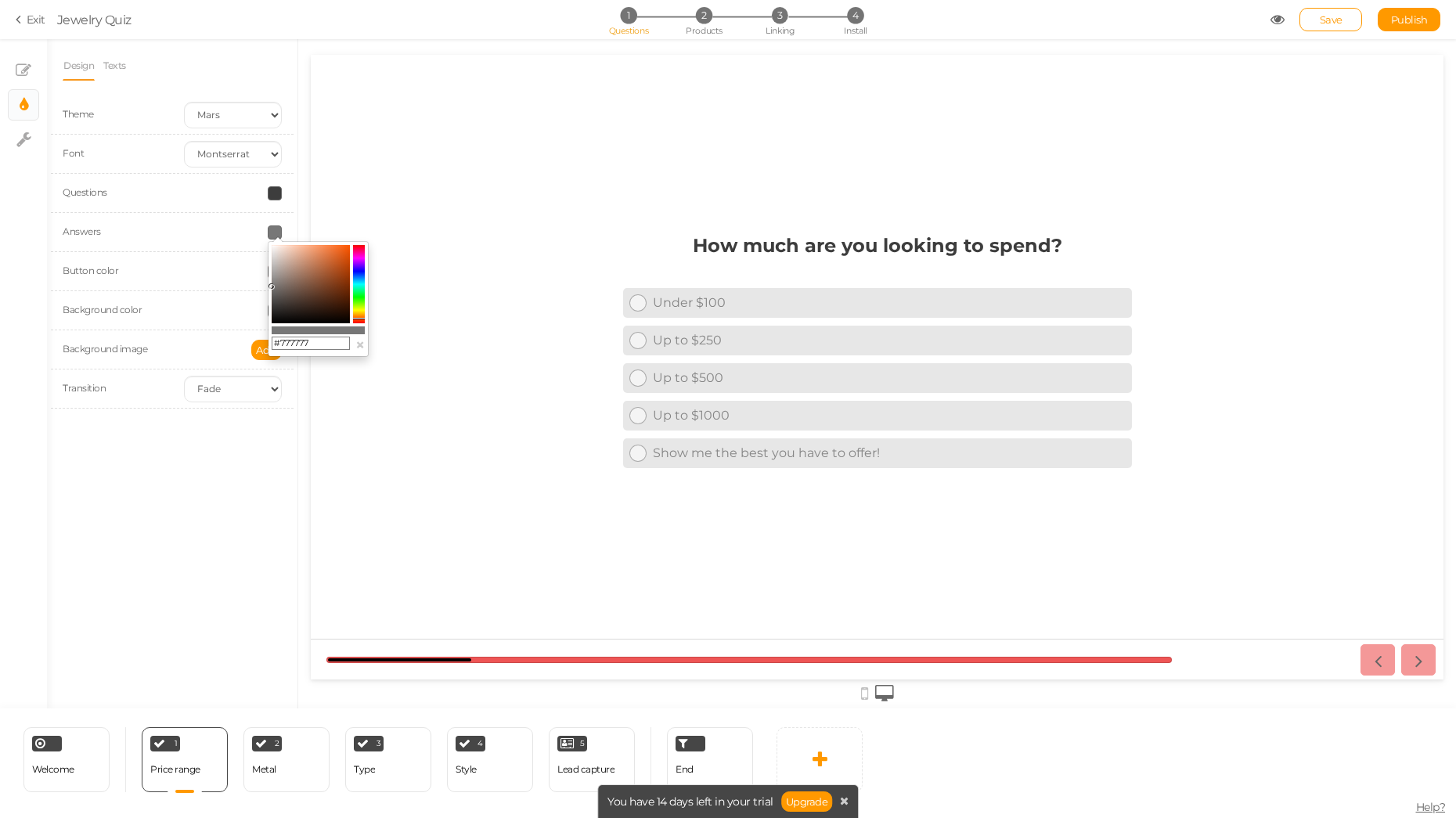
drag, startPoint x: 284, startPoint y: 289, endPoint x: 265, endPoint y: 287, distance: 19.1
click at [265, 287] on body "× Close A wider screen is needed to use the Pickzen builder Exit Jewelry Quiz 1…" at bounding box center [728, 409] width 1456 height 818
drag, startPoint x: 294, startPoint y: 289, endPoint x: 266, endPoint y: 287, distance: 28.1
click at [266, 287] on body "× Close A wider screen is needed to use the Pickzen builder Exit Jewelry Quiz 1…" at bounding box center [728, 409] width 1456 height 818
drag, startPoint x: 282, startPoint y: 290, endPoint x: 237, endPoint y: 311, distance: 49.7
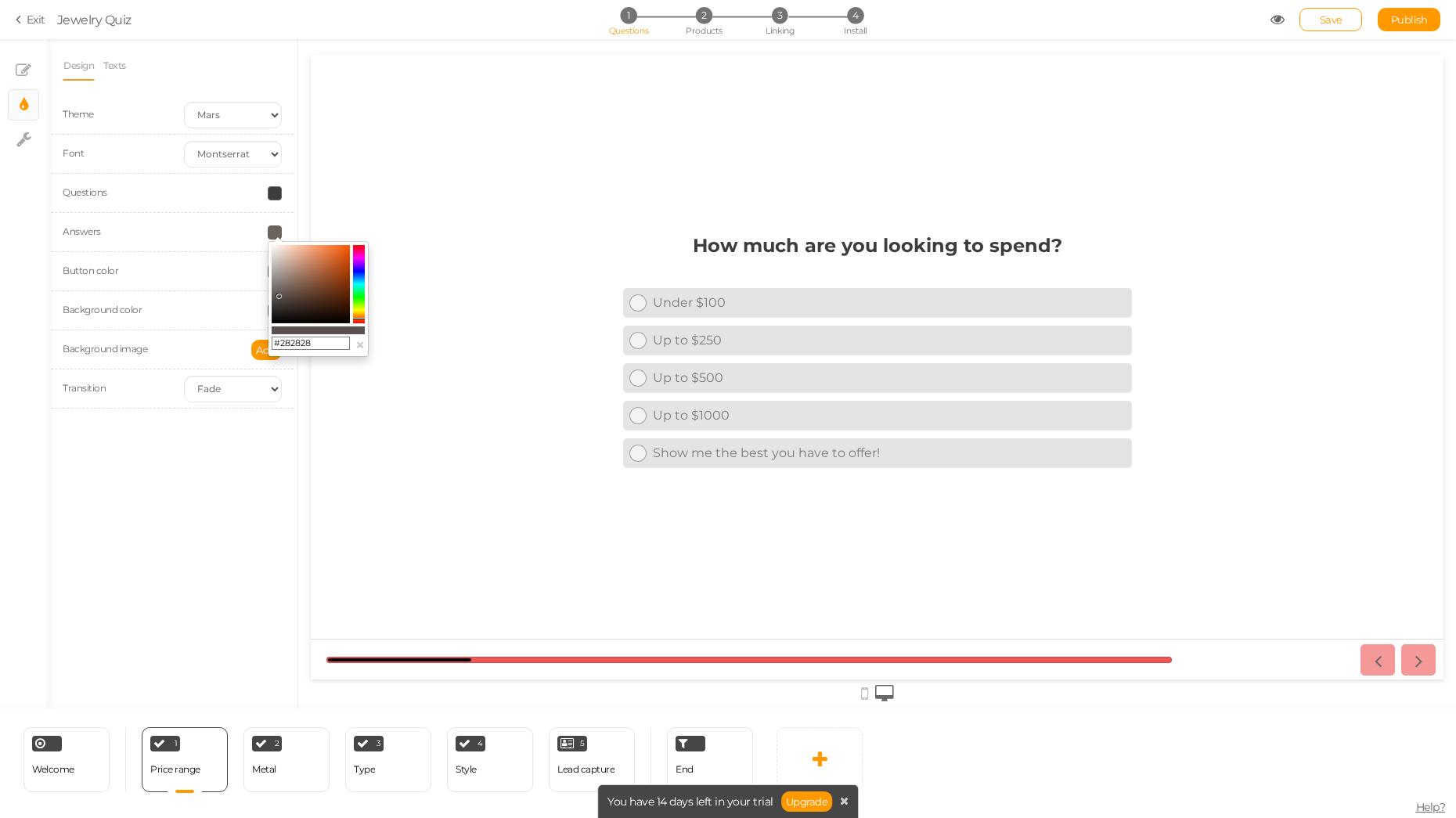
click at [237, 311] on body "× Close A wider screen is needed to use the Pickzen builder Exit Jewelry Quiz 1…" at bounding box center [728, 409] width 1456 height 818
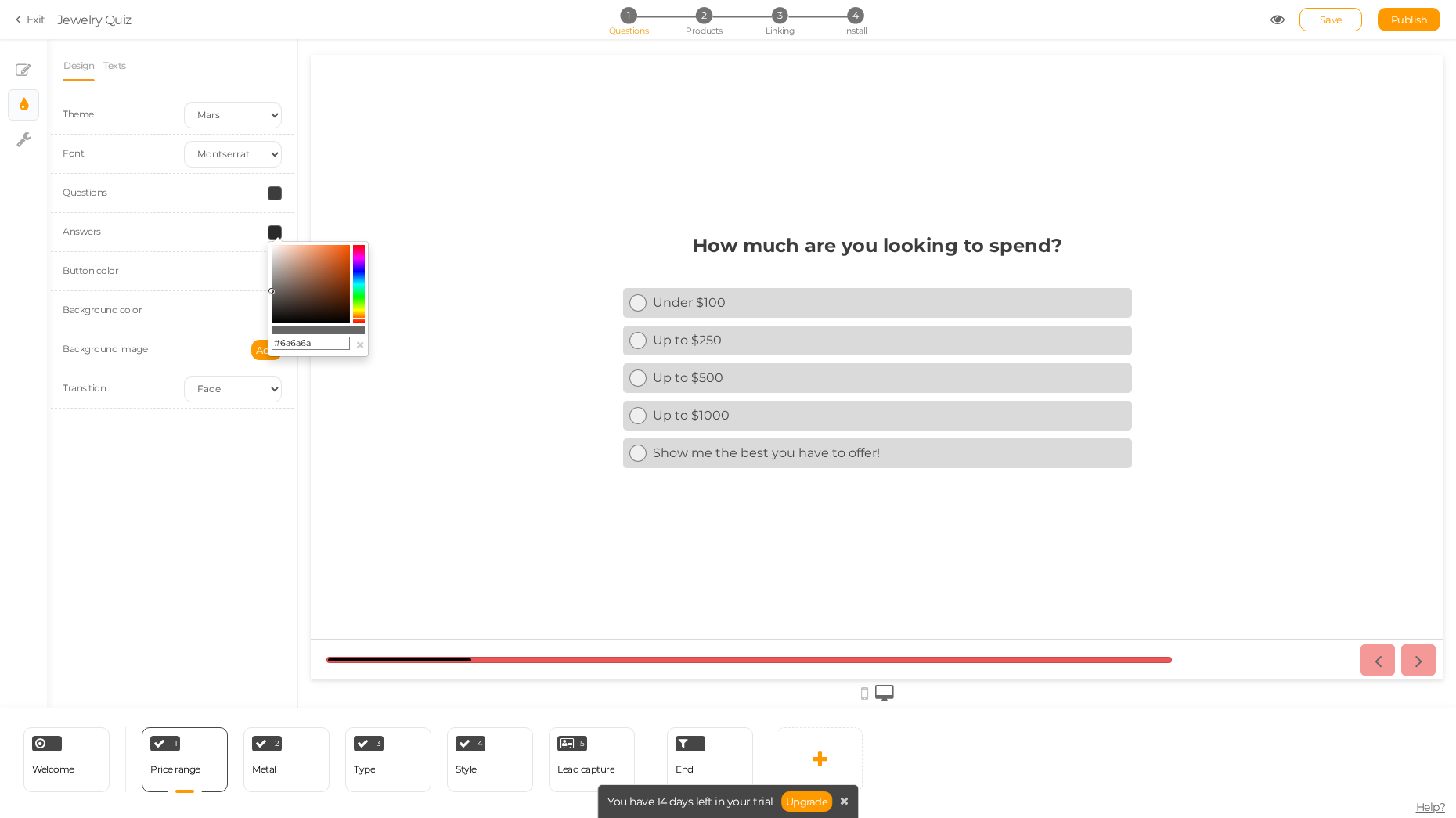
type input "#6c6c6c"
drag, startPoint x: 290, startPoint y: 303, endPoint x: 263, endPoint y: 290, distance: 30.0
click at [263, 290] on body "× Close A wider screen is needed to use the Pickzen builder Exit Jewelry Quiz 1…" at bounding box center [728, 409] width 1456 height 818
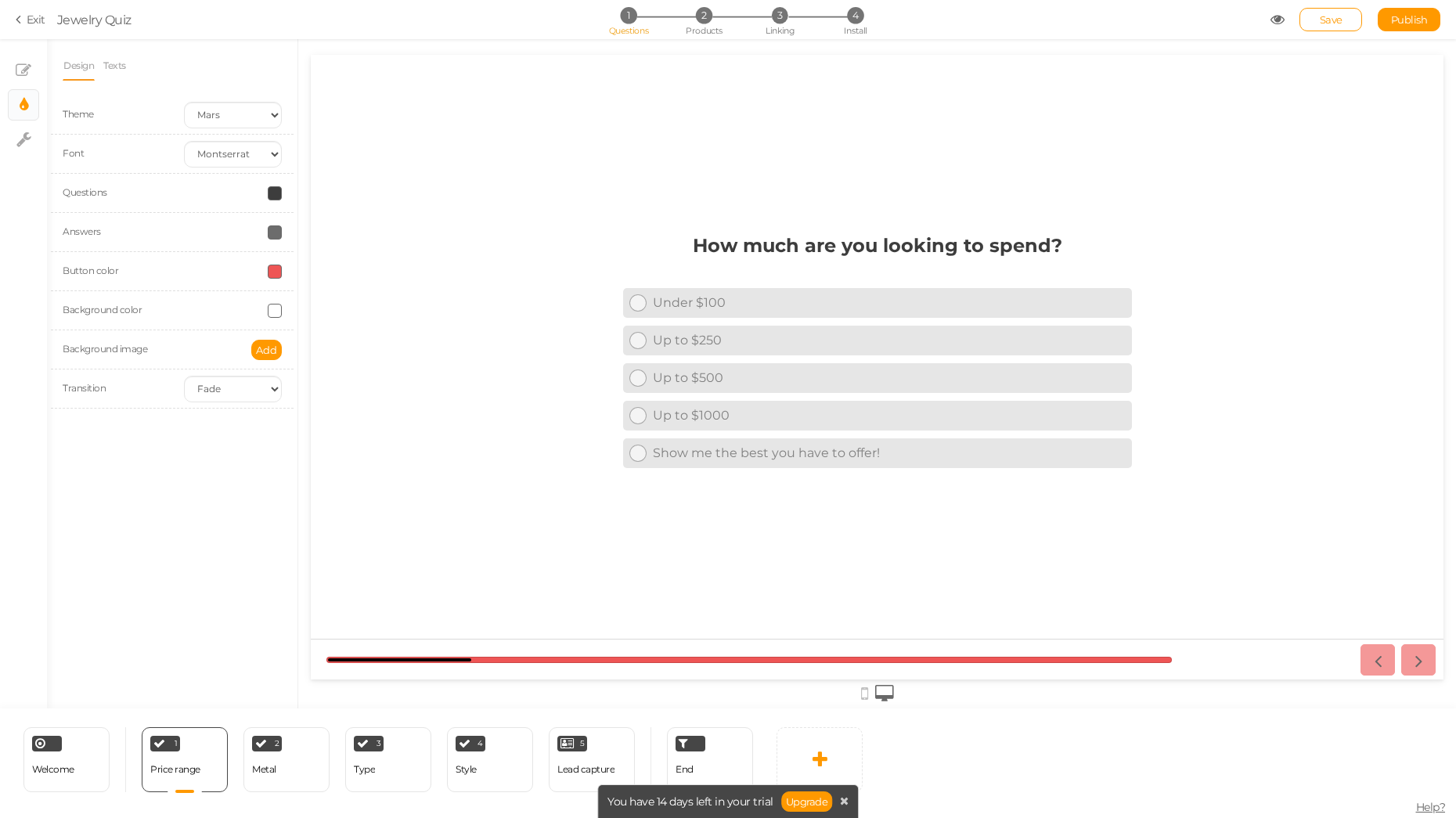
click at [36, 15] on link "Exit" at bounding box center [31, 20] width 30 height 16
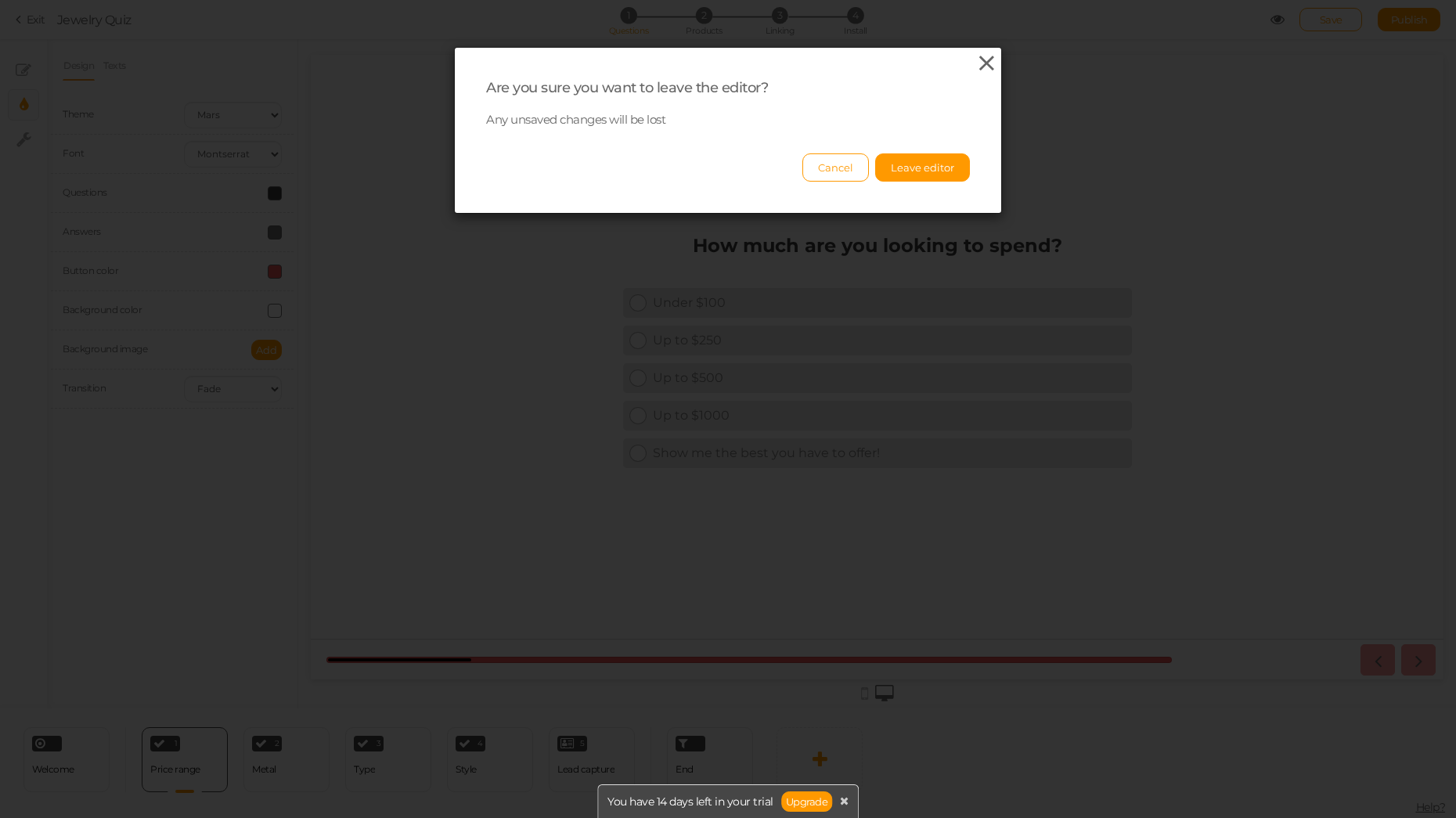
click at [988, 64] on icon at bounding box center [986, 63] width 23 height 23
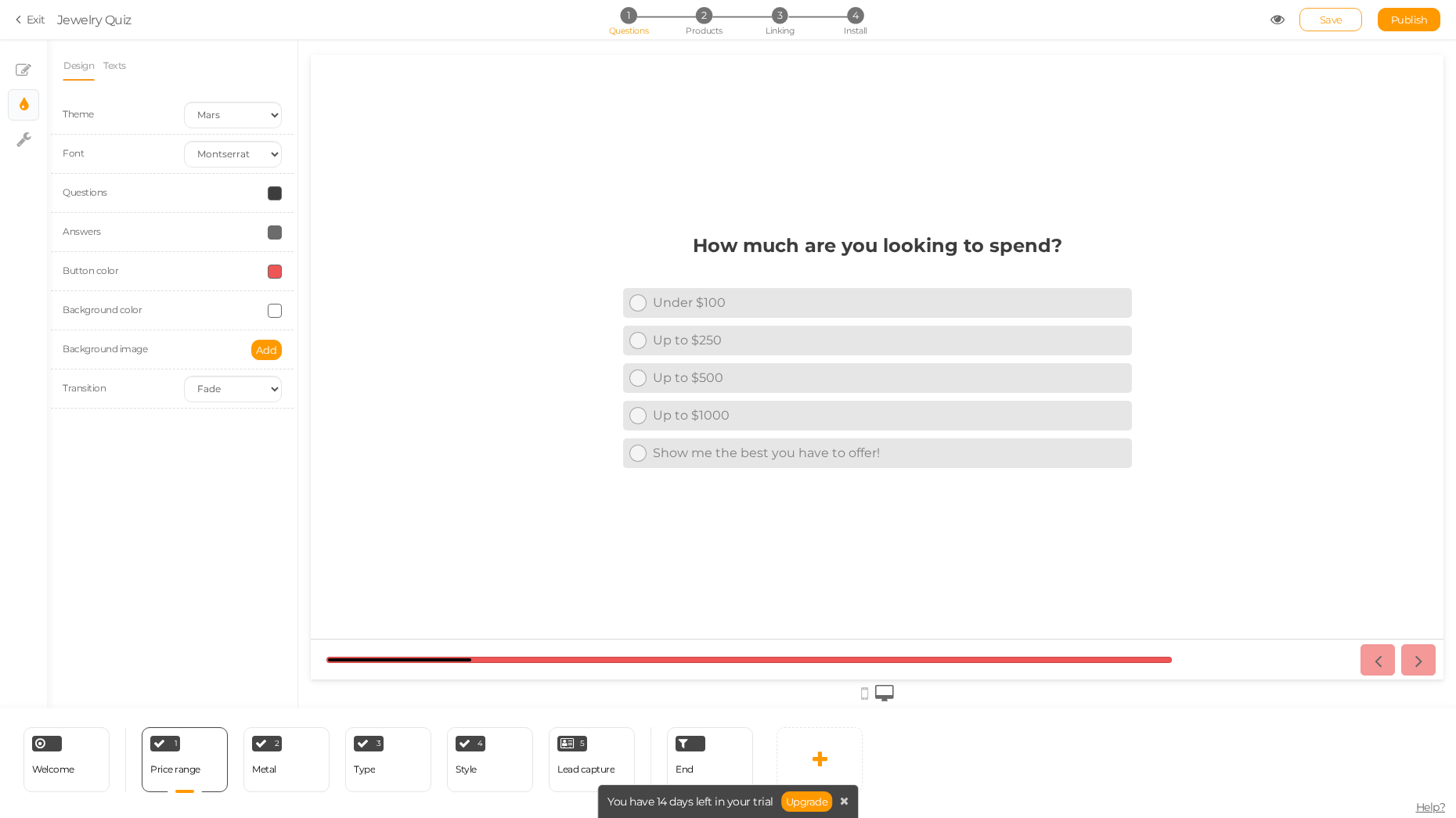
click at [1330, 11] on link "Save" at bounding box center [1330, 19] width 63 height 23
click at [35, 22] on link "Exit" at bounding box center [31, 20] width 30 height 16
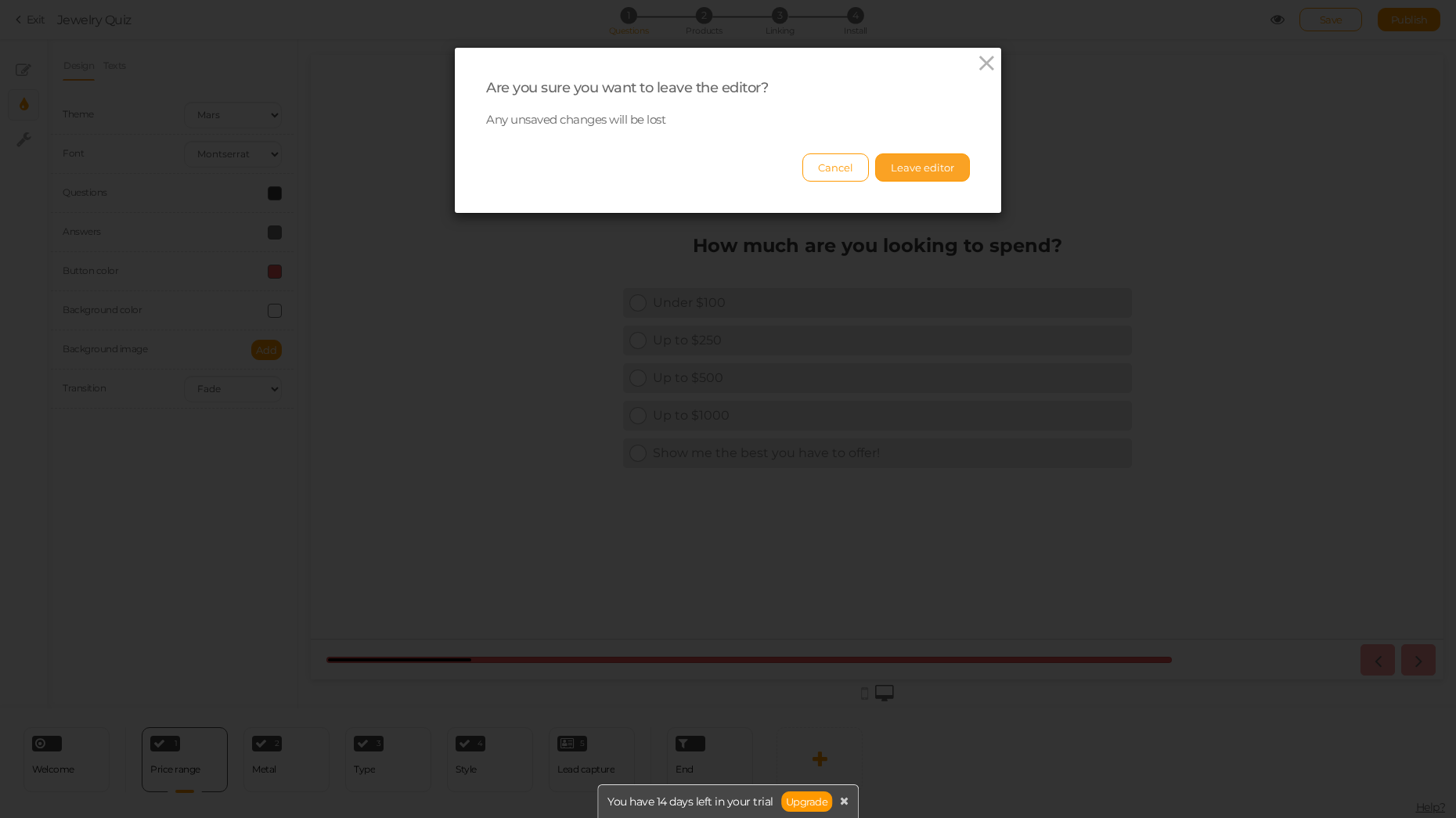
click at [929, 170] on button "Leave editor" at bounding box center [922, 168] width 95 height 28
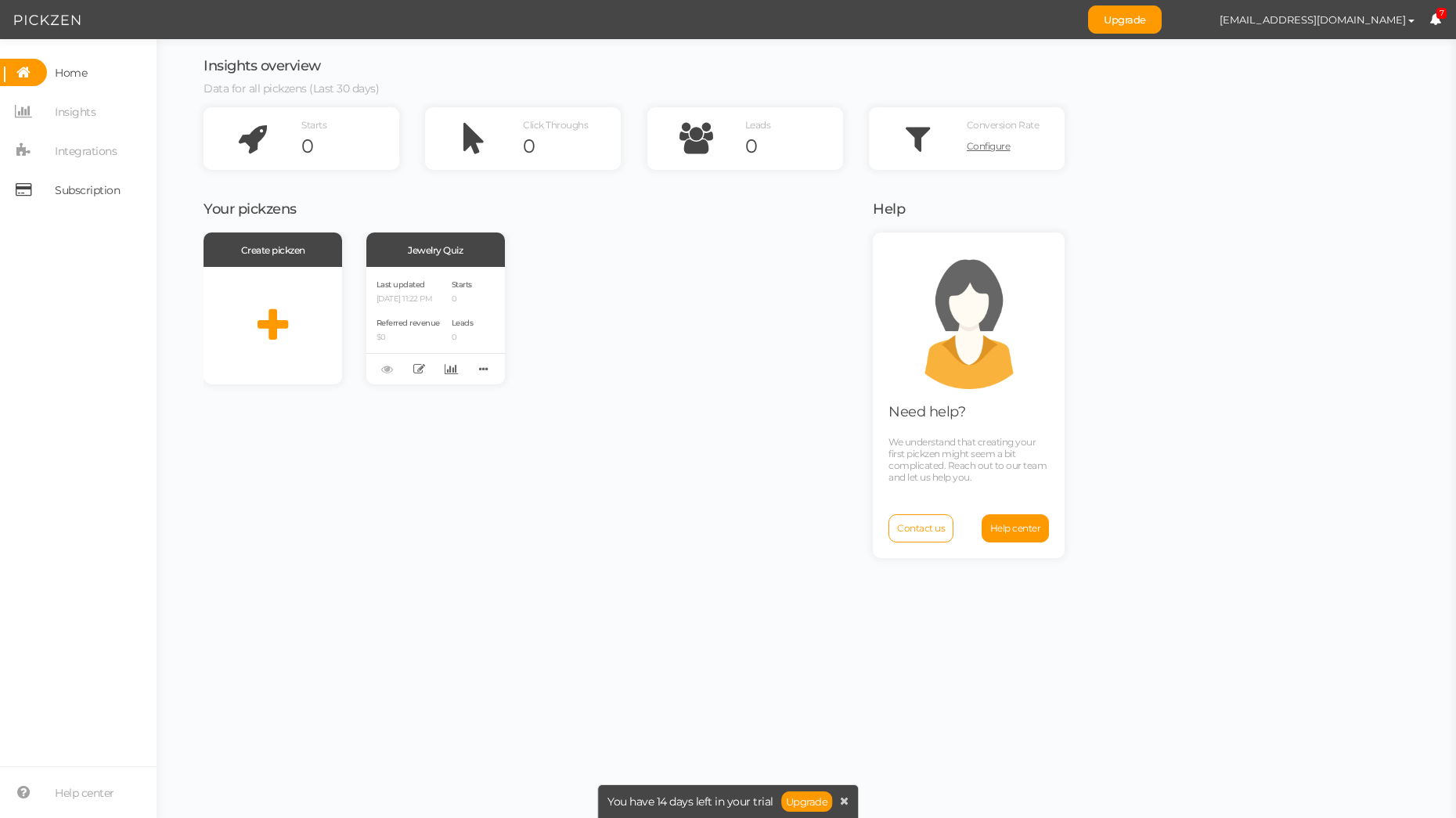
click at [66, 190] on span "Subscription" at bounding box center [86, 189] width 65 height 25
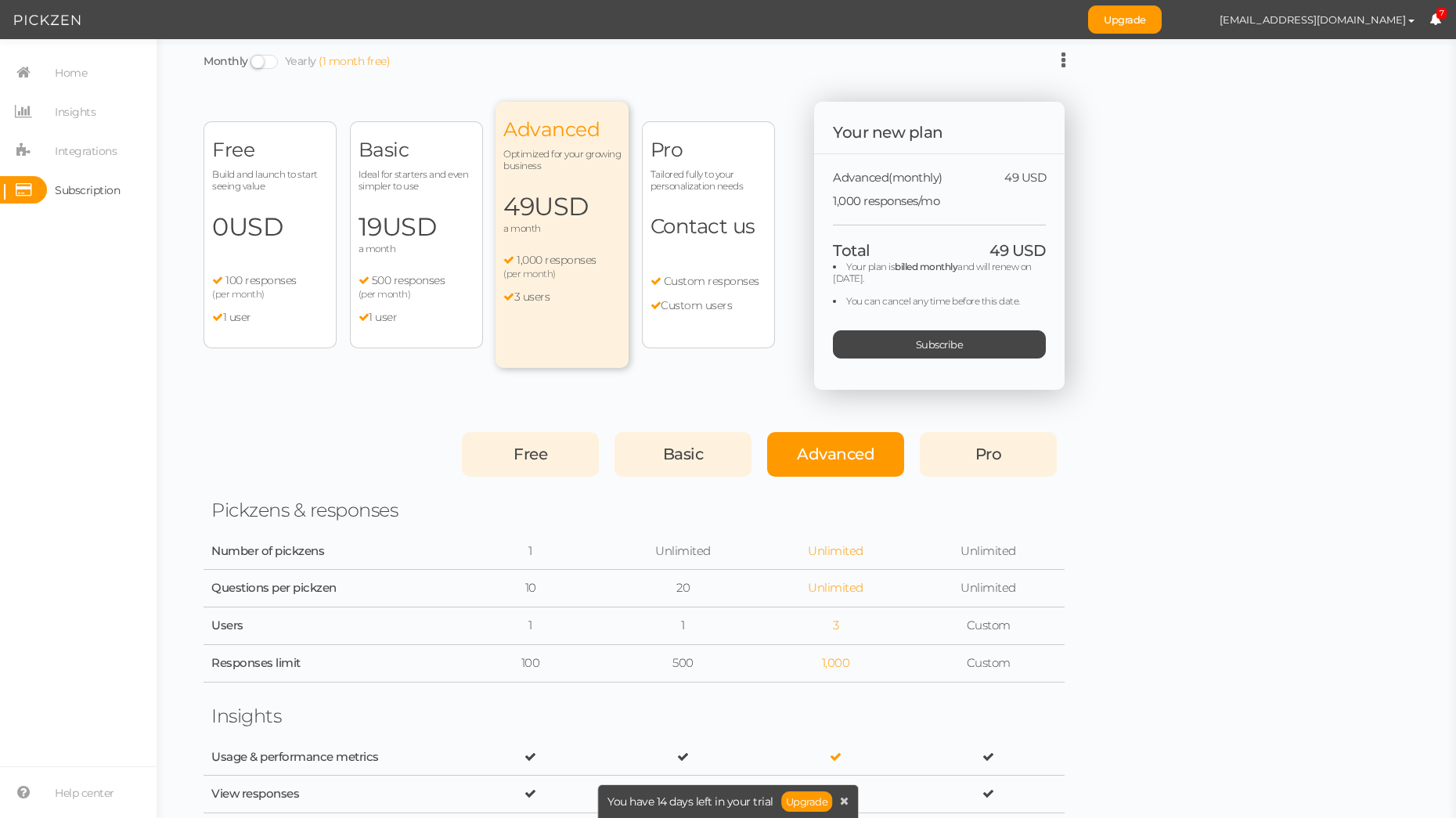
click at [258, 234] on span "USD" at bounding box center [256, 226] width 54 height 31
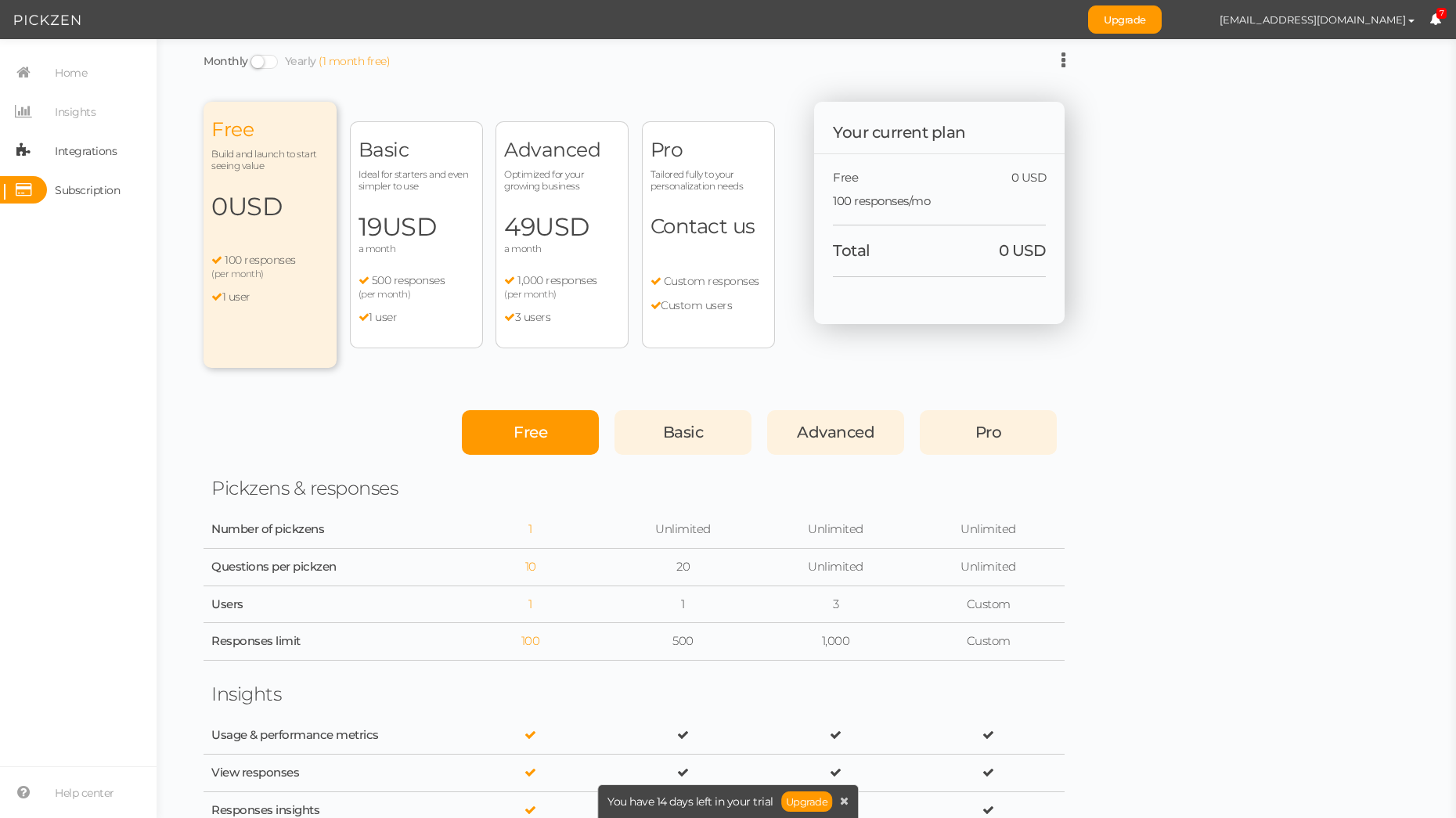
click at [59, 154] on span "Integrations" at bounding box center [85, 151] width 62 height 25
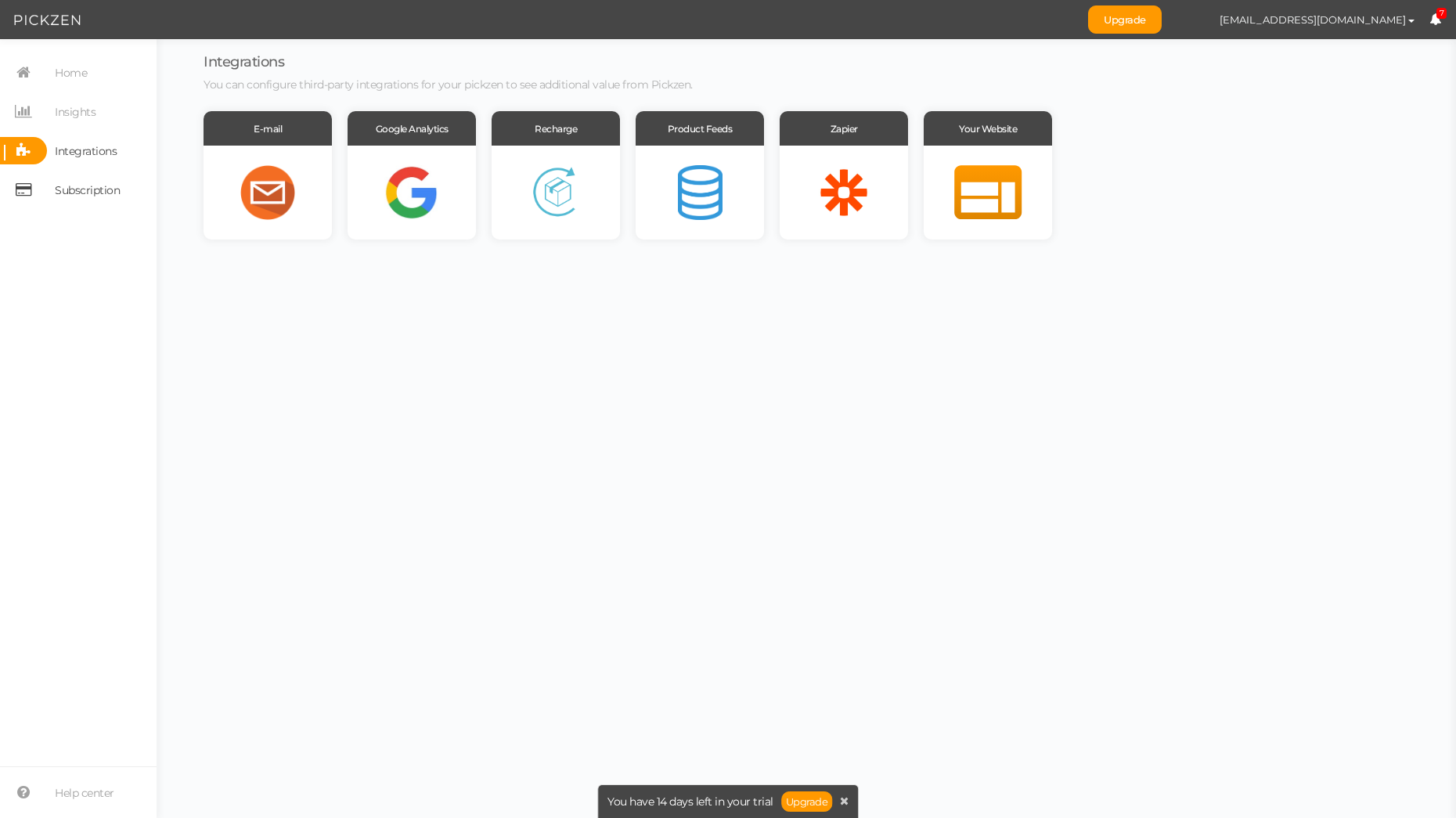
click at [74, 189] on span "Subscription" at bounding box center [86, 189] width 65 height 25
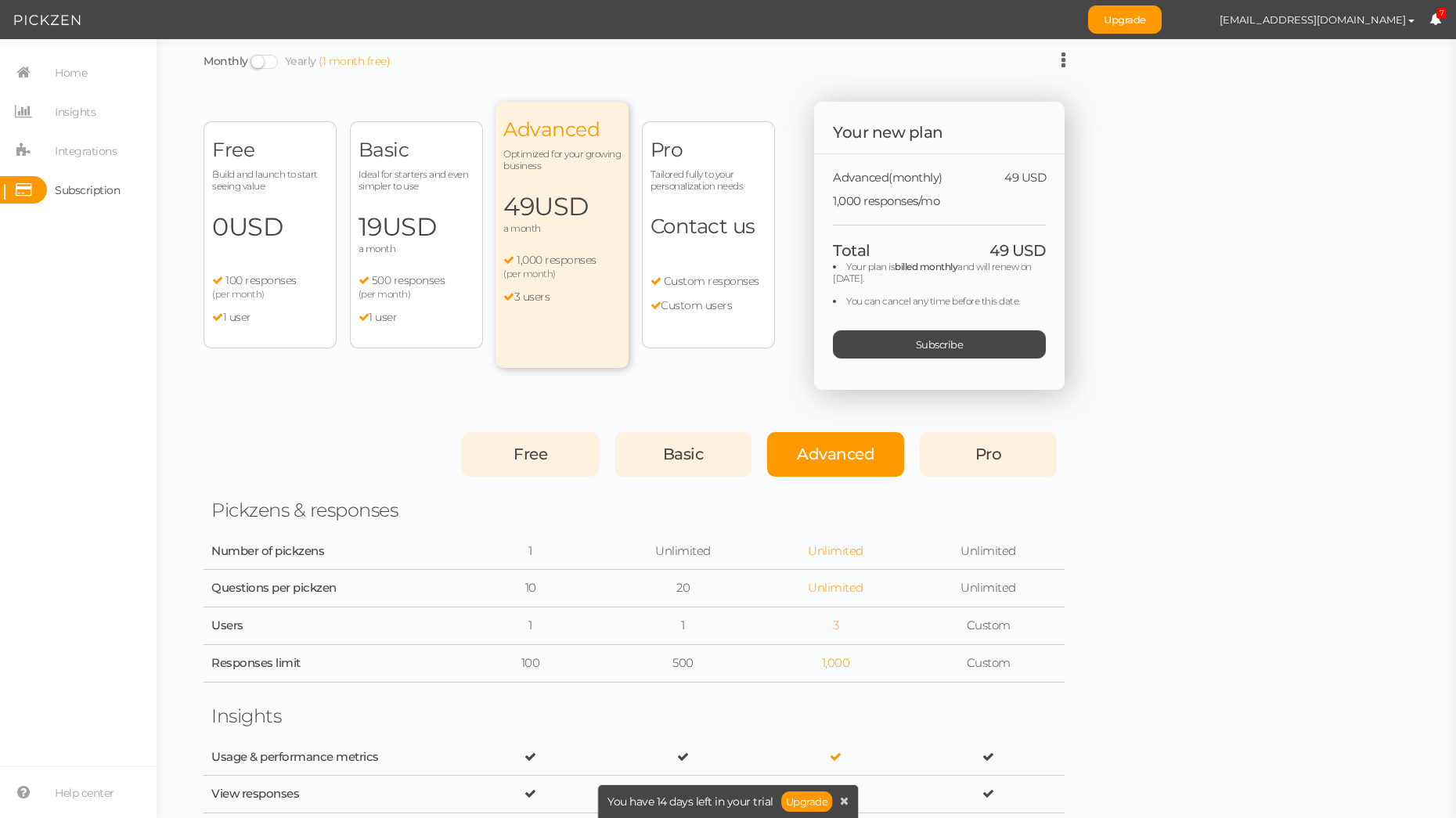
click at [264, 178] on span "Build and launch to start seeing value" at bounding box center [270, 179] width 116 height 23
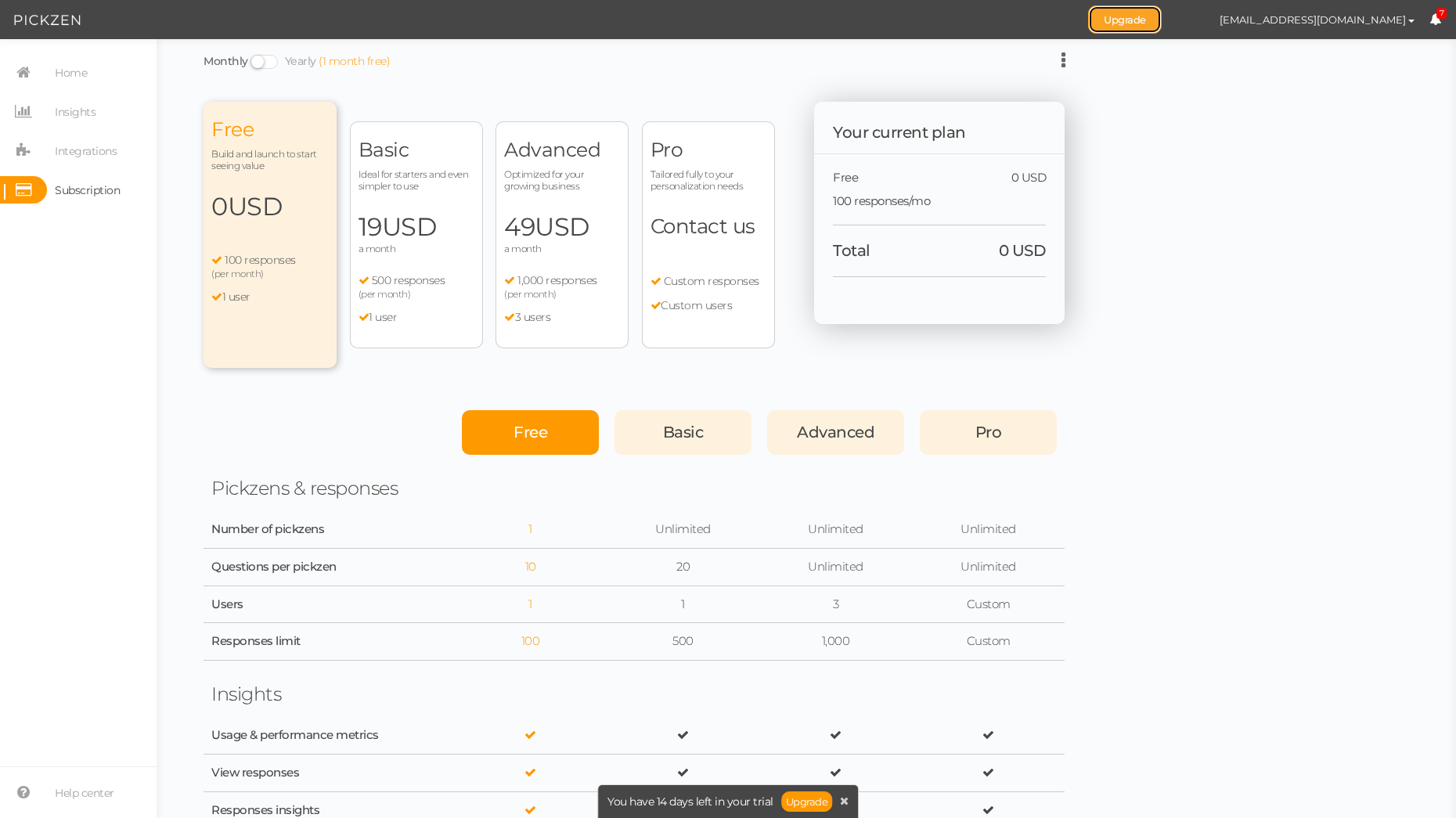
click at [1162, 24] on link "Upgrade" at bounding box center [1124, 20] width 73 height 28
click at [1406, 17] on button "[EMAIL_ADDRESS][DOMAIN_NAME]" at bounding box center [1317, 20] width 225 height 26
click at [1437, 17] on span "7" at bounding box center [1442, 13] width 11 height 12
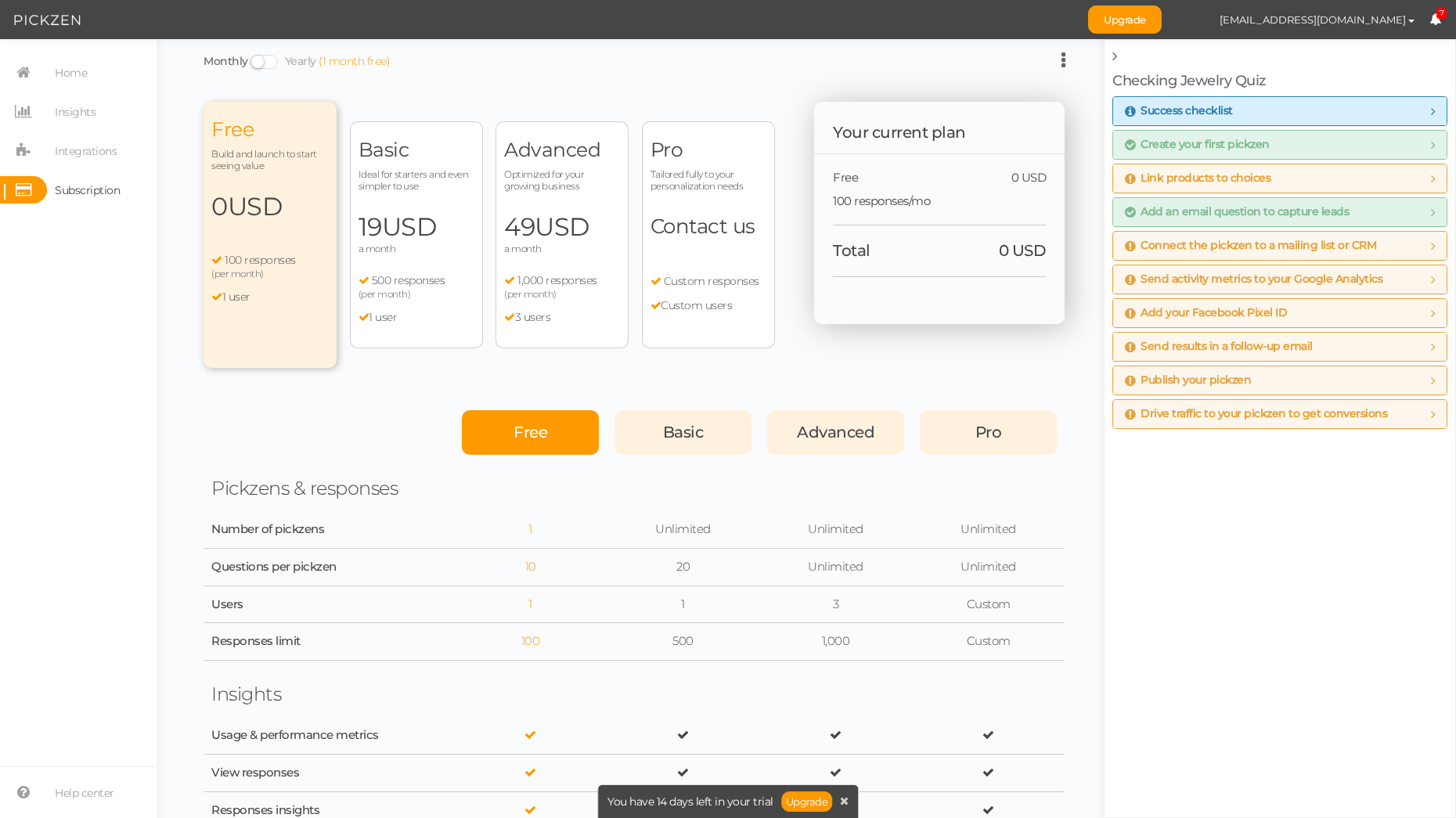
click at [952, 57] on div "Monthly Yearly (1 month free)" at bounding box center [634, 60] width 861 height 20
click at [266, 220] on span "USD" at bounding box center [255, 206] width 54 height 31
click at [545, 443] on div "Free" at bounding box center [531, 432] width 137 height 45
click at [51, 151] on span "Integrations" at bounding box center [82, 150] width 69 height 27
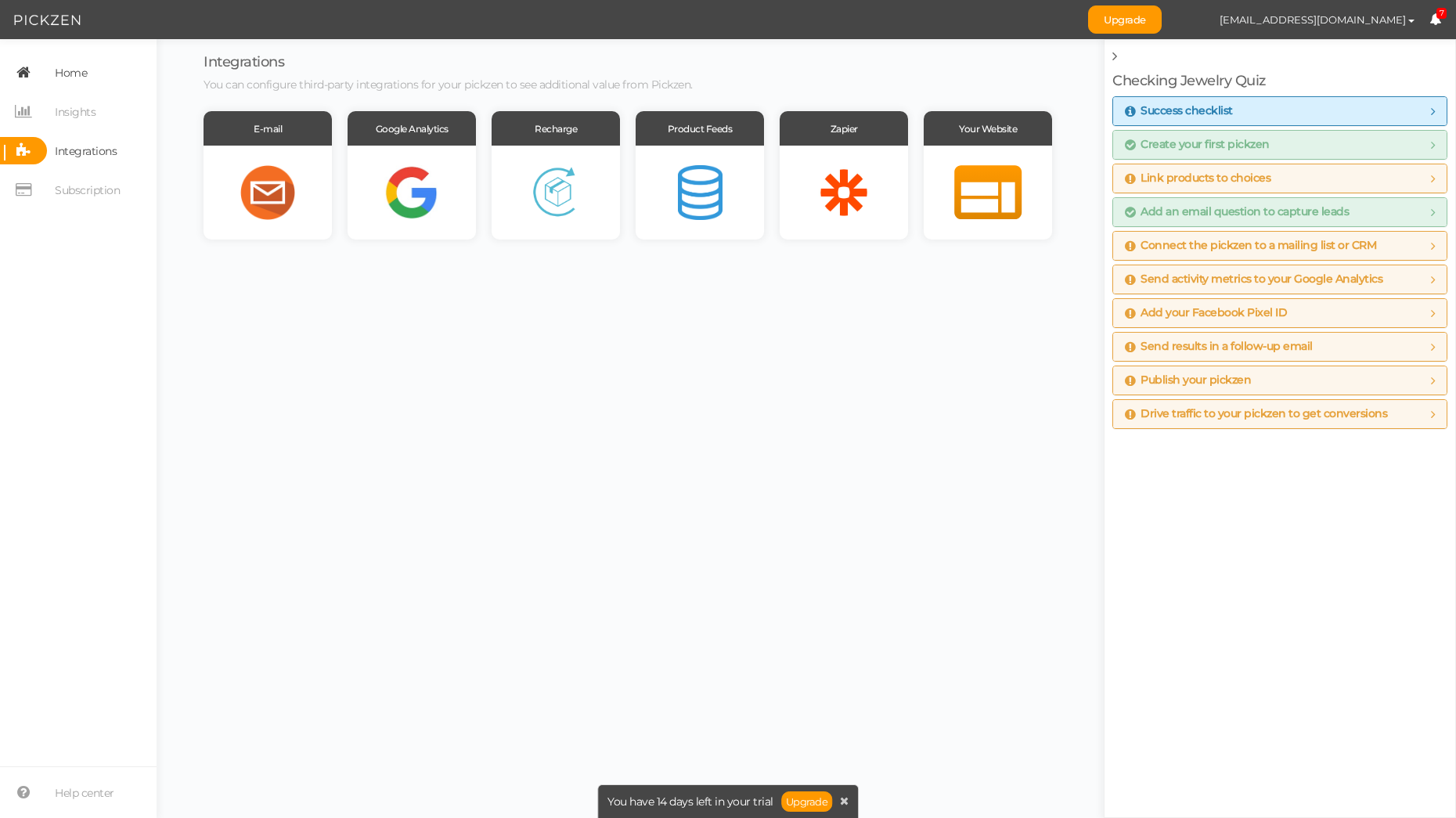
click at [51, 73] on span "Home" at bounding box center [67, 72] width 40 height 27
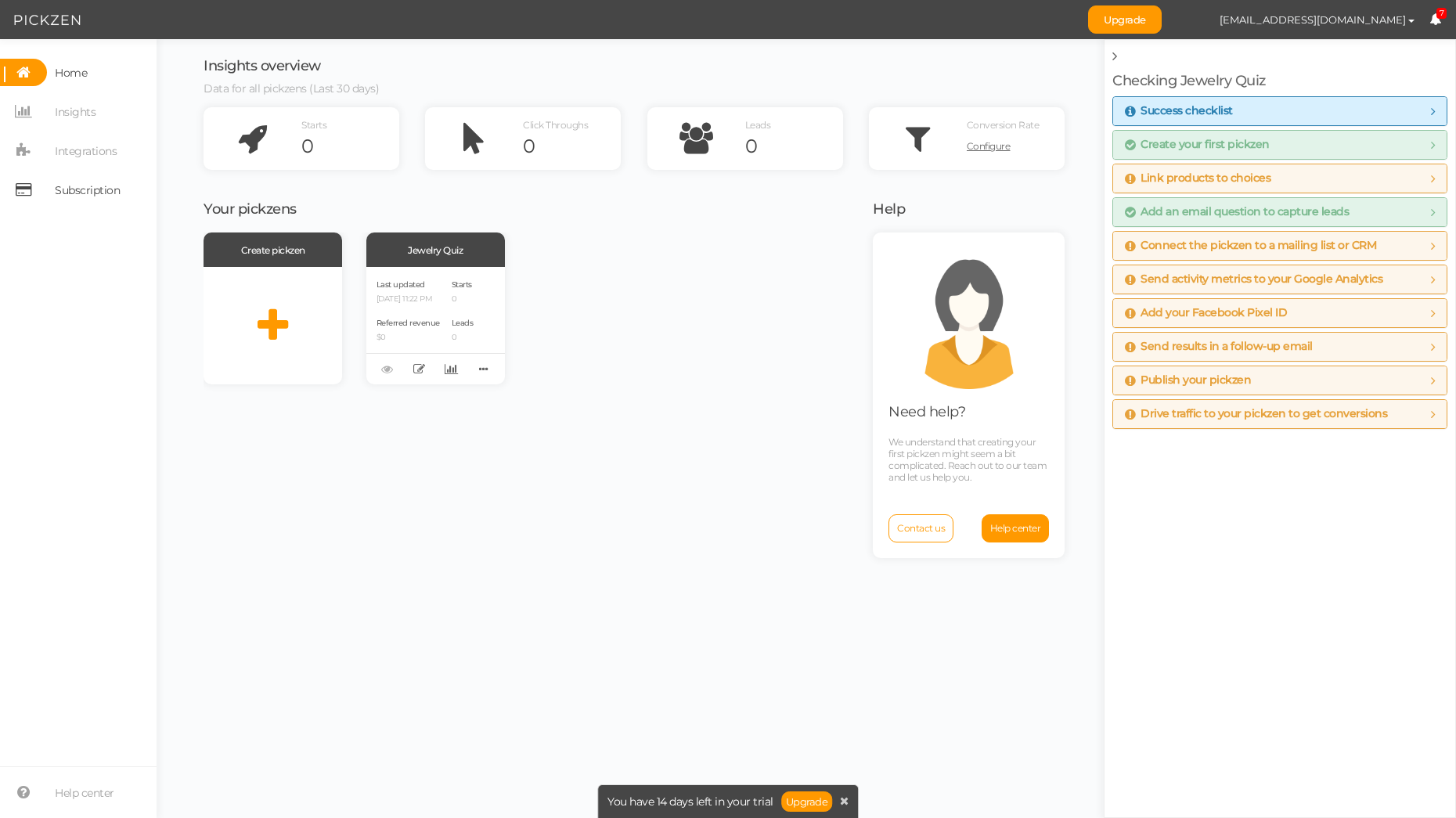
click at [63, 189] on span "Subscription" at bounding box center [86, 189] width 65 height 25
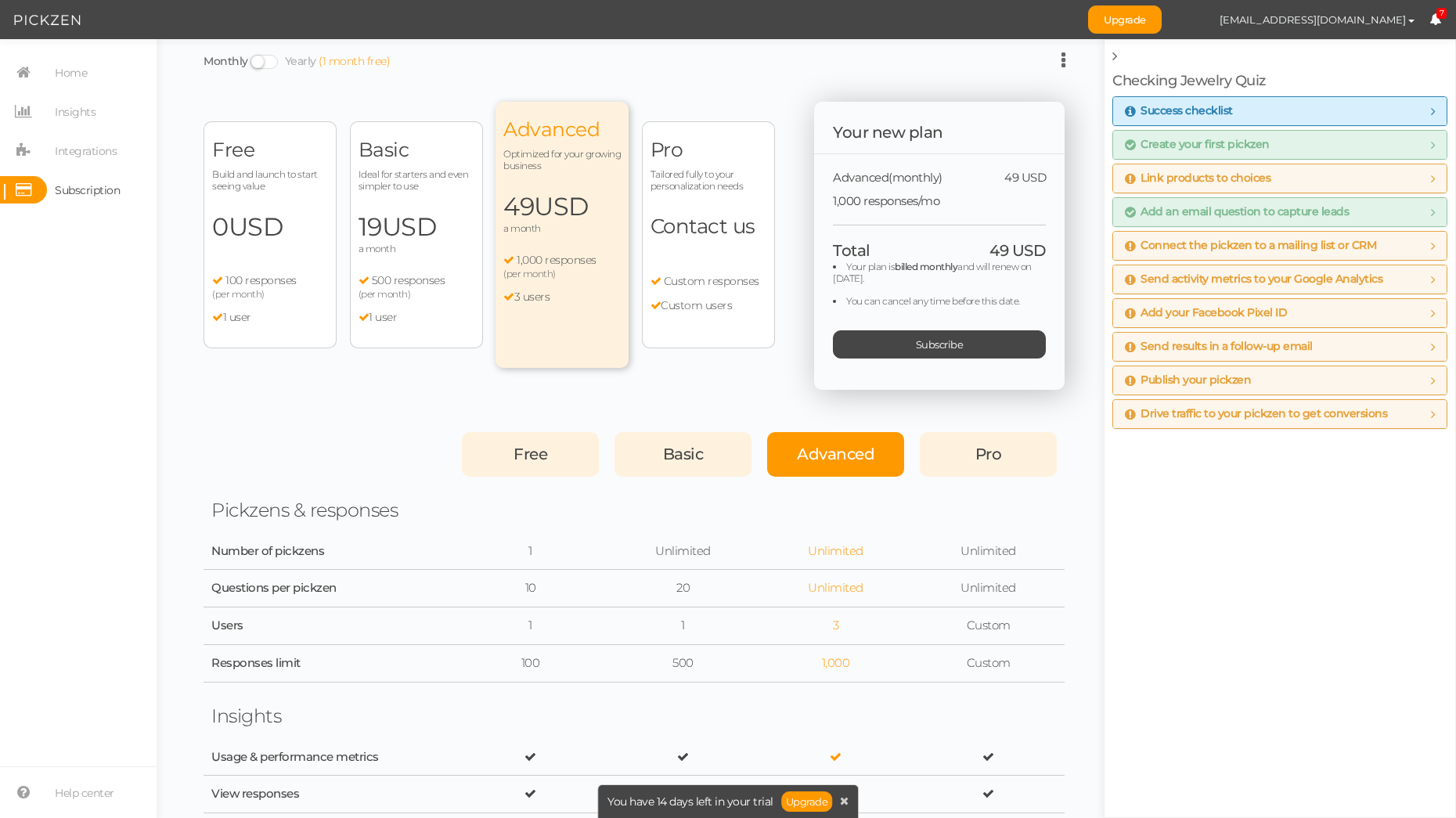
click at [558, 289] on ul "1,000 responses (per month) 3 users" at bounding box center [562, 278] width 117 height 50
click at [548, 266] on span "1,000 responses" at bounding box center [556, 260] width 80 height 14
click at [355, 270] on div "Basic Ideal for starters and even simpler to use 19 USD a month 500 responses (…" at bounding box center [416, 235] width 133 height 227
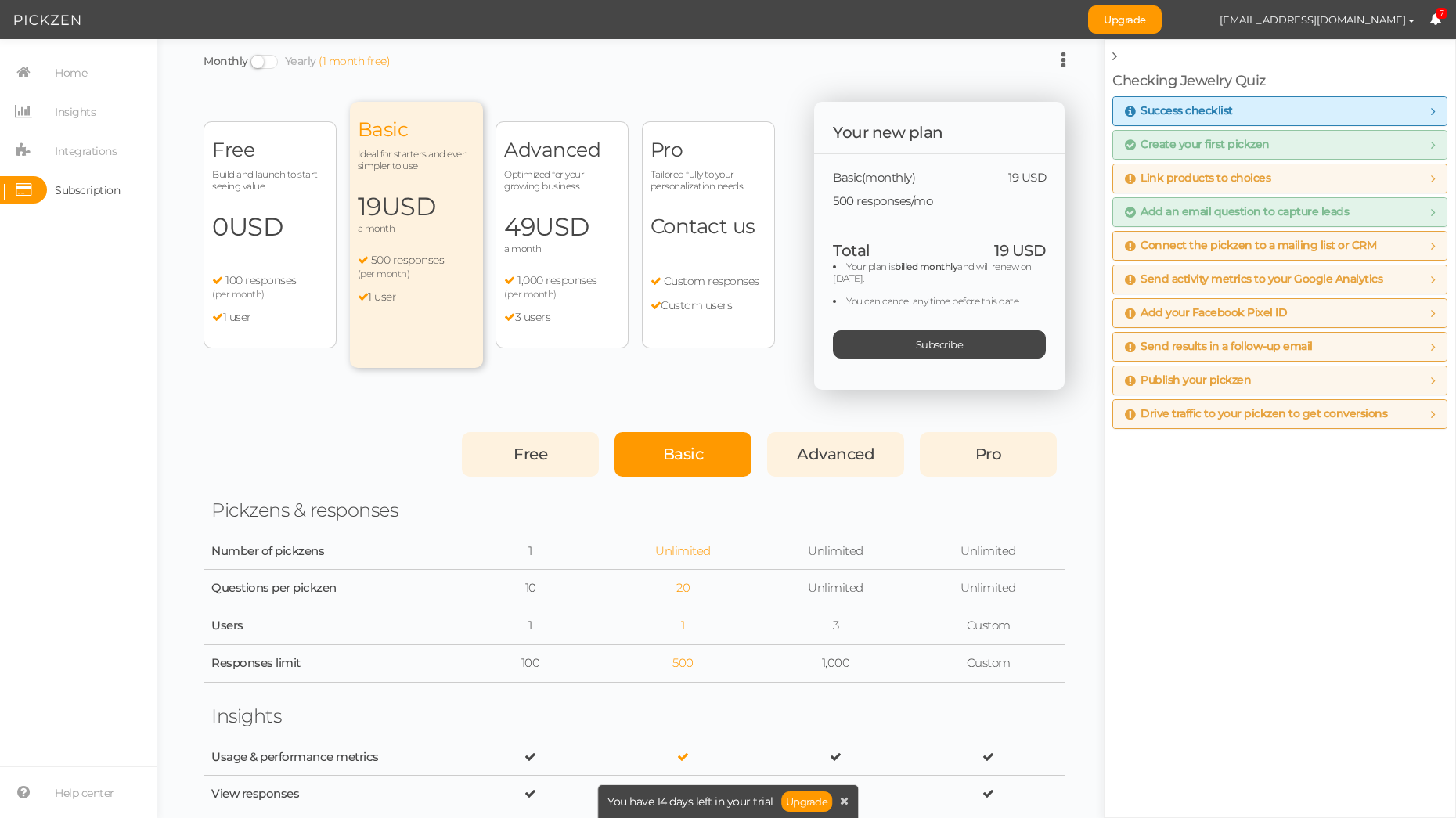
click at [279, 253] on div "Free Build and launch to start seeing value 0 USD a month 100 responses (per mo…" at bounding box center [270, 235] width 133 height 227
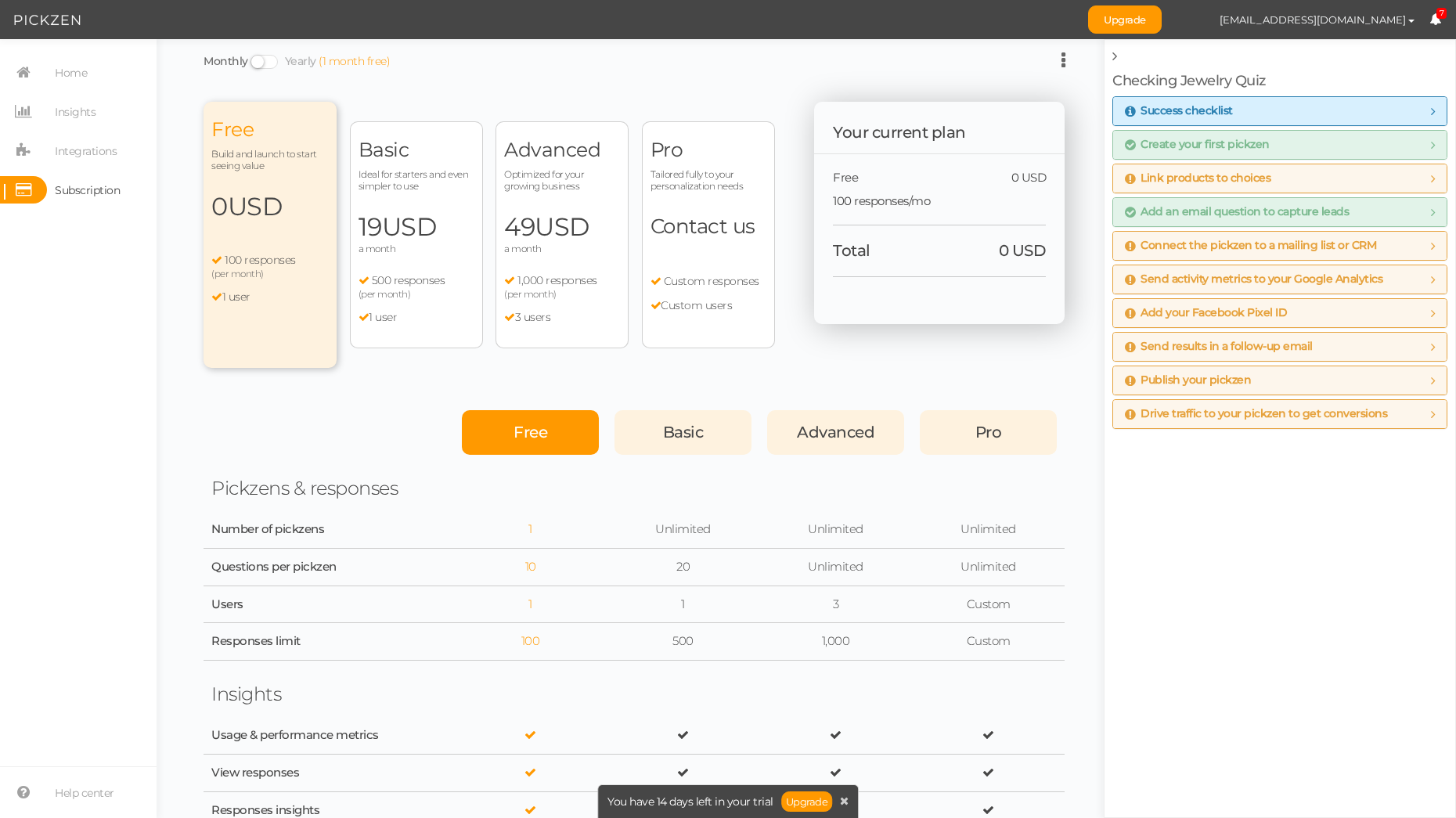
click at [416, 254] on span "a month" at bounding box center [416, 249] width 116 height 12
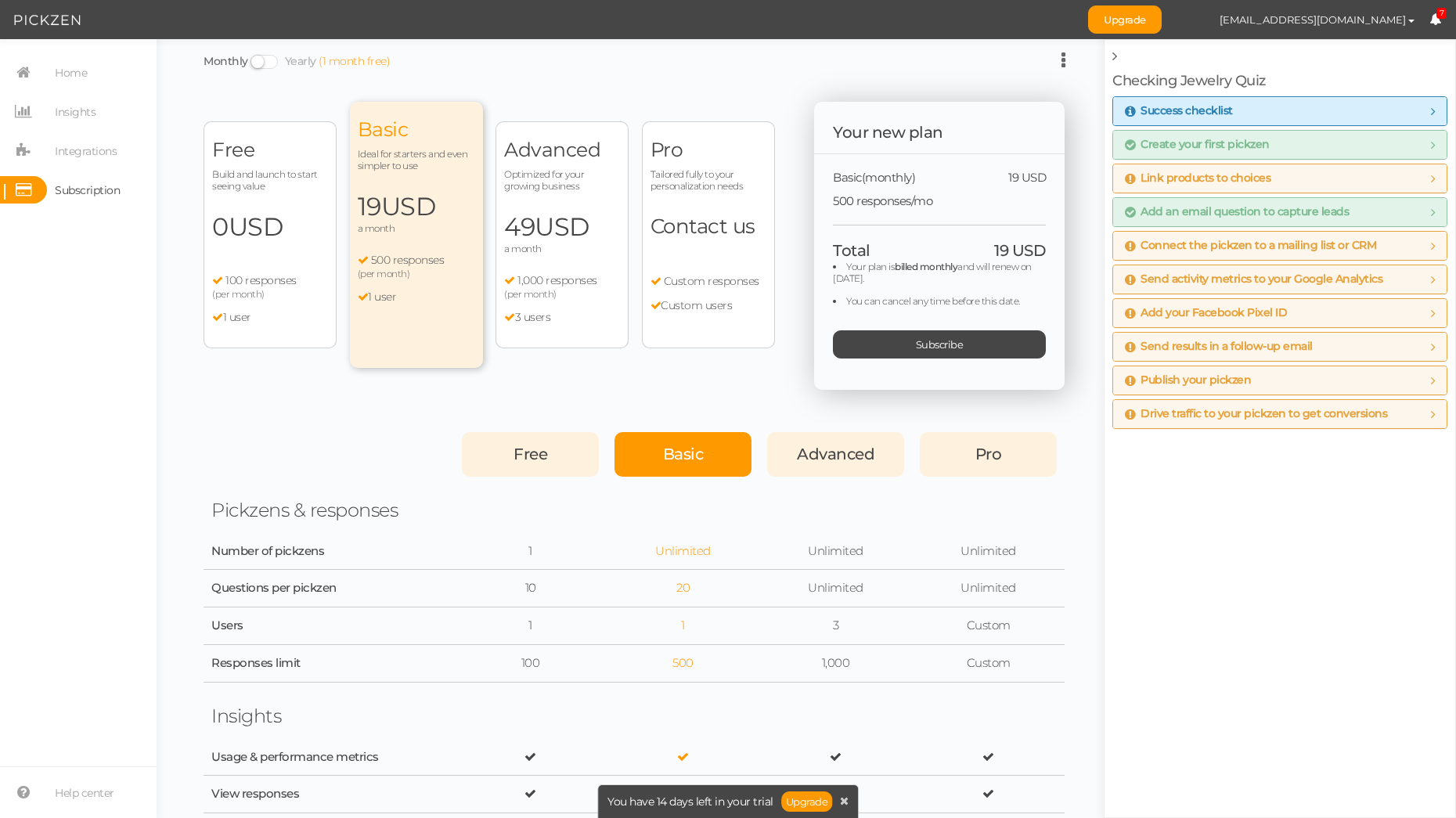
click at [278, 251] on div "Free Build and launch to start seeing value 0 USD a month 100 responses (per mo…" at bounding box center [270, 235] width 133 height 227
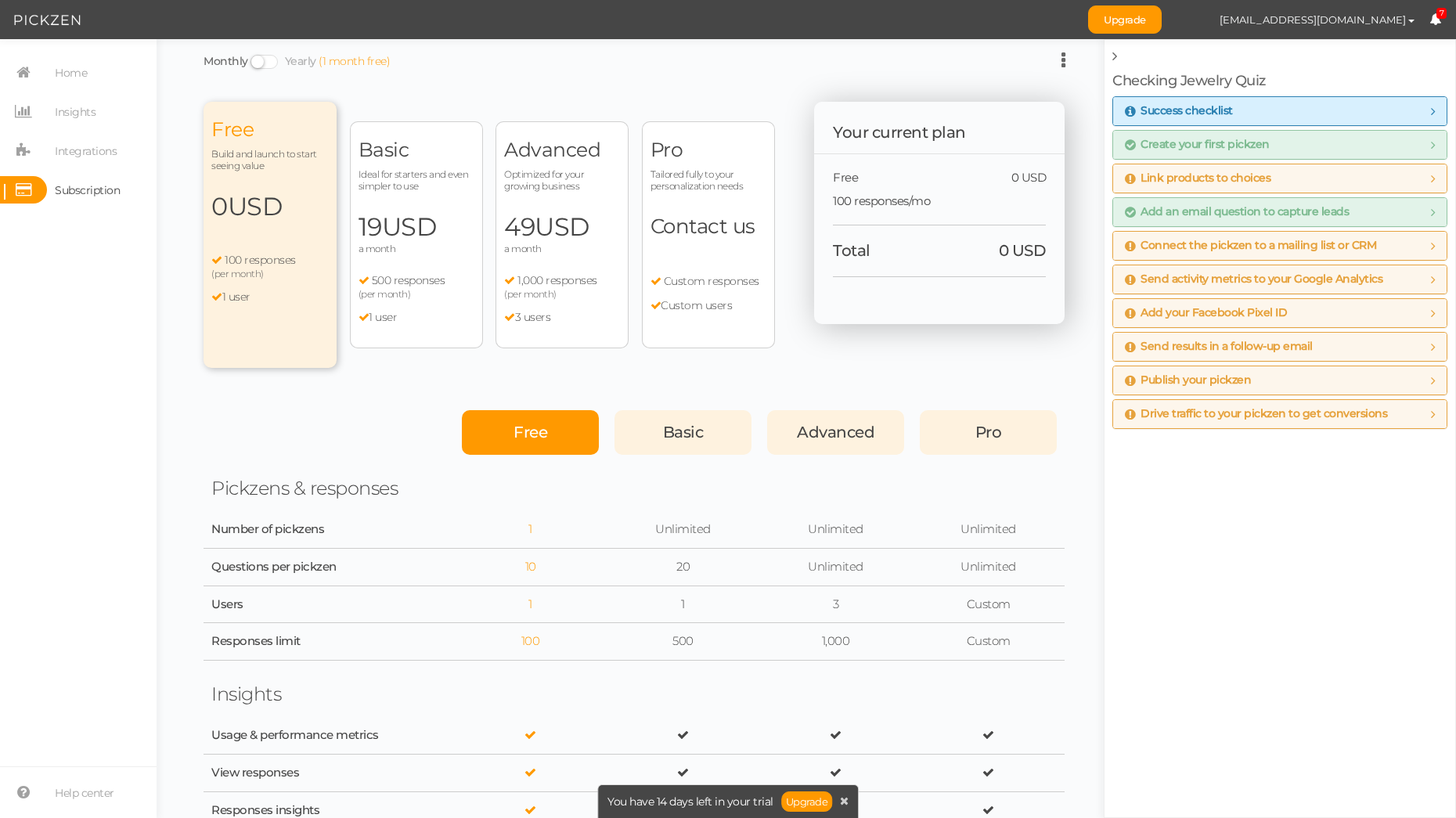
click at [533, 425] on span "Free" at bounding box center [531, 432] width 34 height 19
click at [533, 415] on div "Free" at bounding box center [531, 432] width 137 height 45
click at [1061, 57] on icon at bounding box center [1063, 60] width 4 height 19
click at [675, 67] on div "Monthly Yearly (1 month free)" at bounding box center [634, 60] width 861 height 20
click at [280, 268] on div "(per month)" at bounding box center [269, 274] width 117 height 12
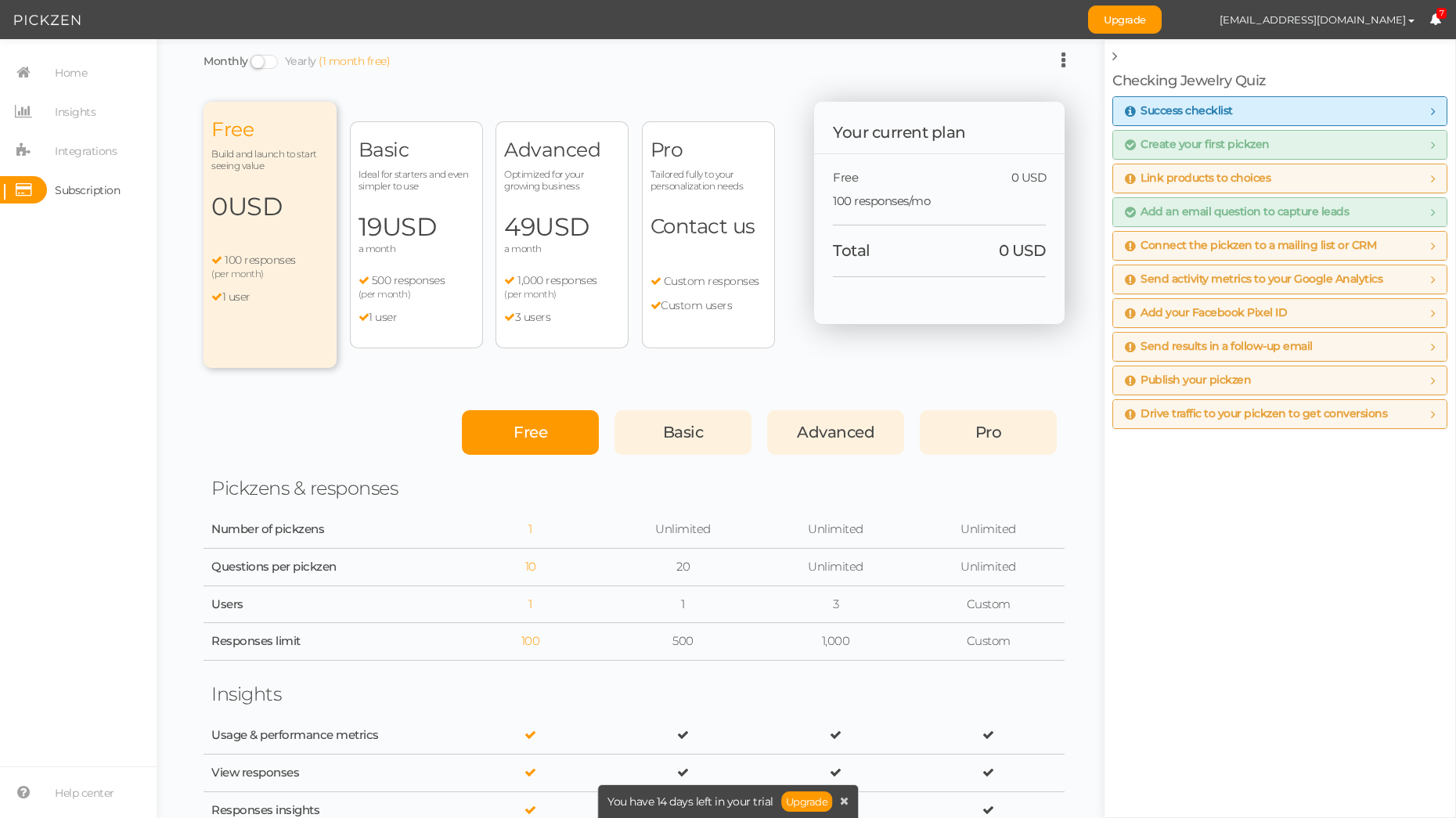
click at [263, 179] on div "Free Build and launch to start seeing value 0 USD a month 100 responses (per mo…" at bounding box center [270, 235] width 133 height 266
click at [257, 169] on span "Build and launch to start seeing value" at bounding box center [269, 159] width 117 height 23
click at [543, 446] on div "Free" at bounding box center [531, 432] width 137 height 45
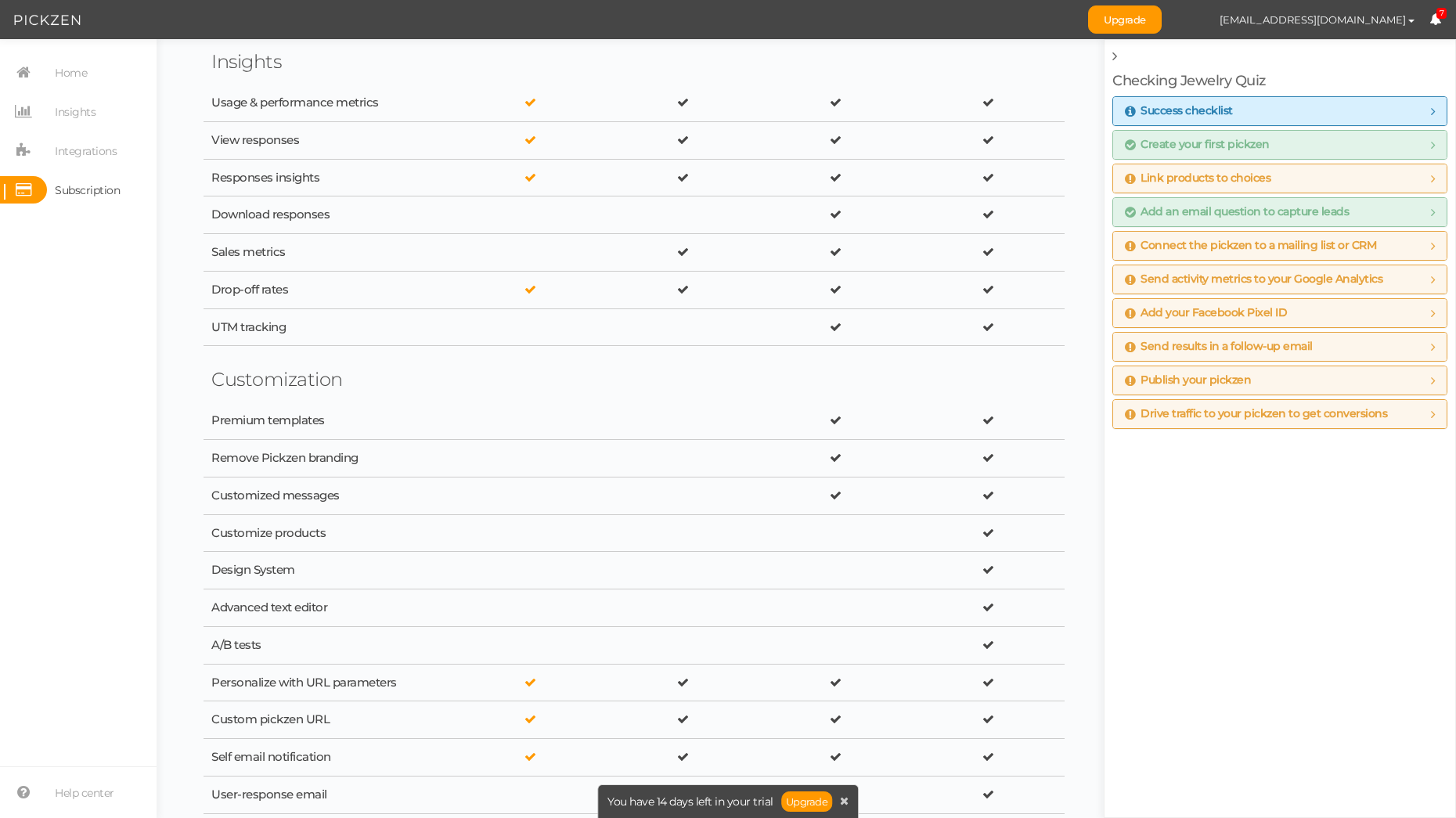
scroll to position [641, 0]
